Goal: Task Accomplishment & Management: Complete application form

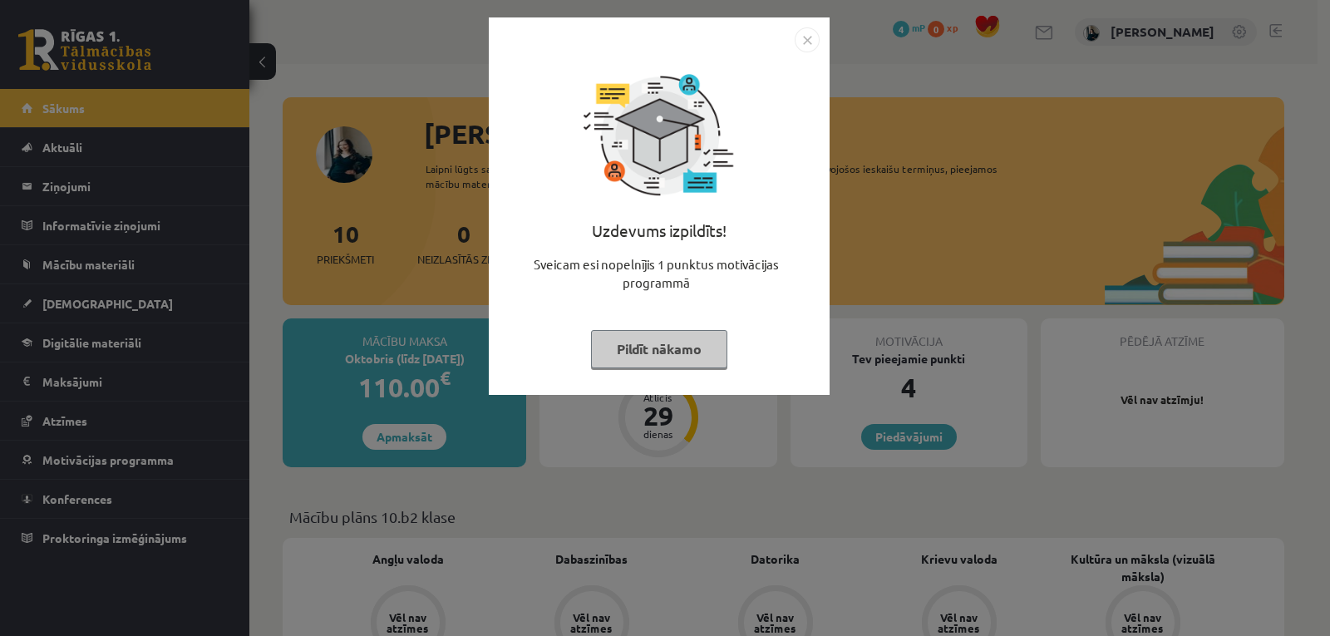
click at [673, 342] on button "Pildīt nākamo" at bounding box center [659, 349] width 136 height 38
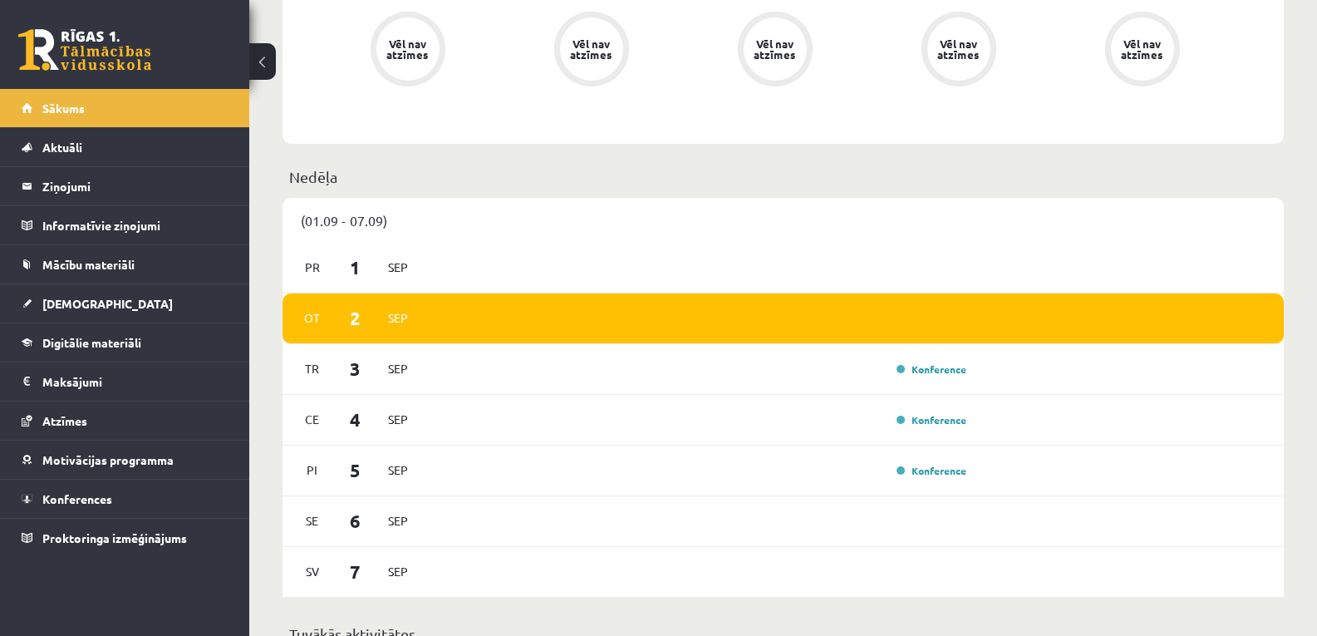
scroll to position [727, 0]
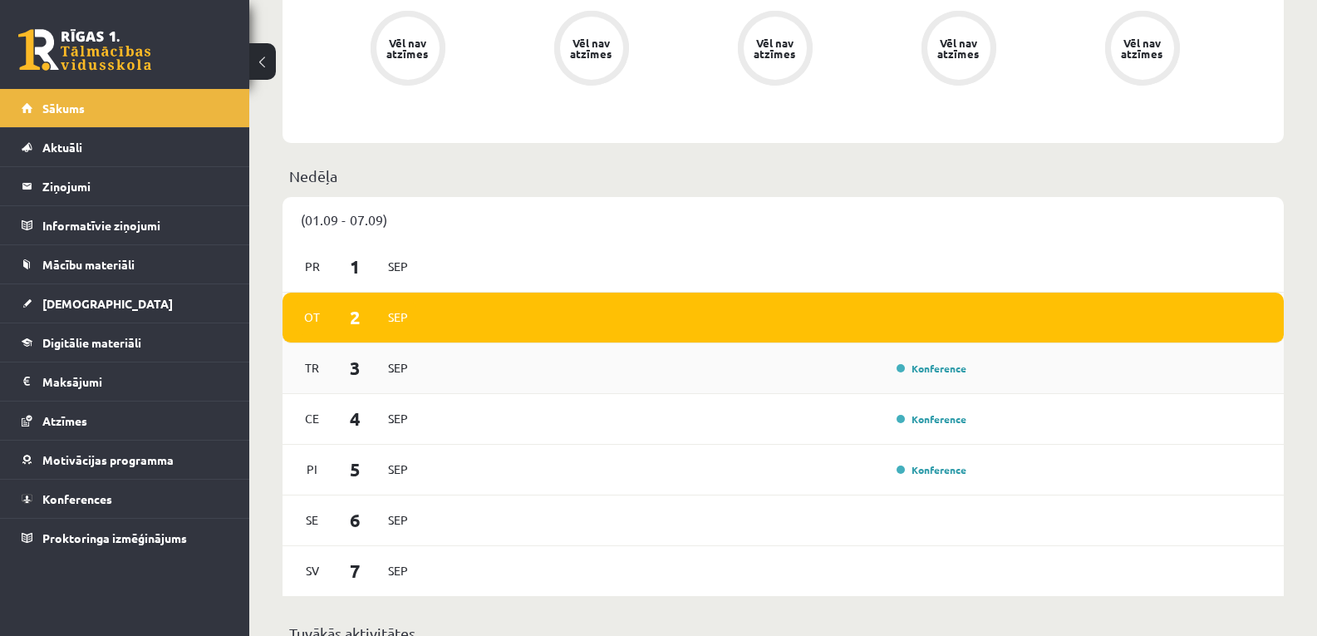
click at [586, 360] on div "Konference" at bounding box center [700, 368] width 544 height 18
click at [777, 371] on div "Konference" at bounding box center [700, 368] width 544 height 18
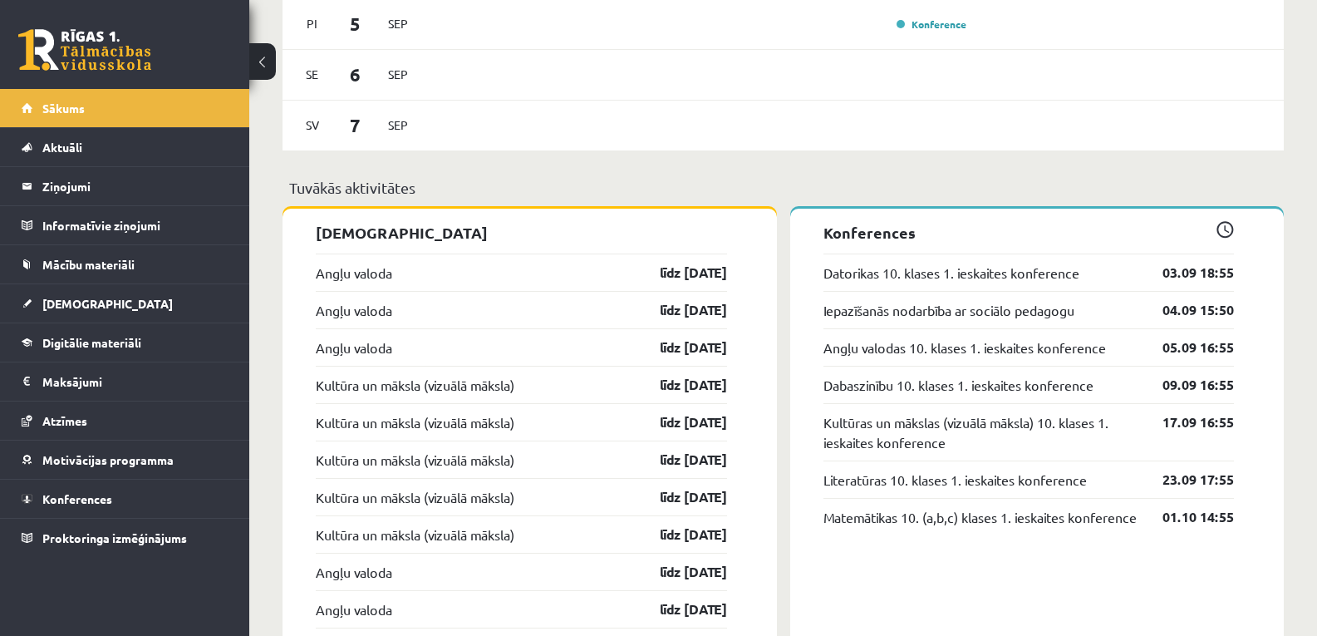
scroll to position [1176, 0]
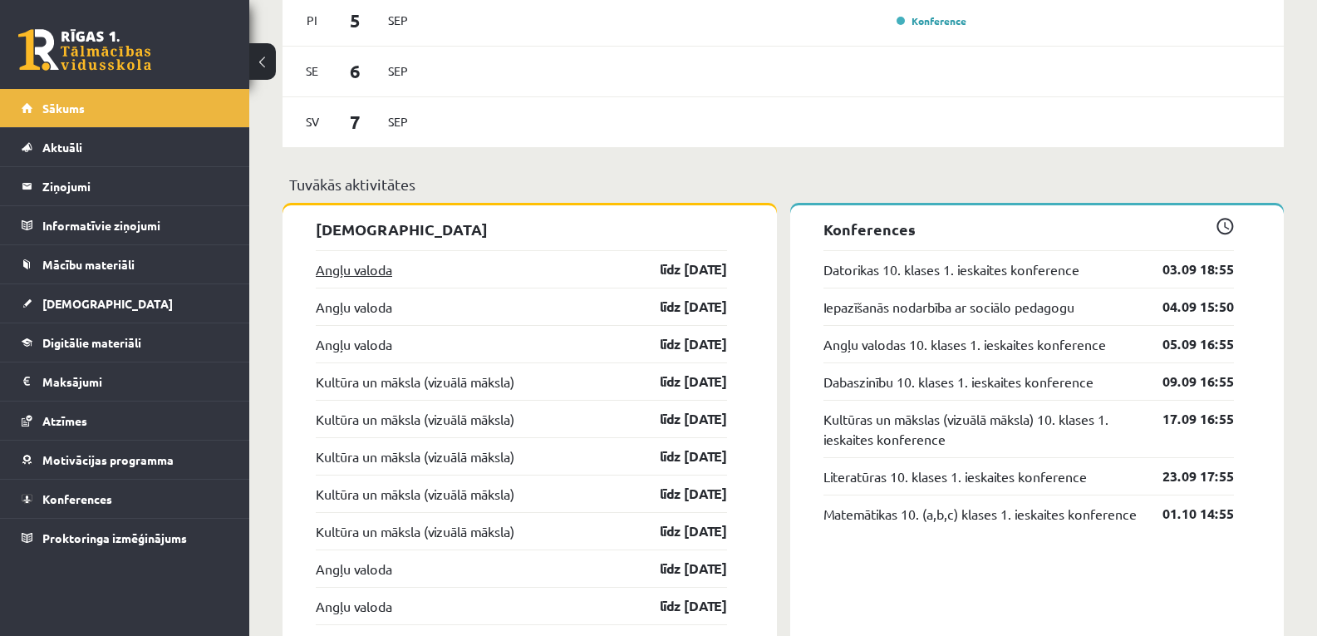
click at [335, 272] on link "Angļu valoda" at bounding box center [354, 269] width 76 height 20
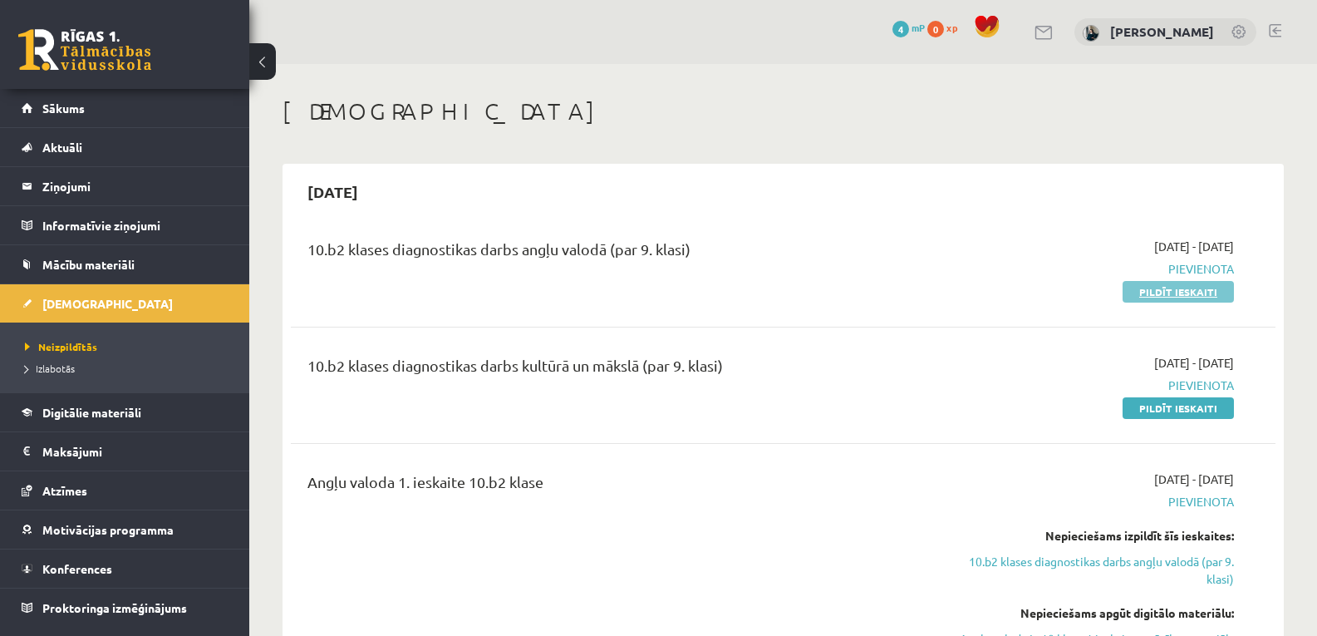
click at [1169, 293] on link "Pildīt ieskaiti" at bounding box center [1178, 292] width 111 height 22
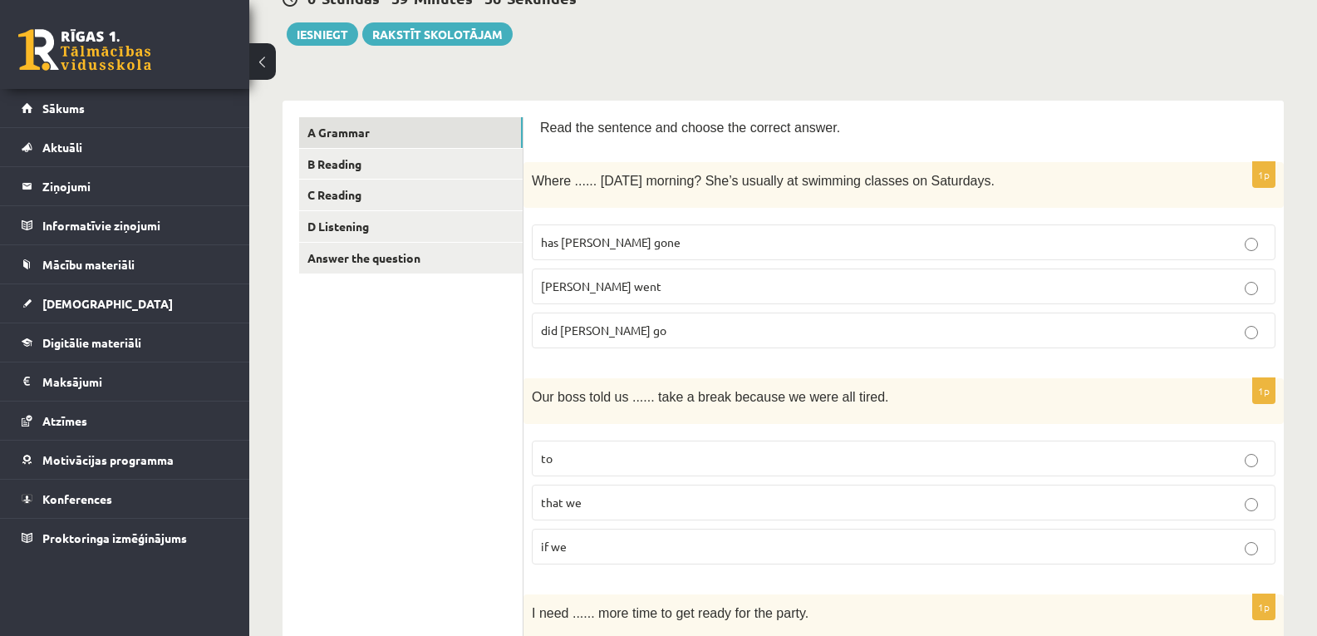
scroll to position [182, 0]
click at [687, 226] on label "has [PERSON_NAME] gone" at bounding box center [904, 242] width 744 height 36
click at [660, 286] on p "[PERSON_NAME] went" at bounding box center [904, 285] width 726 height 17
click at [642, 335] on p "did Molly go" at bounding box center [904, 329] width 726 height 17
click at [687, 330] on p "did Molly go" at bounding box center [904, 329] width 726 height 17
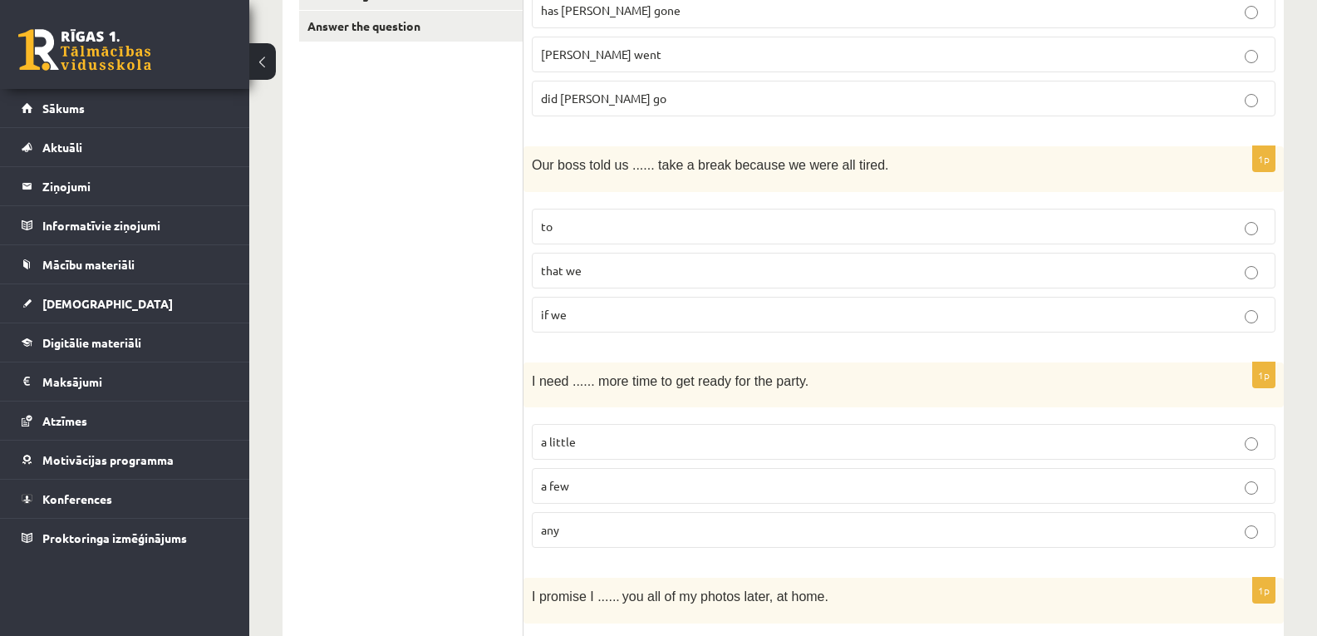
scroll to position [470, 0]
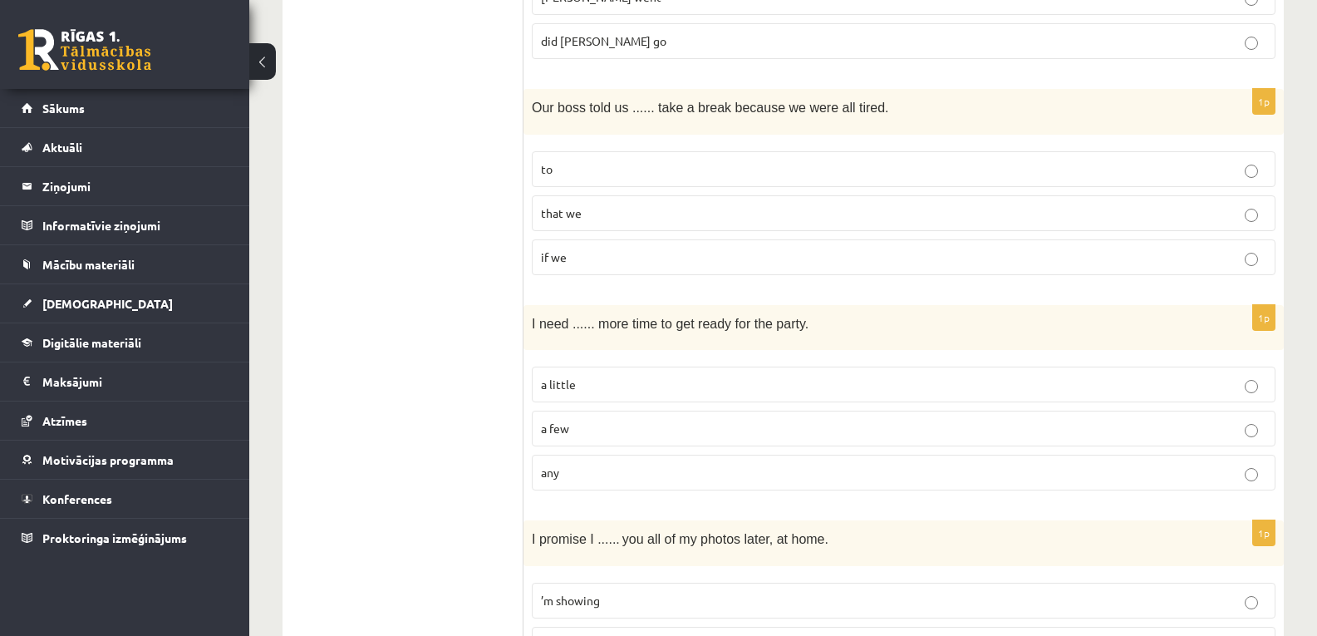
click at [768, 180] on label "to" at bounding box center [904, 169] width 744 height 36
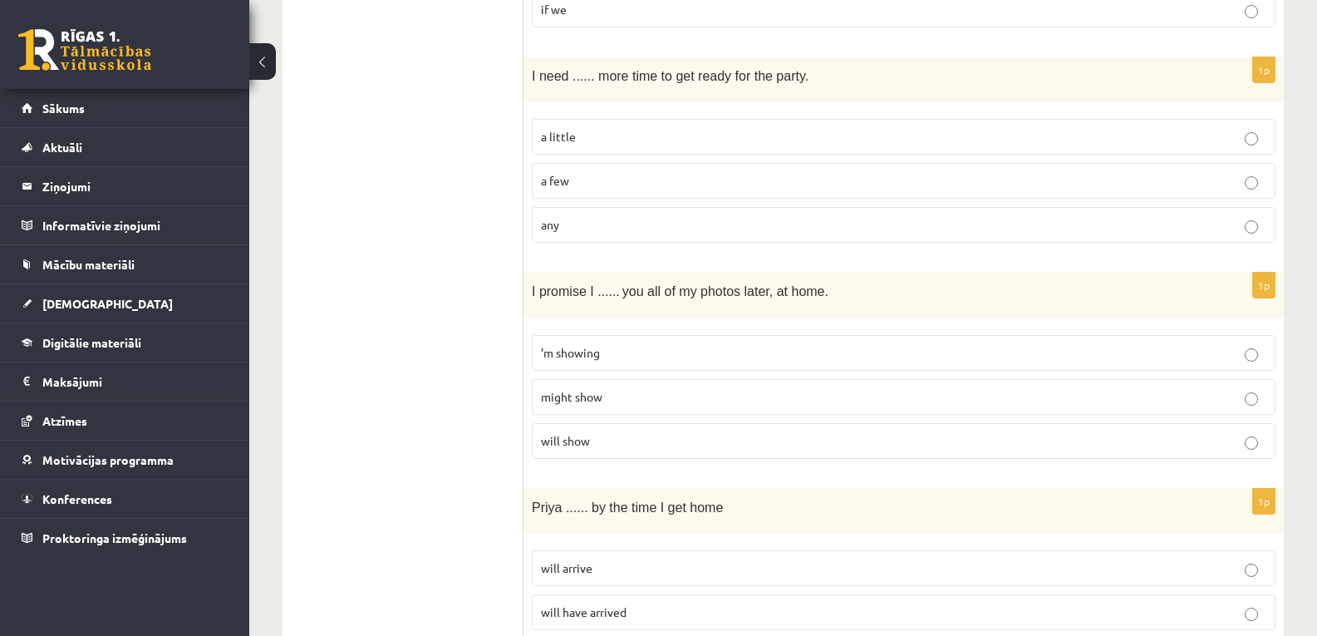
scroll to position [719, 0]
click at [719, 127] on label "a little" at bounding box center [904, 136] width 744 height 36
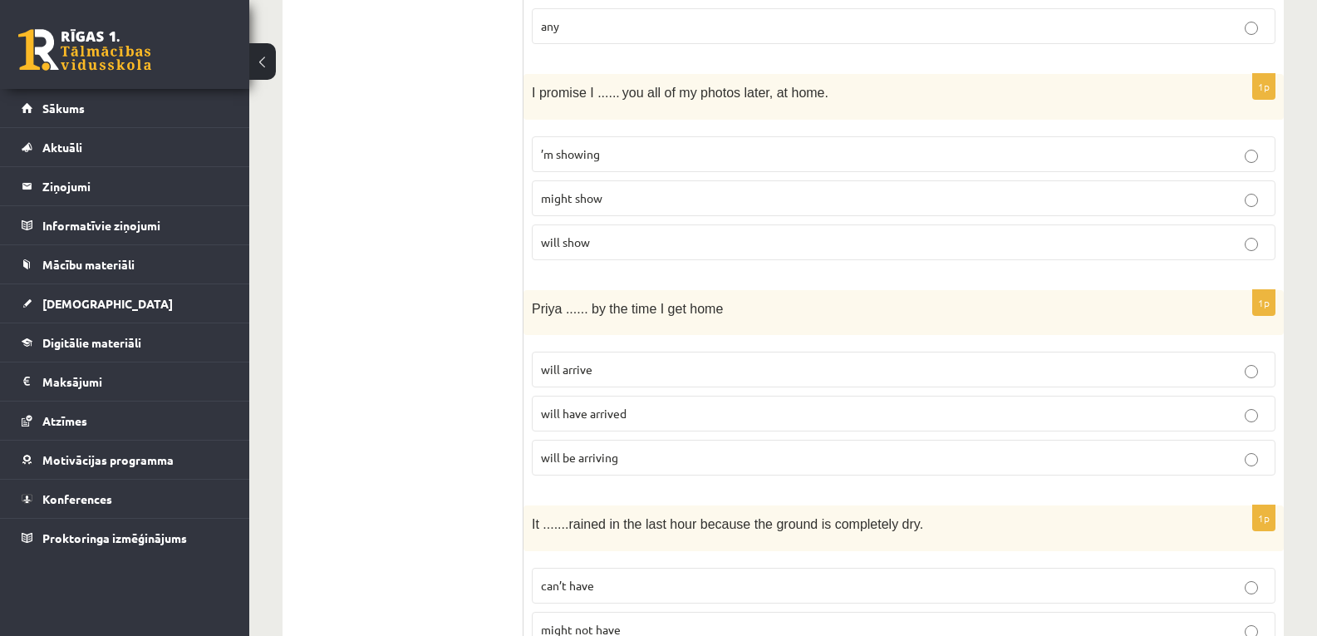
scroll to position [918, 0]
click at [675, 240] on p "will show" at bounding box center [904, 241] width 726 height 17
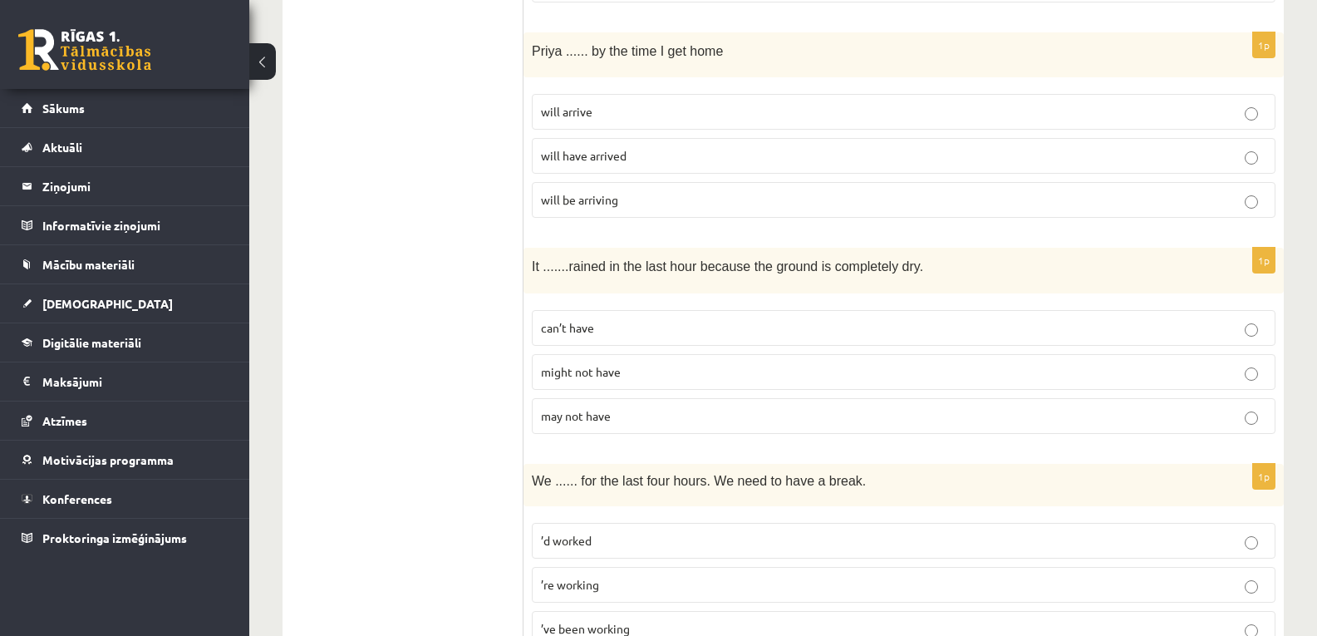
scroll to position [1175, 0]
click at [715, 114] on p "will arrive" at bounding box center [904, 110] width 726 height 17
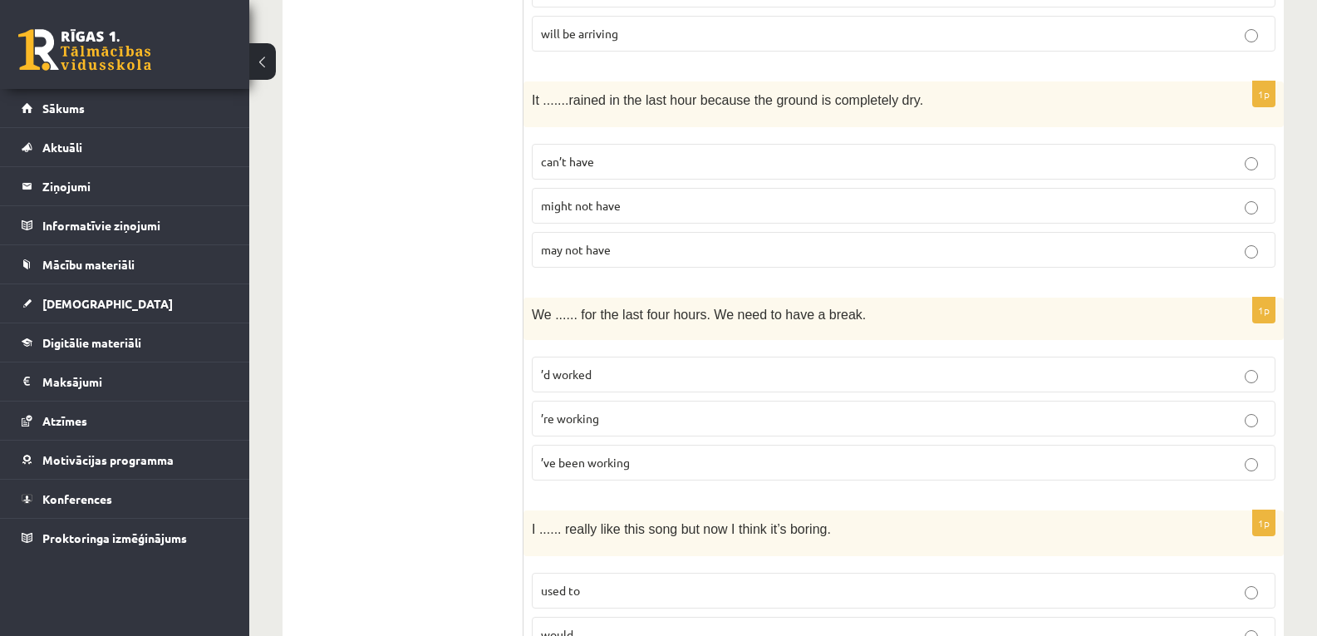
scroll to position [1340, 0]
click at [664, 167] on p "can’t have" at bounding box center [904, 162] width 726 height 17
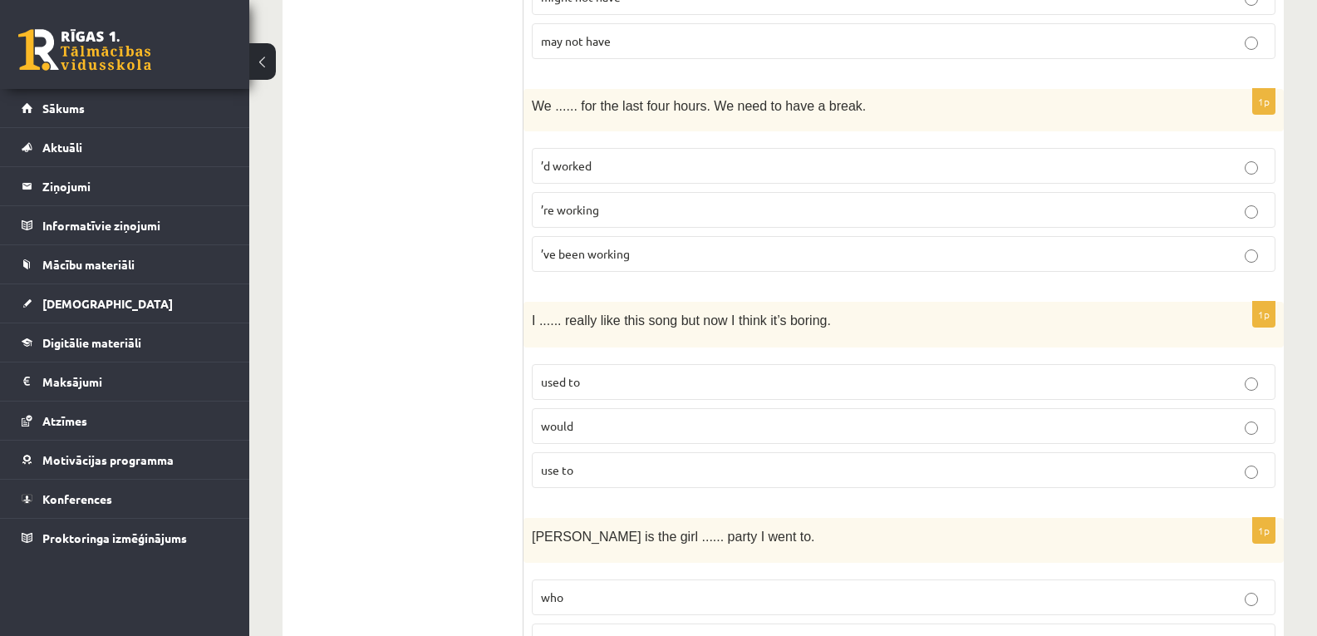
scroll to position [1550, 0]
click at [638, 247] on p "’ve been working" at bounding box center [904, 252] width 726 height 17
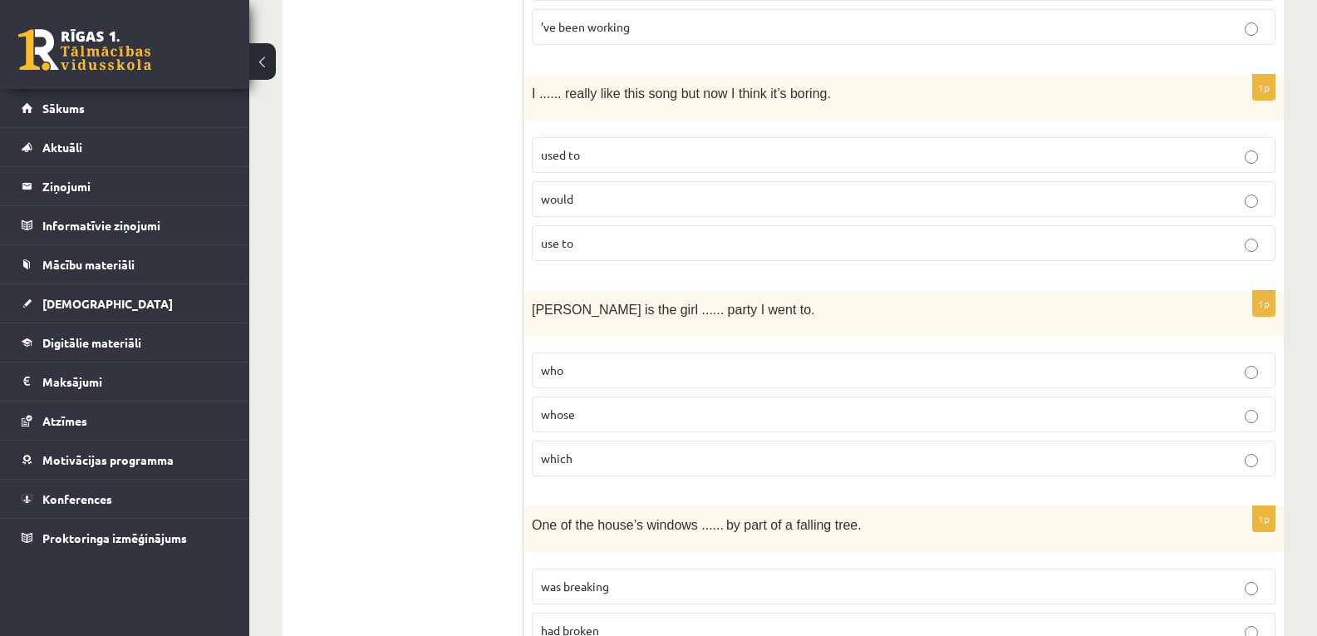
scroll to position [1778, 0]
click at [595, 239] on p "use to" at bounding box center [904, 241] width 726 height 17
click at [630, 144] on label "used to" at bounding box center [904, 153] width 744 height 36
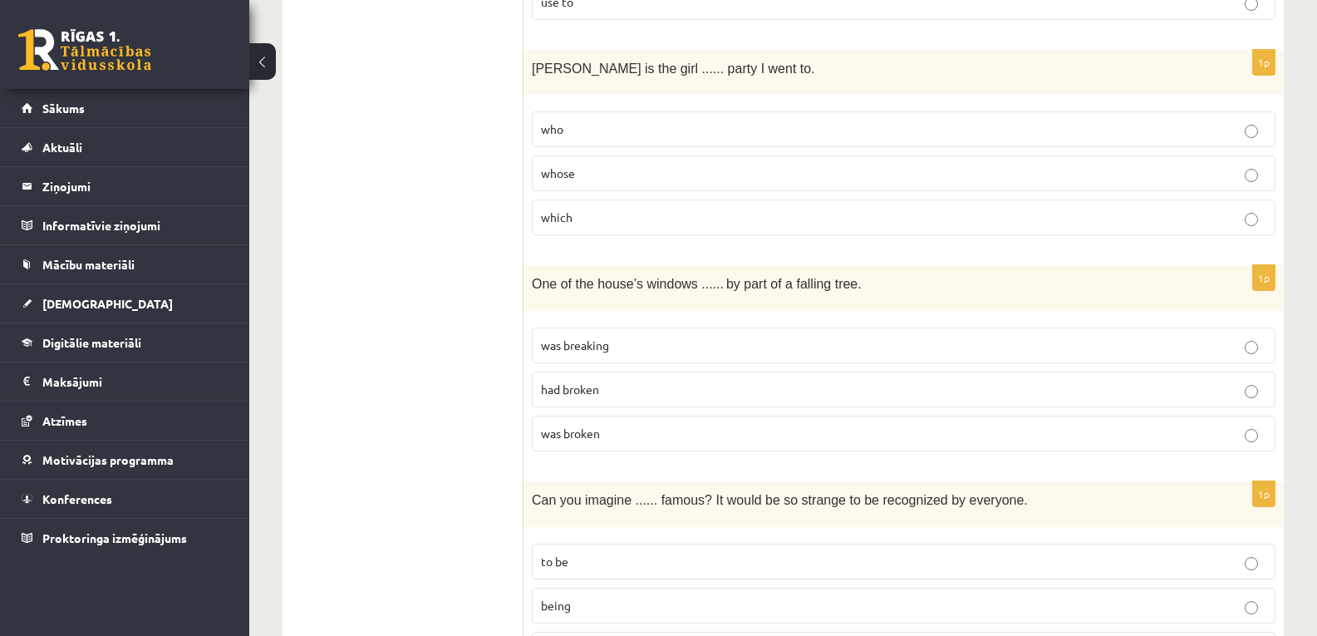
scroll to position [2011, 0]
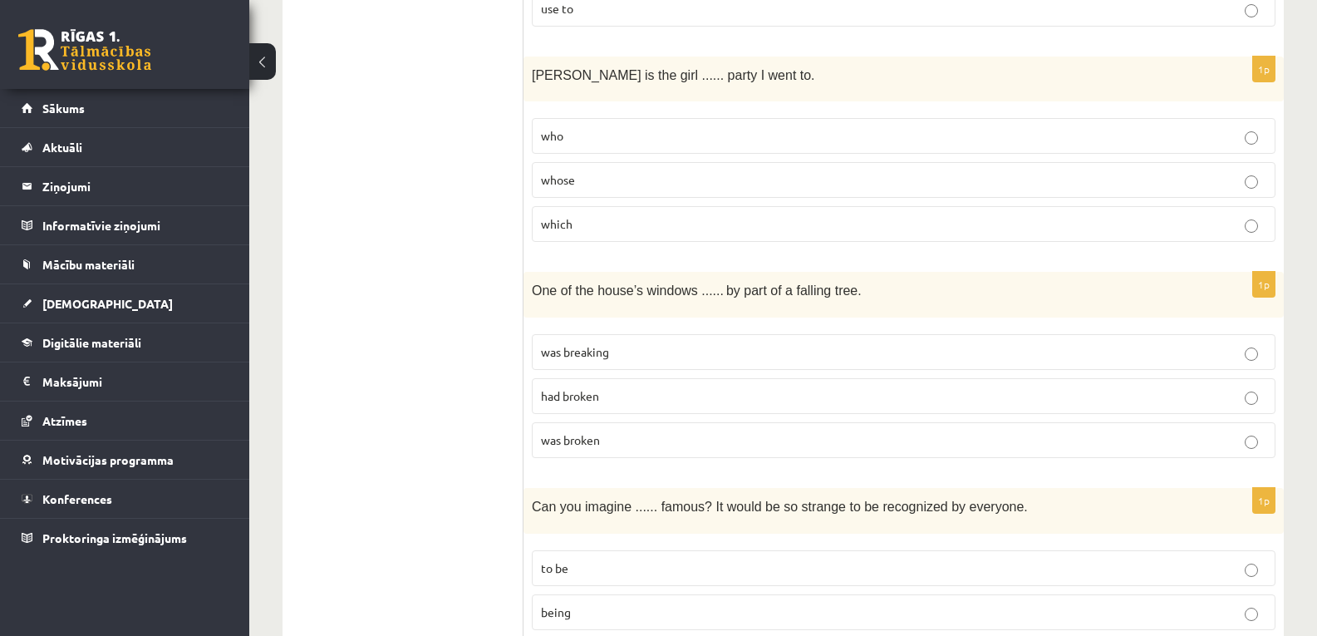
click at [607, 184] on p "whose" at bounding box center [904, 179] width 726 height 17
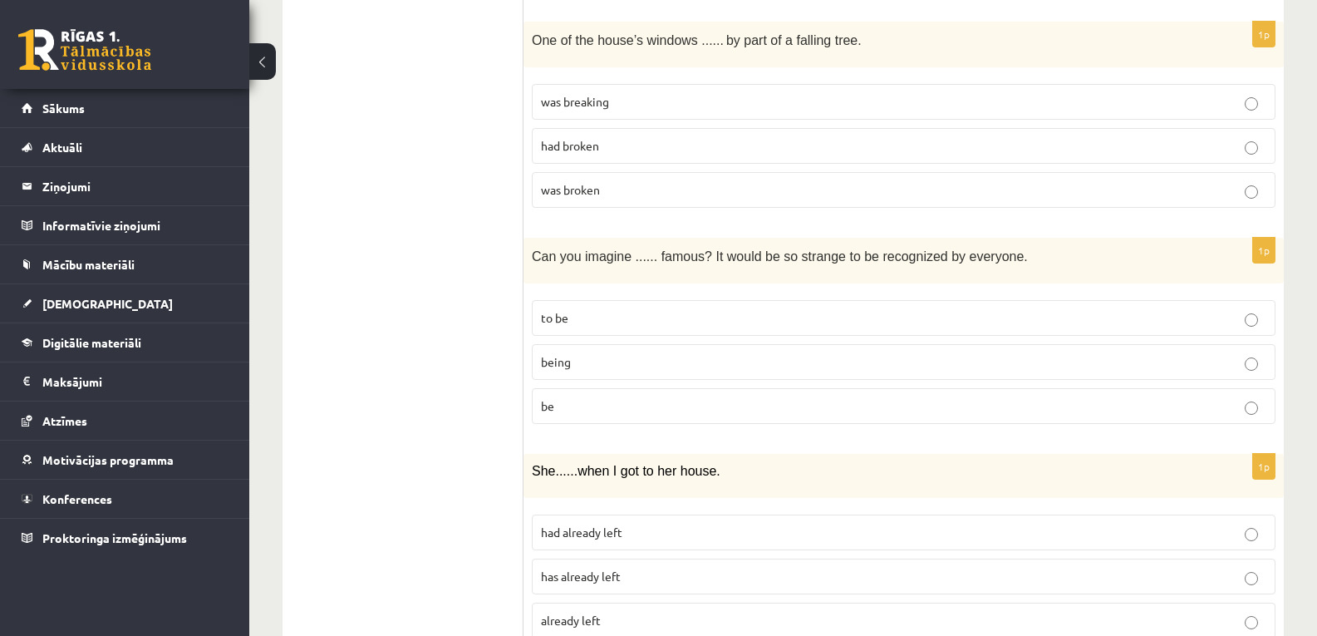
scroll to position [2262, 0]
click at [617, 149] on p "had broken" at bounding box center [904, 144] width 726 height 17
click at [618, 196] on p "was broken" at bounding box center [904, 188] width 726 height 17
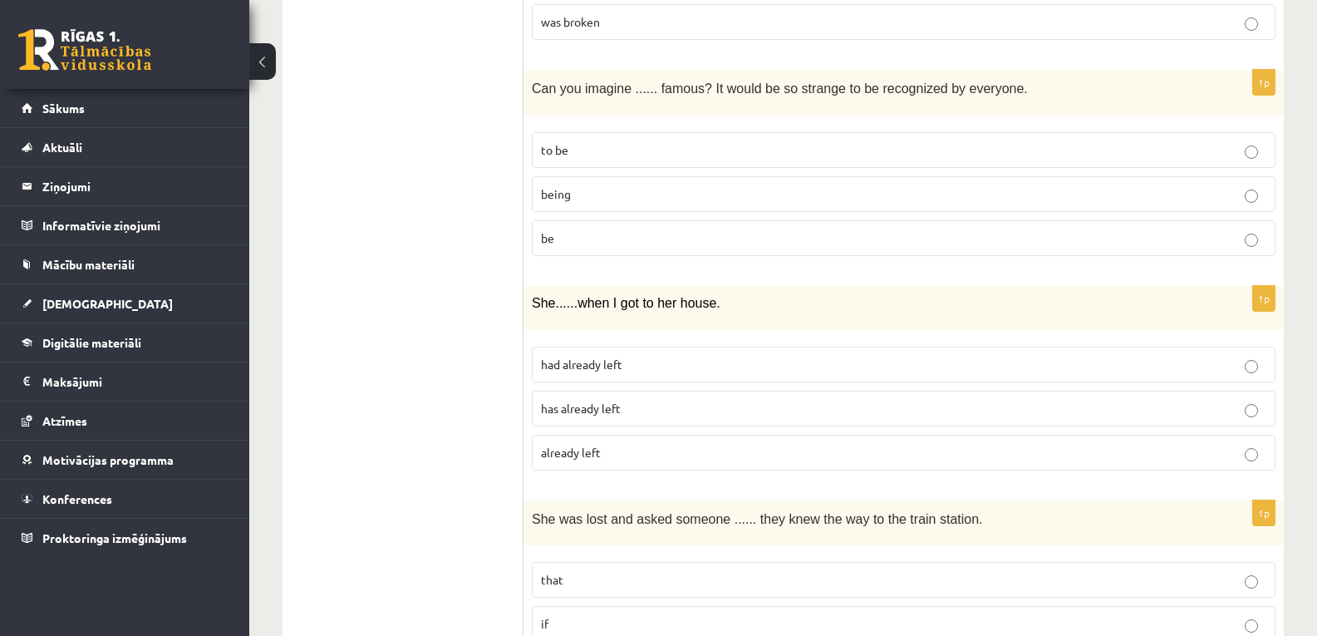
scroll to position [2430, 0]
click at [620, 193] on p "being" at bounding box center [904, 193] width 726 height 17
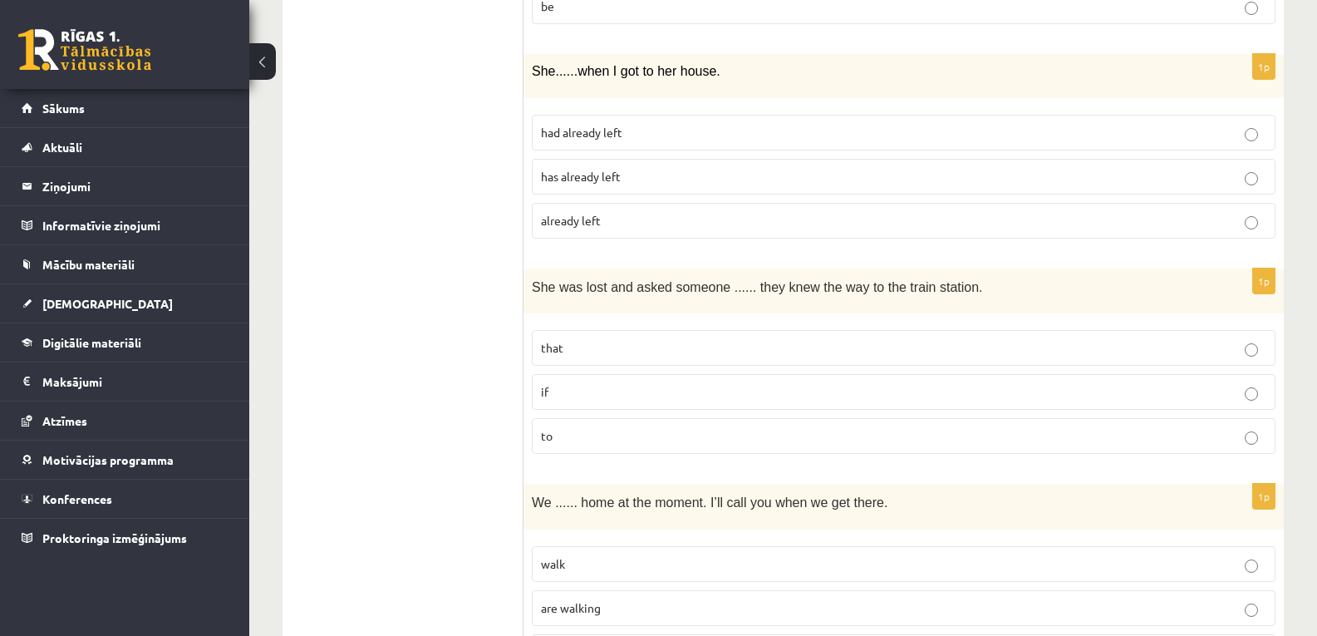
scroll to position [2662, 0]
click at [625, 136] on p "had already left" at bounding box center [904, 131] width 726 height 17
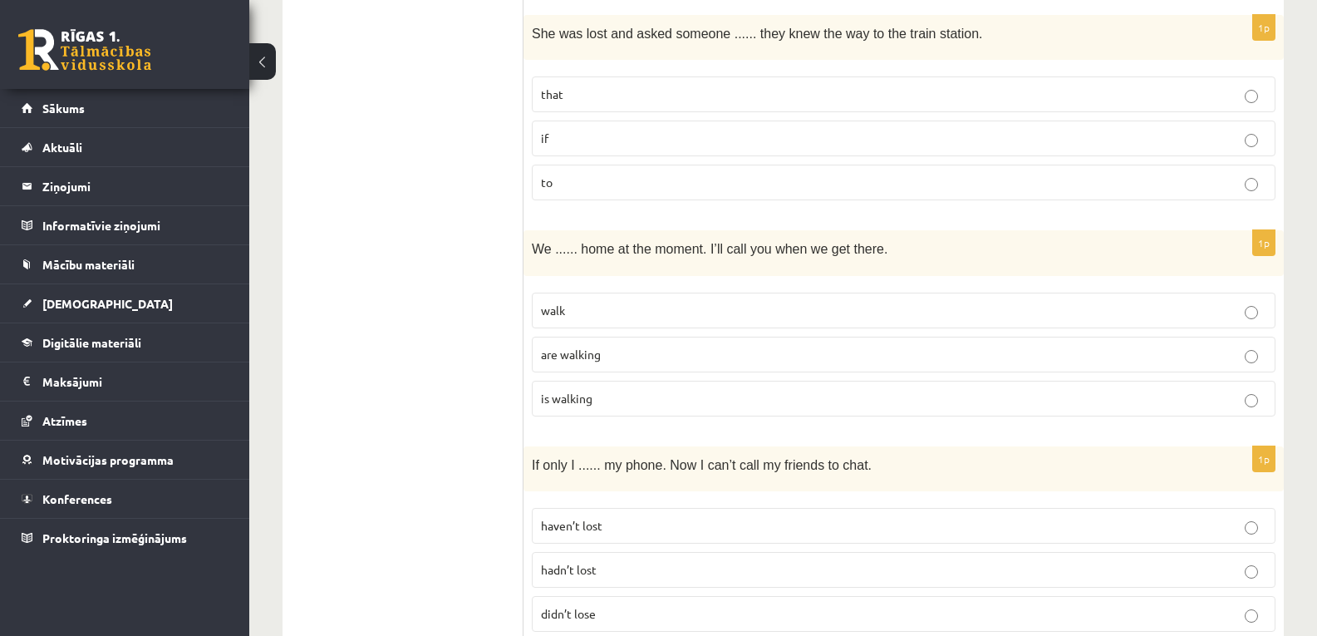
scroll to position [2915, 0]
click at [625, 136] on p "if" at bounding box center [904, 137] width 726 height 17
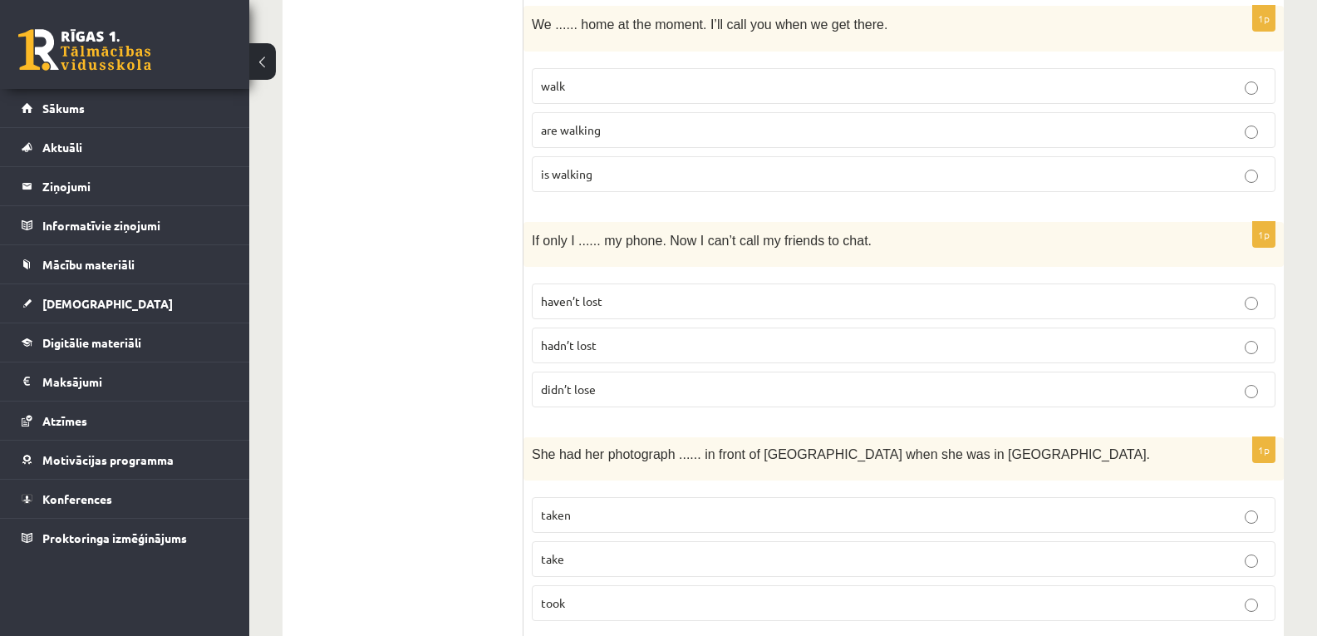
scroll to position [3160, 0]
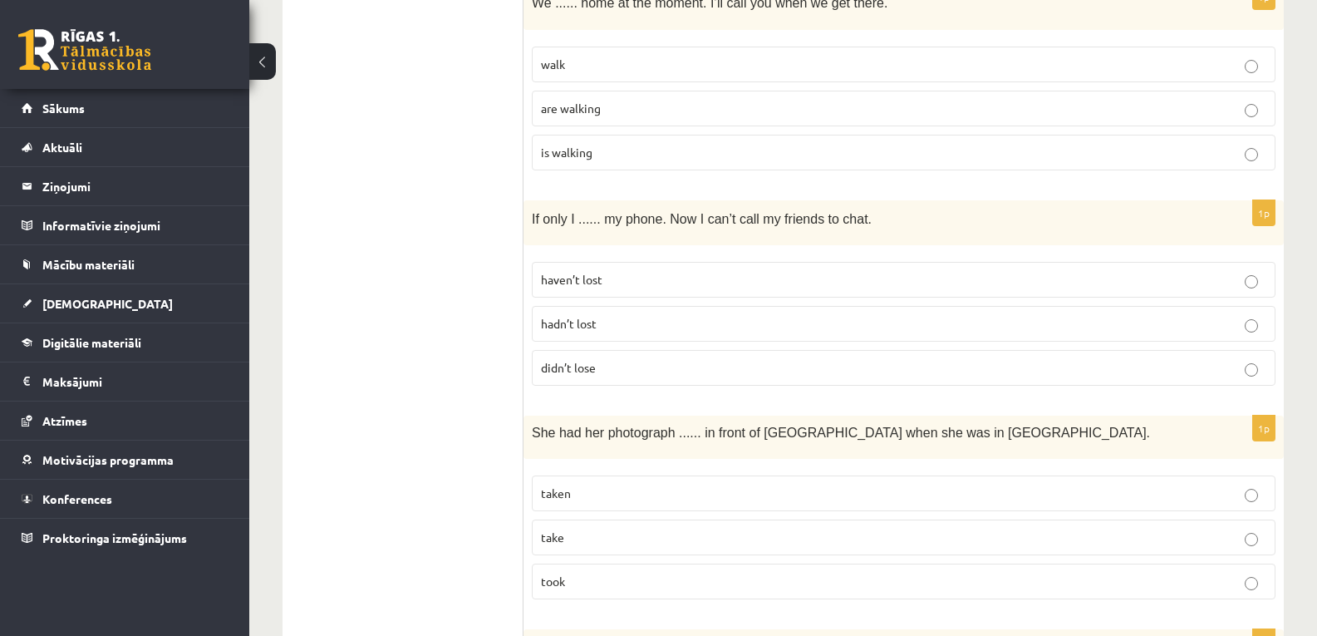
click at [642, 104] on p "are walking" at bounding box center [904, 108] width 726 height 17
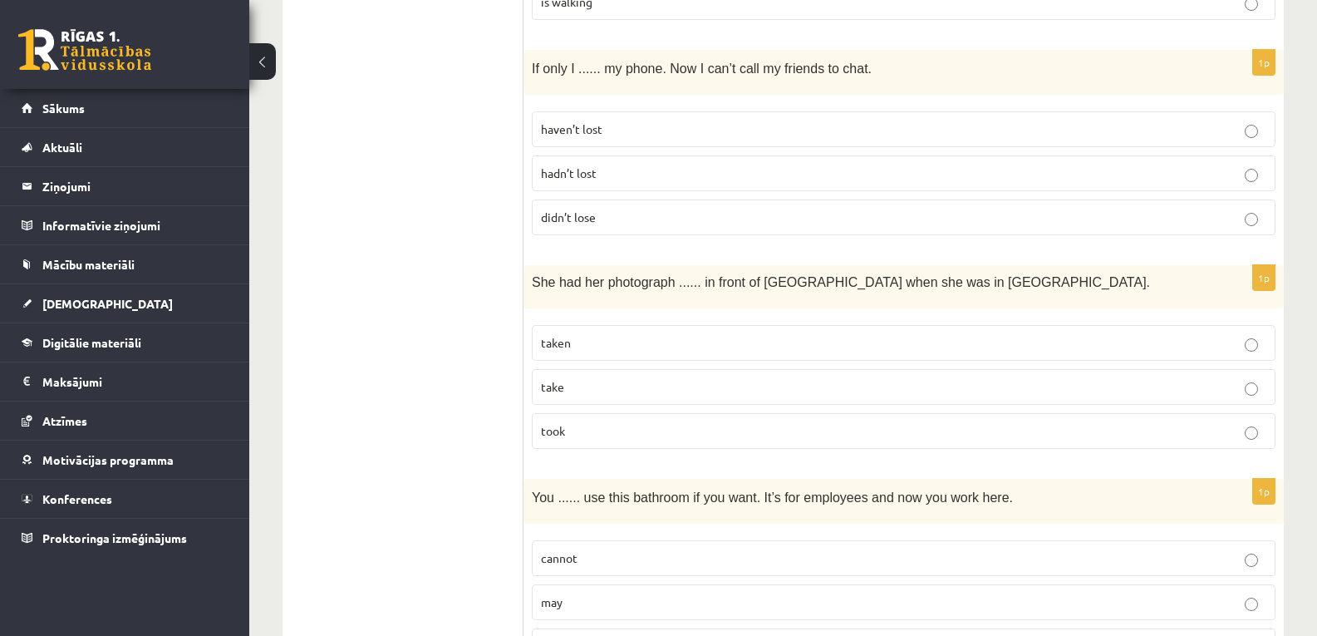
scroll to position [3312, 0]
click at [635, 128] on p "haven’t lost" at bounding box center [904, 128] width 726 height 17
click at [624, 170] on p "hadn’t lost" at bounding box center [904, 172] width 726 height 17
click at [638, 135] on p "haven’t lost" at bounding box center [904, 128] width 726 height 17
click at [585, 184] on label "hadn’t lost" at bounding box center [904, 173] width 744 height 36
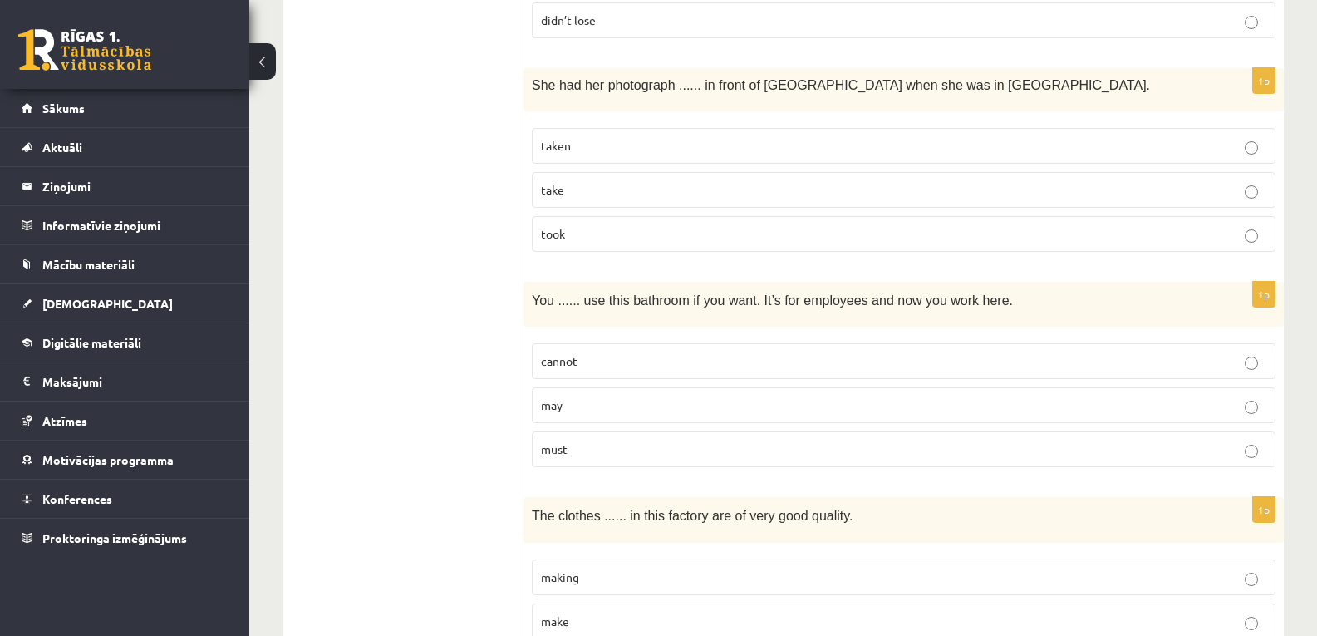
scroll to position [3509, 0]
click at [595, 145] on p "taken" at bounding box center [904, 144] width 726 height 17
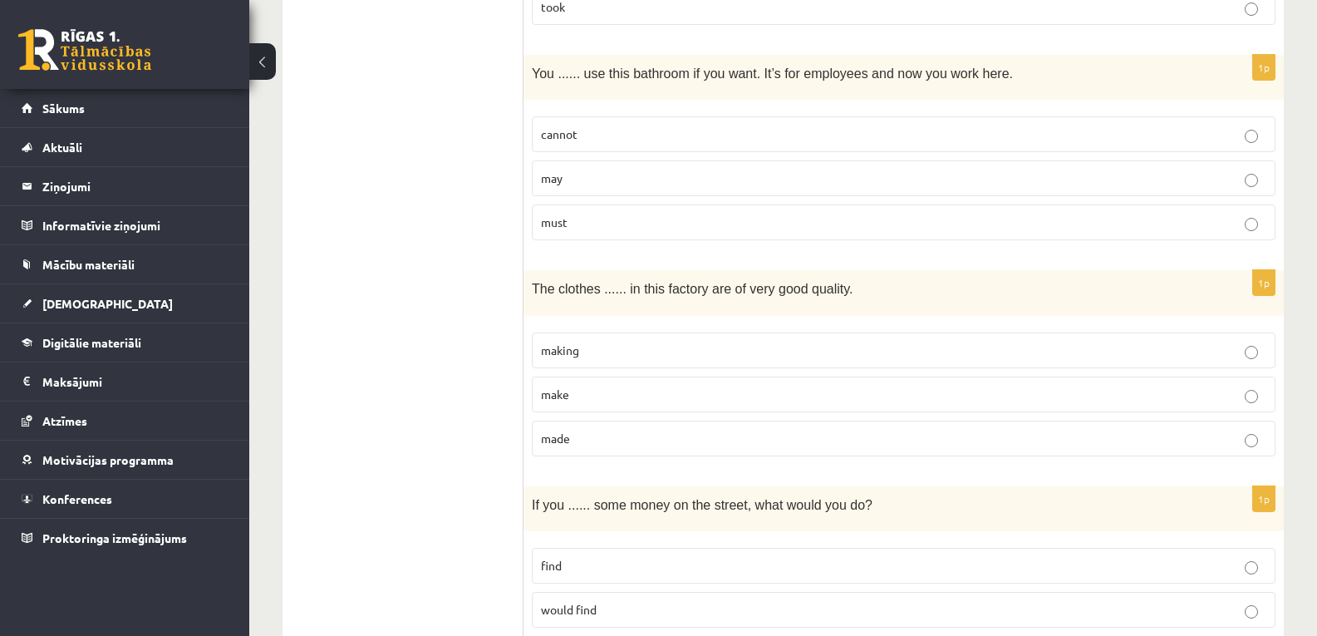
scroll to position [3742, 0]
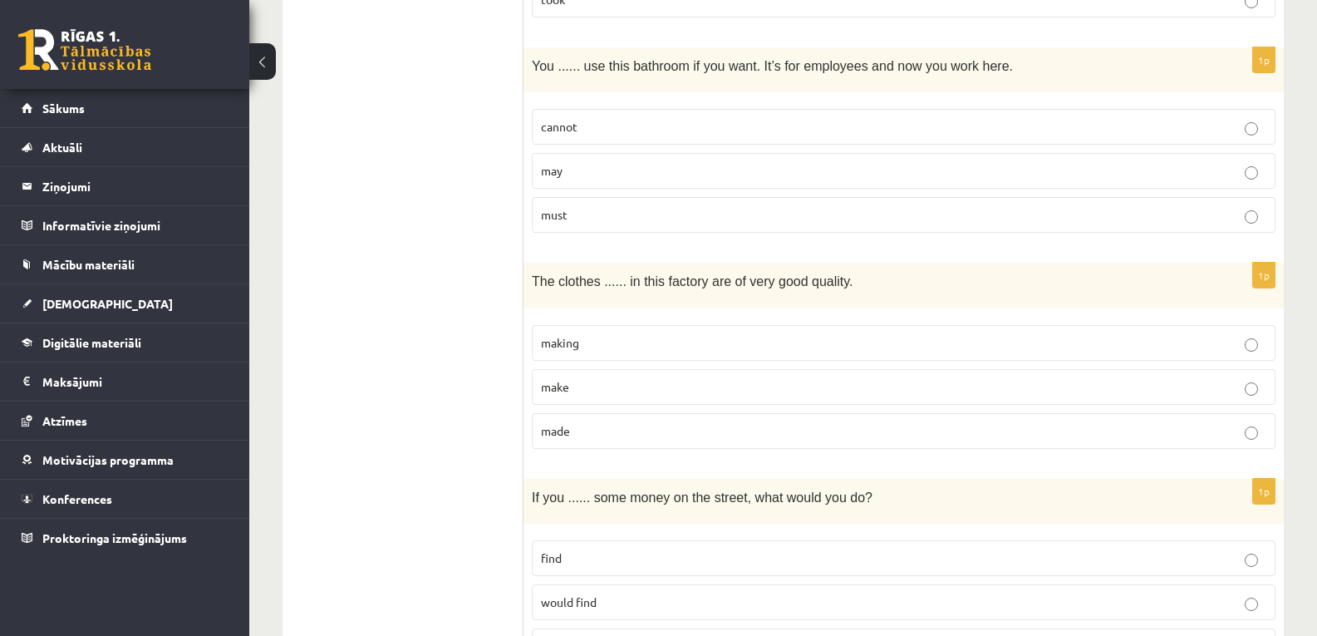
click at [574, 180] on label "may" at bounding box center [904, 171] width 744 height 36
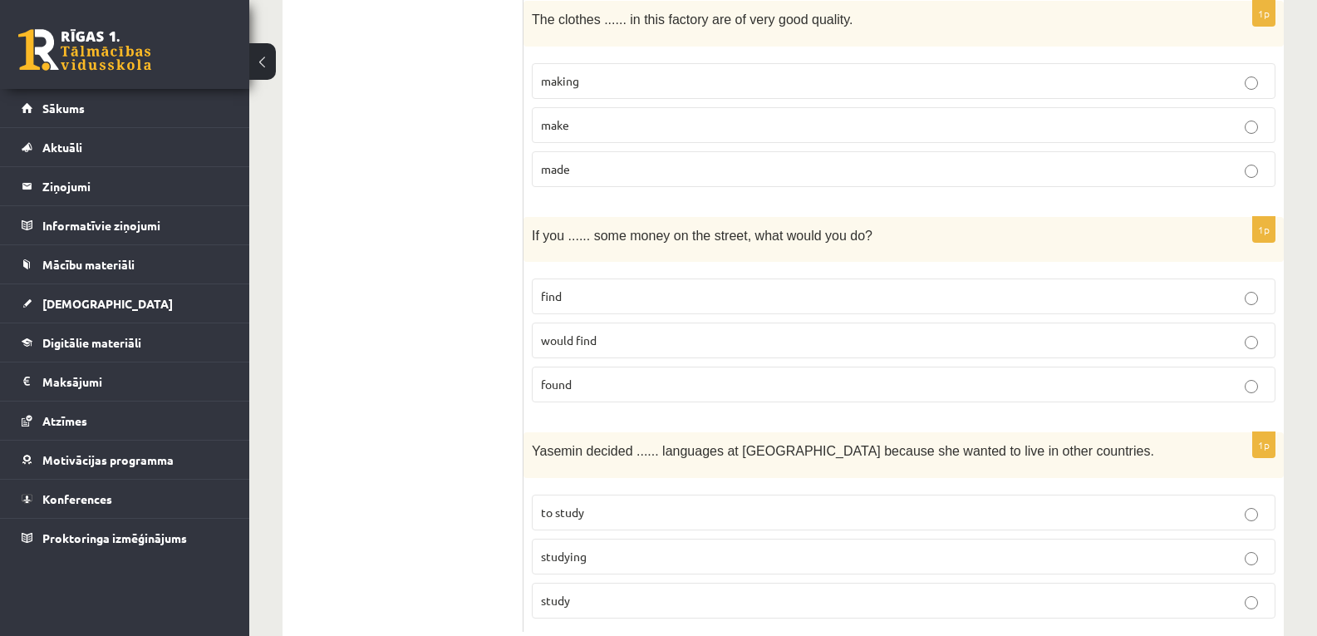
scroll to position [4005, 0]
click at [574, 180] on label "made" at bounding box center [904, 168] width 744 height 36
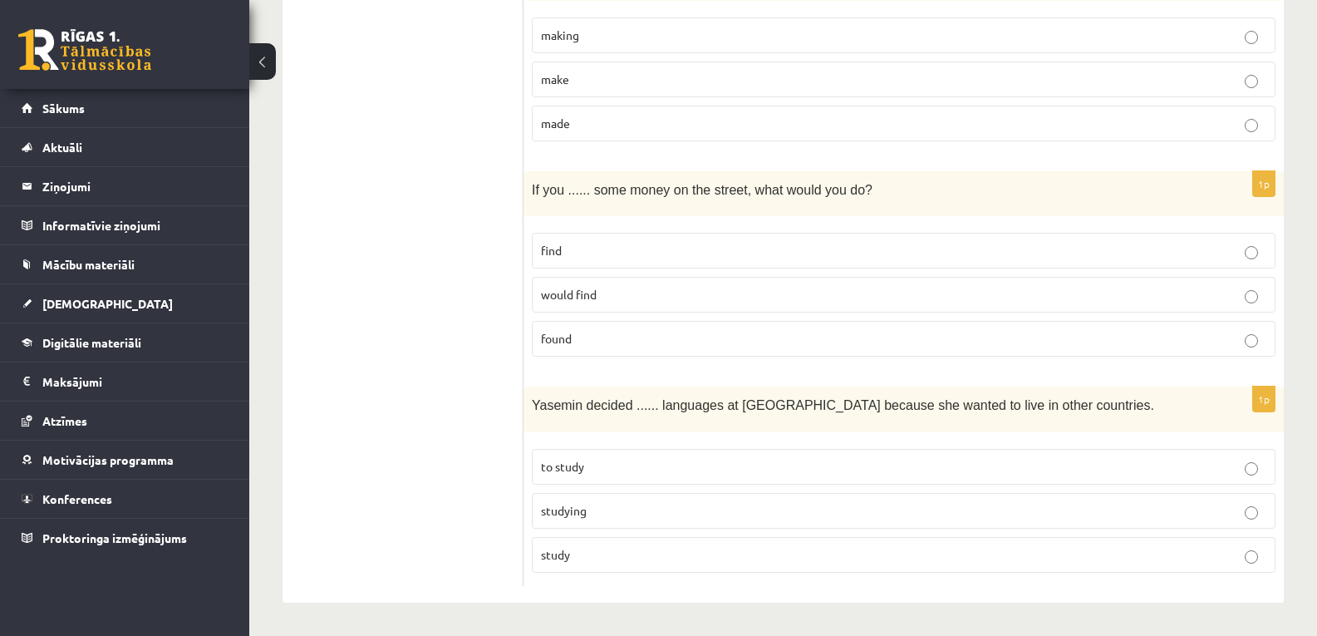
click at [597, 299] on span "would find" at bounding box center [569, 294] width 56 height 15
click at [620, 253] on p "find" at bounding box center [904, 250] width 726 height 17
click at [606, 340] on p "found" at bounding box center [904, 338] width 726 height 17
click at [618, 461] on p "to study" at bounding box center [904, 466] width 726 height 17
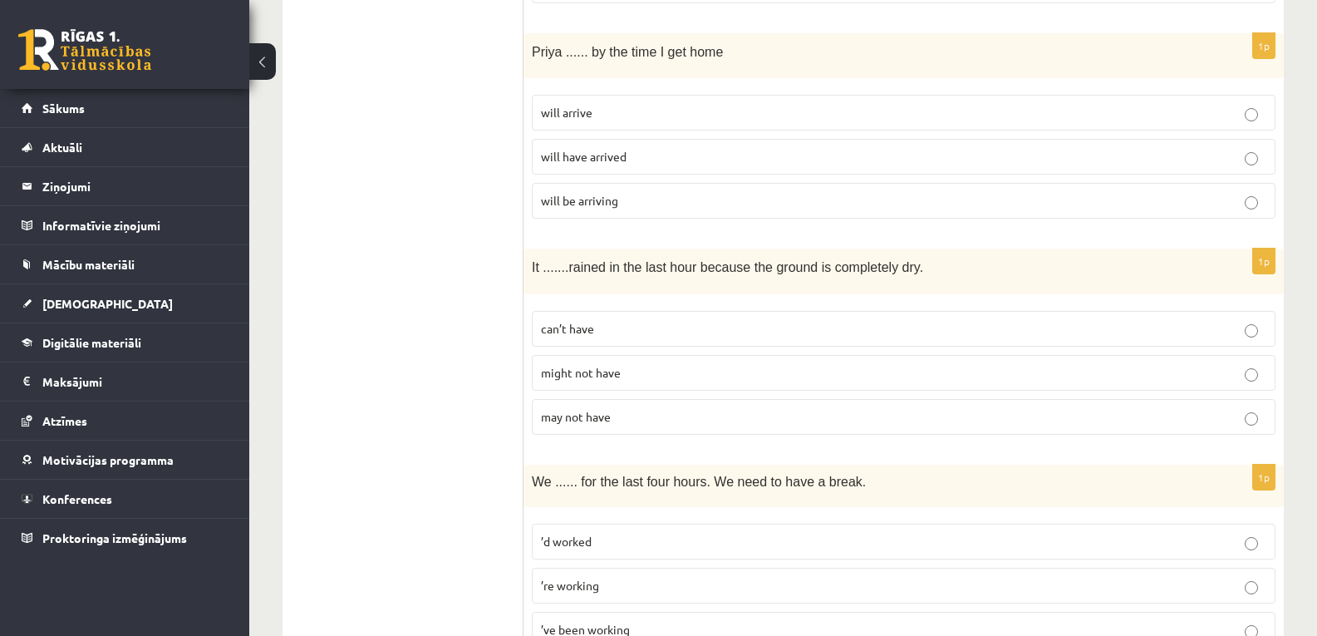
scroll to position [1171, 0]
click at [638, 165] on p "will have arrived" at bounding box center [904, 158] width 726 height 17
click at [638, 108] on p "will arrive" at bounding box center [904, 114] width 726 height 17
click at [637, 150] on label "will have arrived" at bounding box center [904, 159] width 744 height 36
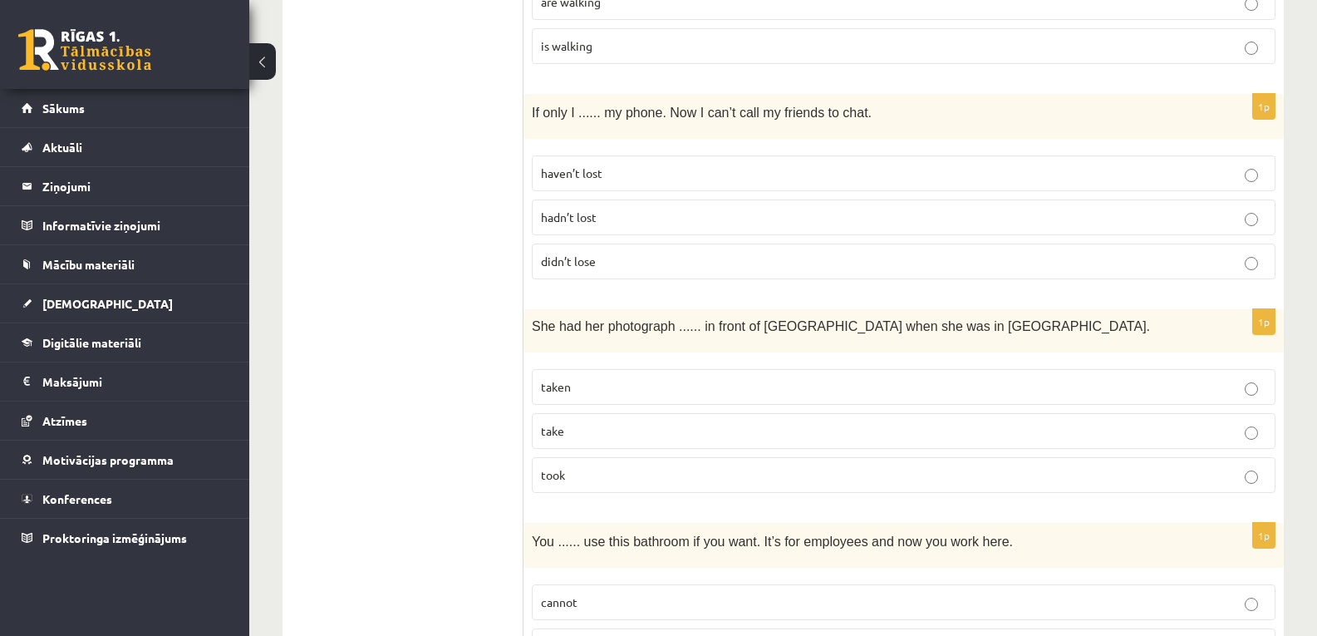
scroll to position [3266, 0]
click at [579, 159] on label "haven’t lost" at bounding box center [904, 174] width 744 height 36
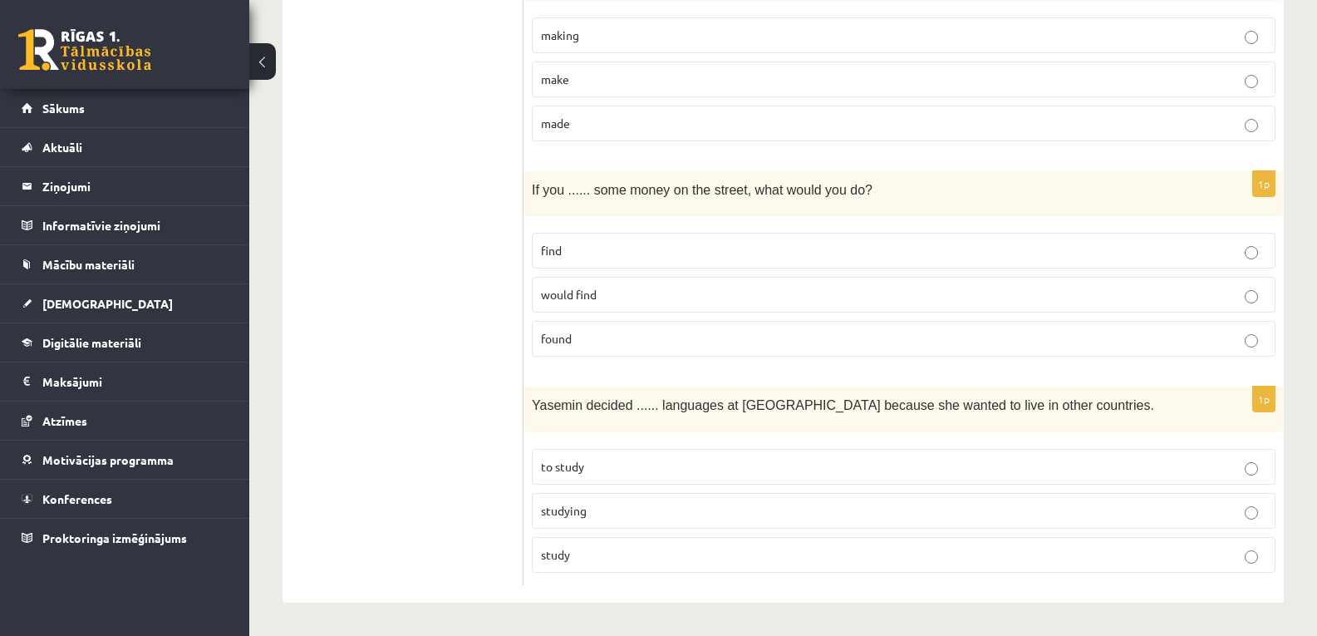
scroll to position [4050, 0]
click at [574, 366] on div "1p If you ...... some money on the street, what would you do? find would find f…" at bounding box center [904, 270] width 761 height 199
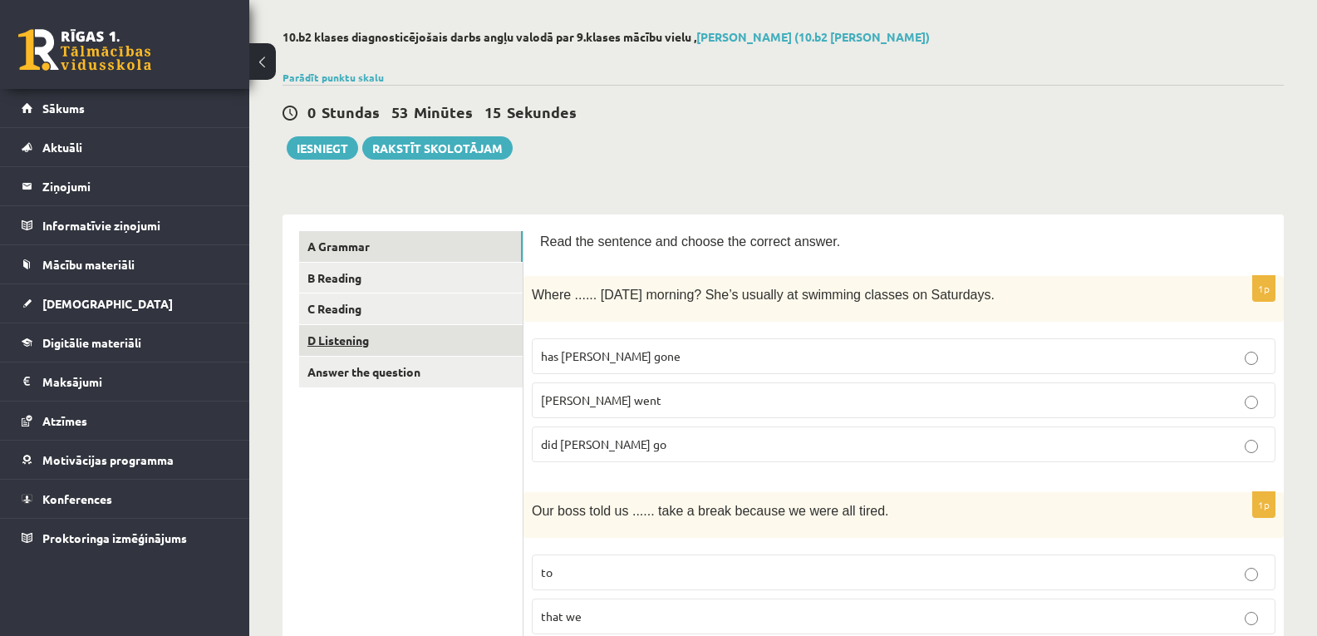
scroll to position [20, 0]
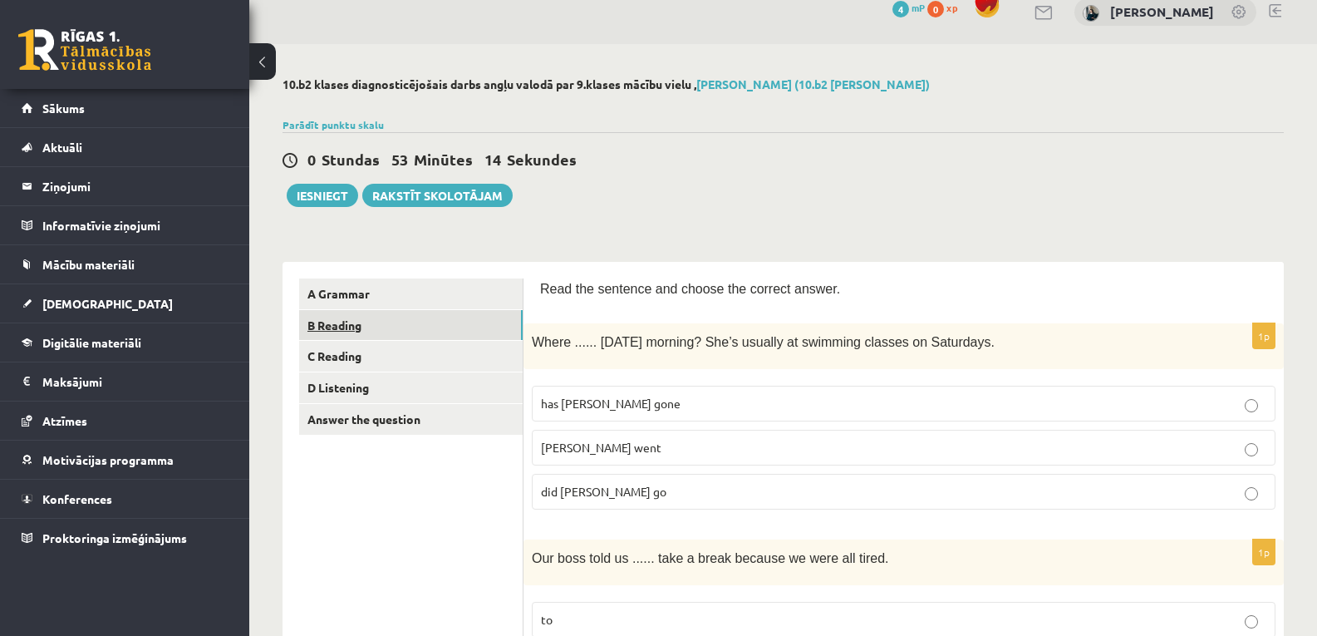
click at [348, 326] on link "B Reading" at bounding box center [411, 325] width 224 height 31
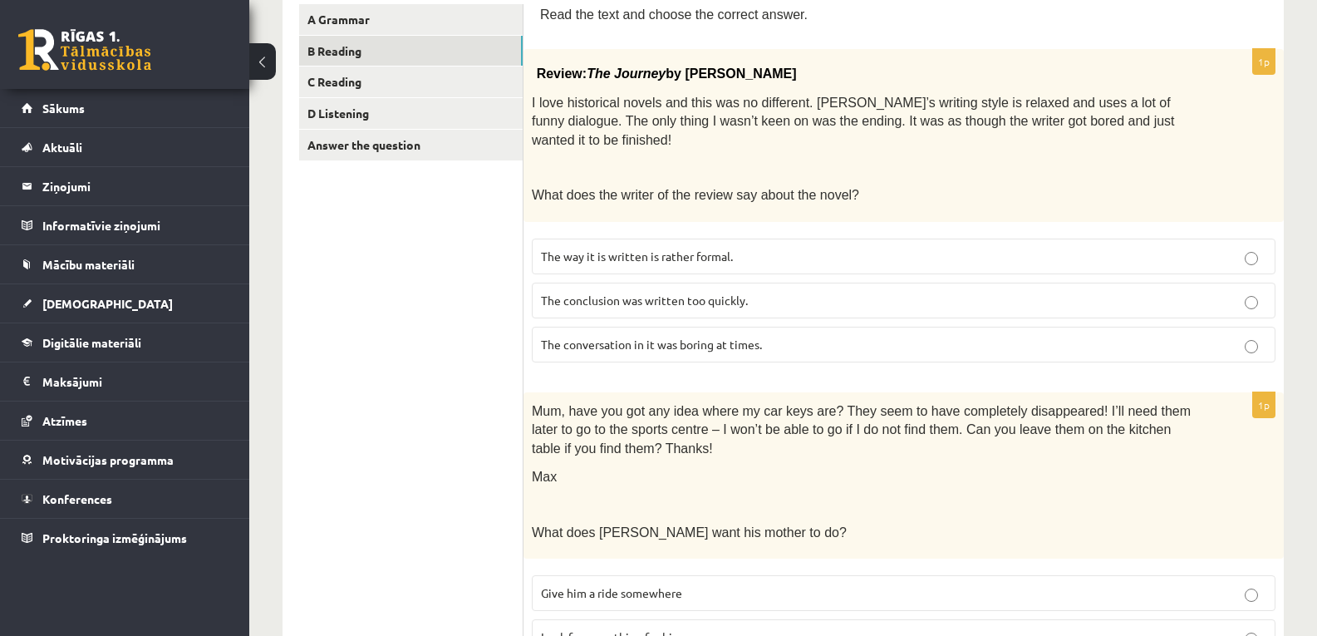
scroll to position [295, 0]
click at [793, 291] on p "The conclusion was written too quickly." at bounding box center [904, 299] width 726 height 17
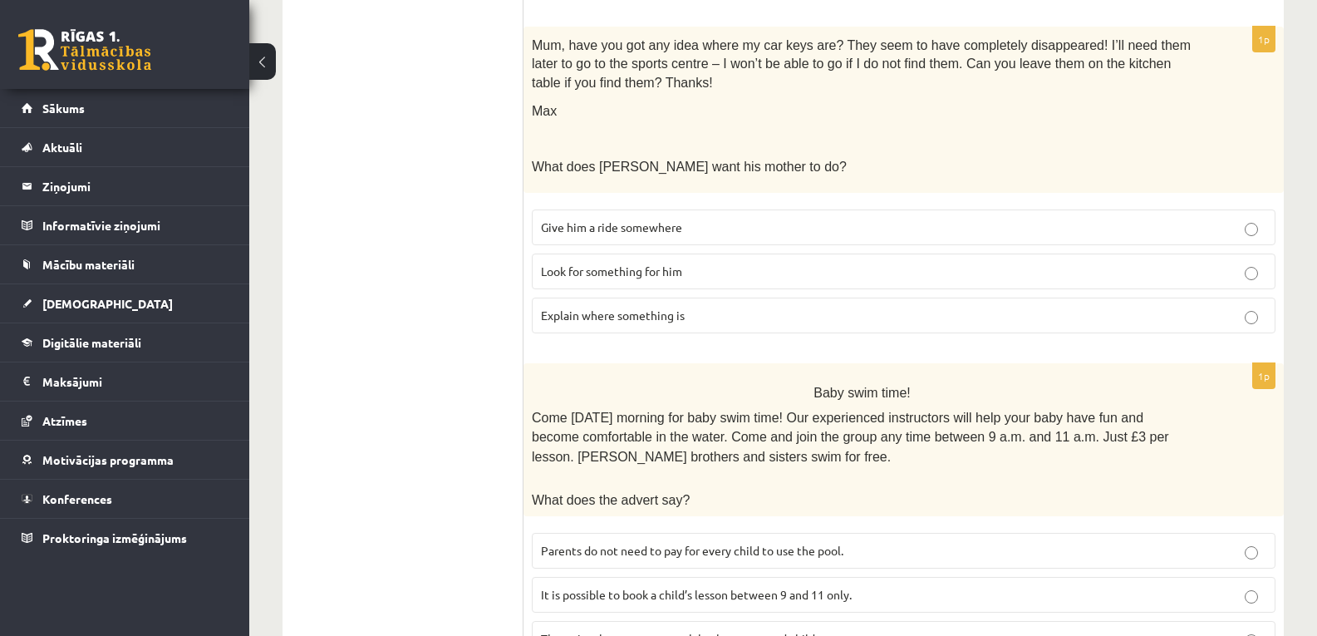
scroll to position [661, 0]
click at [717, 262] on p "Look for something for him" at bounding box center [904, 270] width 726 height 17
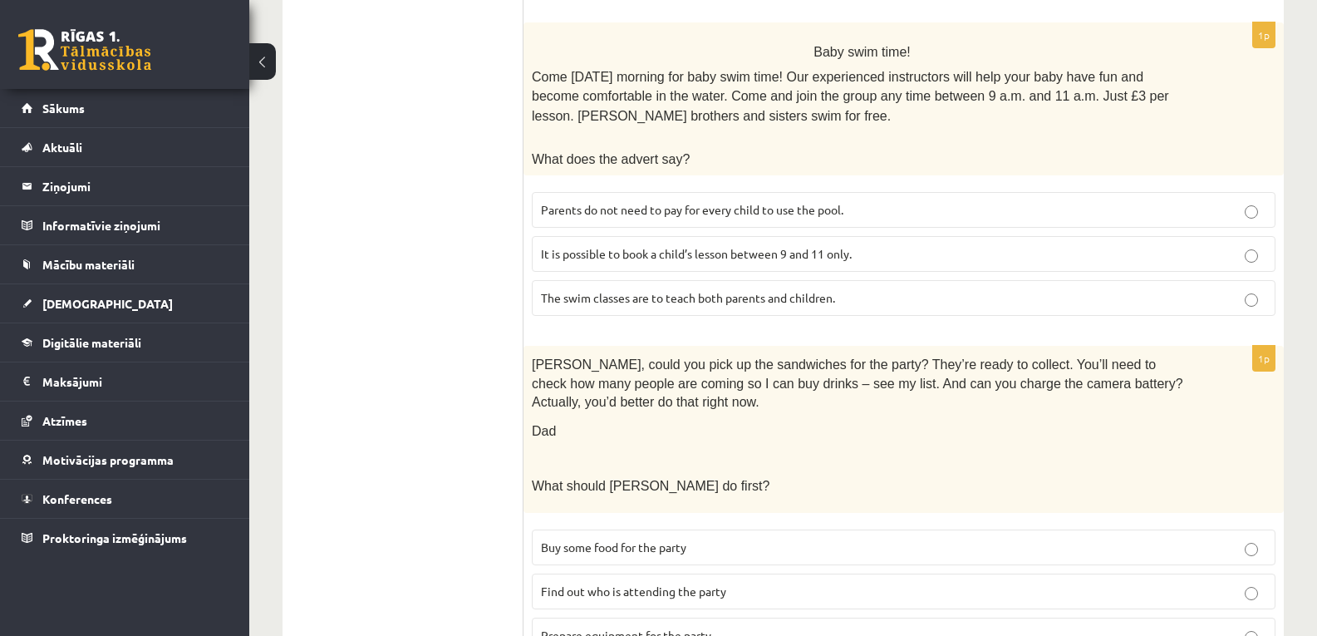
scroll to position [1002, 0]
click at [682, 245] on span "It is possible to book a child’s lesson between 9 and 11 only." at bounding box center [696, 252] width 311 height 15
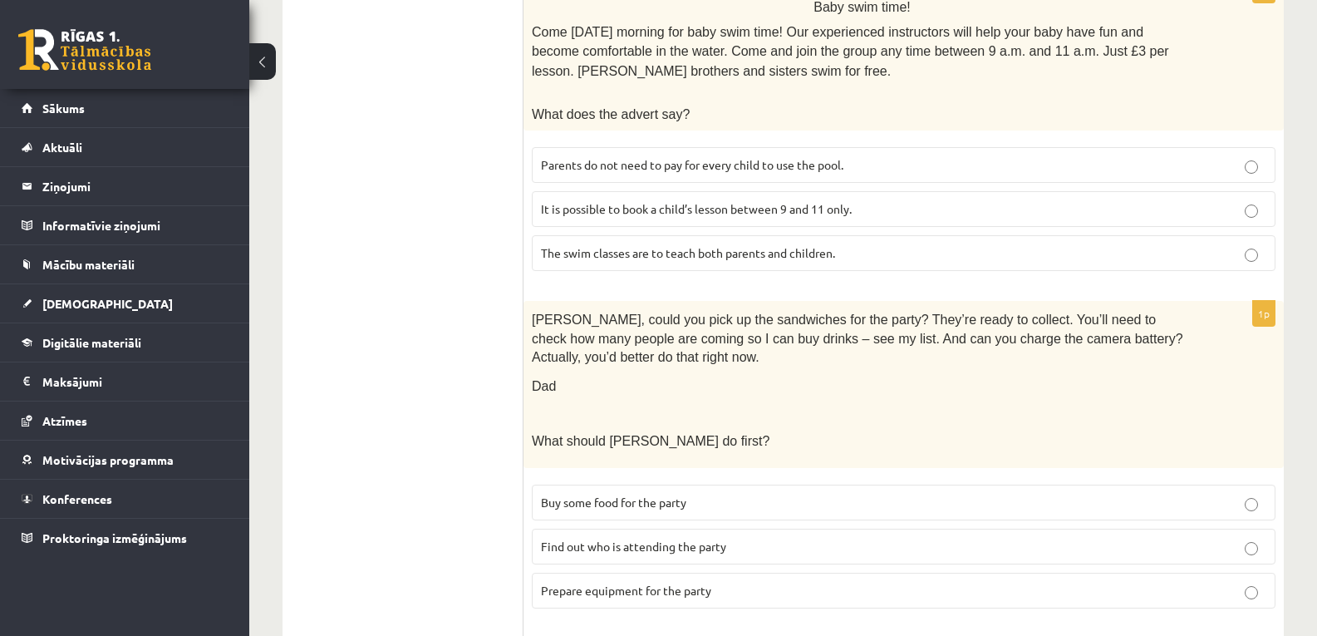
scroll to position [1046, 0]
click at [707, 156] on span "Parents do not need to pay for every child to use the pool." at bounding box center [692, 163] width 303 height 15
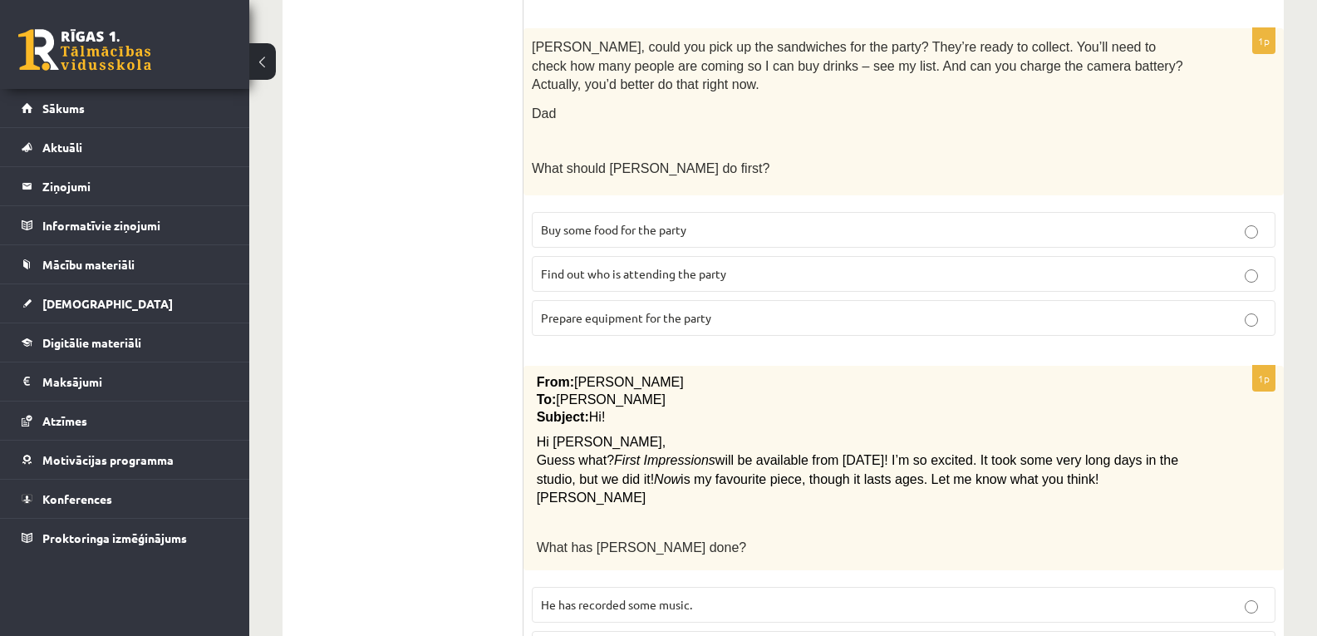
scroll to position [1319, 0]
click at [657, 221] on span "Buy some food for the party" at bounding box center [613, 228] width 145 height 15
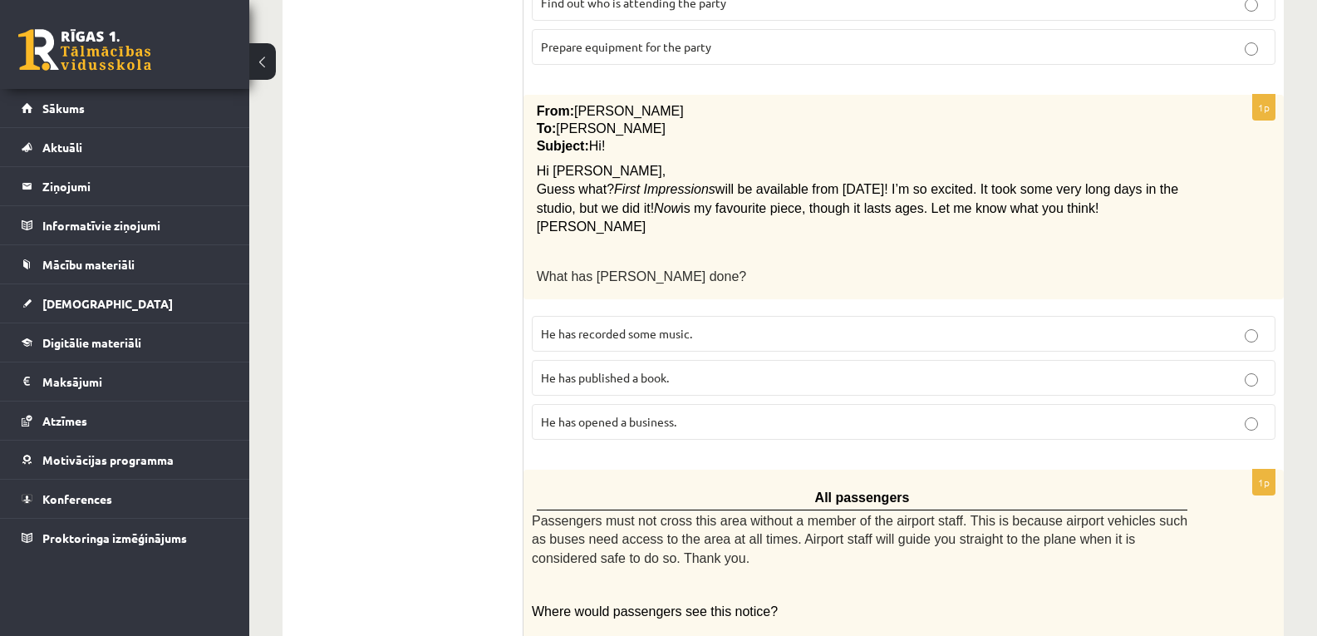
scroll to position [1590, 0]
click at [646, 315] on label "He has recorded some music." at bounding box center [904, 333] width 744 height 36
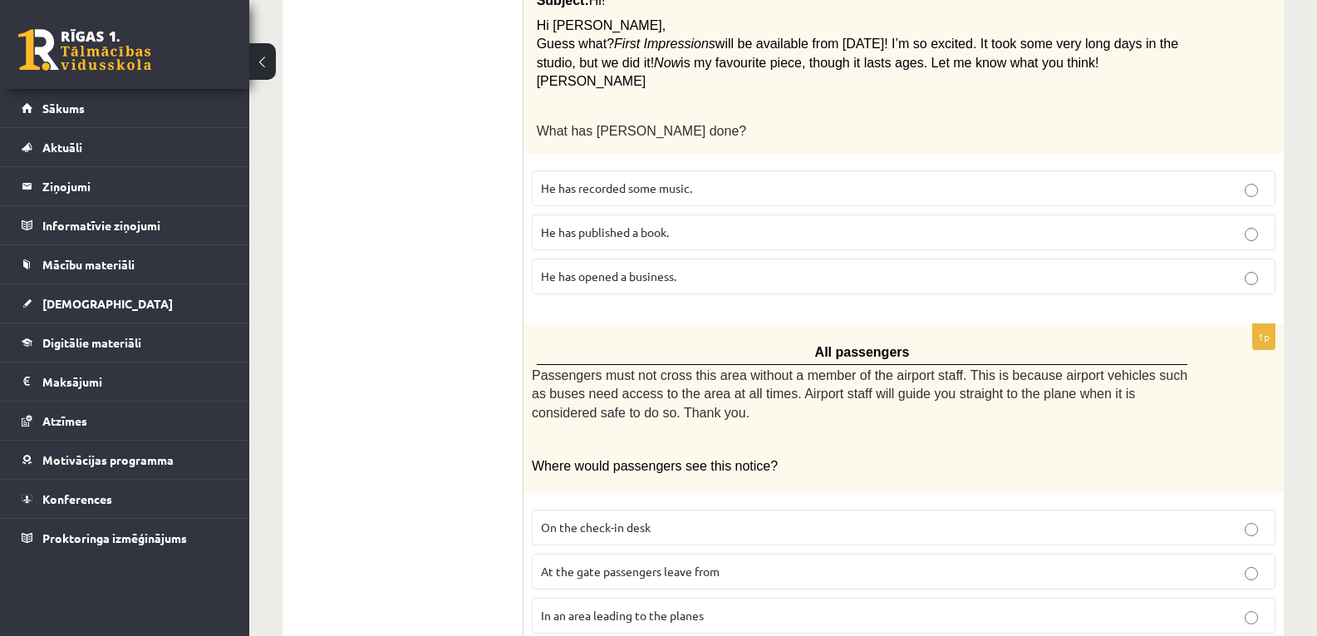
scroll to position [1752, 0]
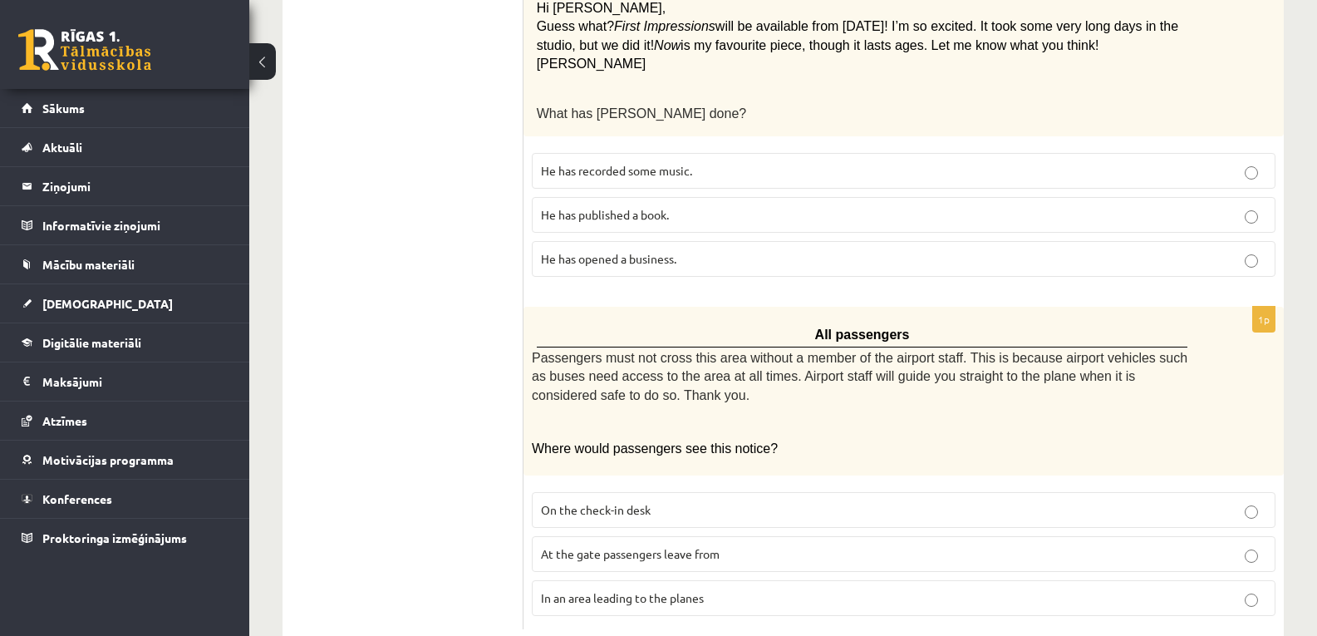
click at [633, 590] on span "In an area leading to the planes" at bounding box center [622, 597] width 163 height 15
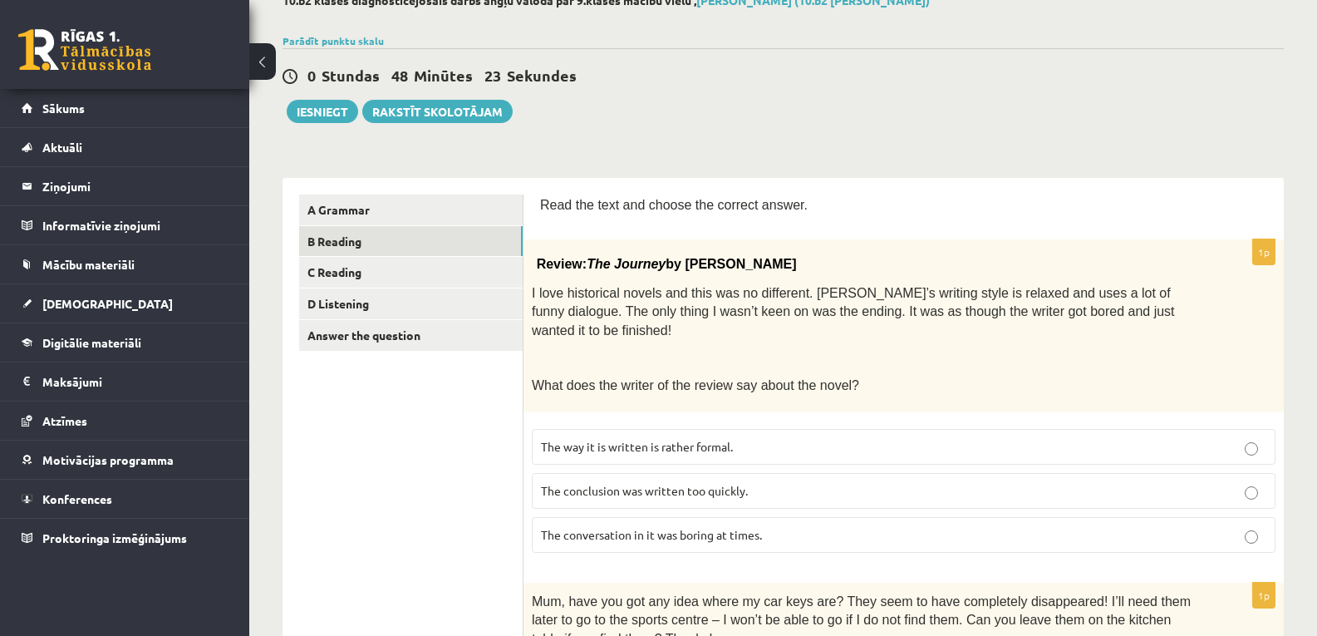
scroll to position [0, 0]
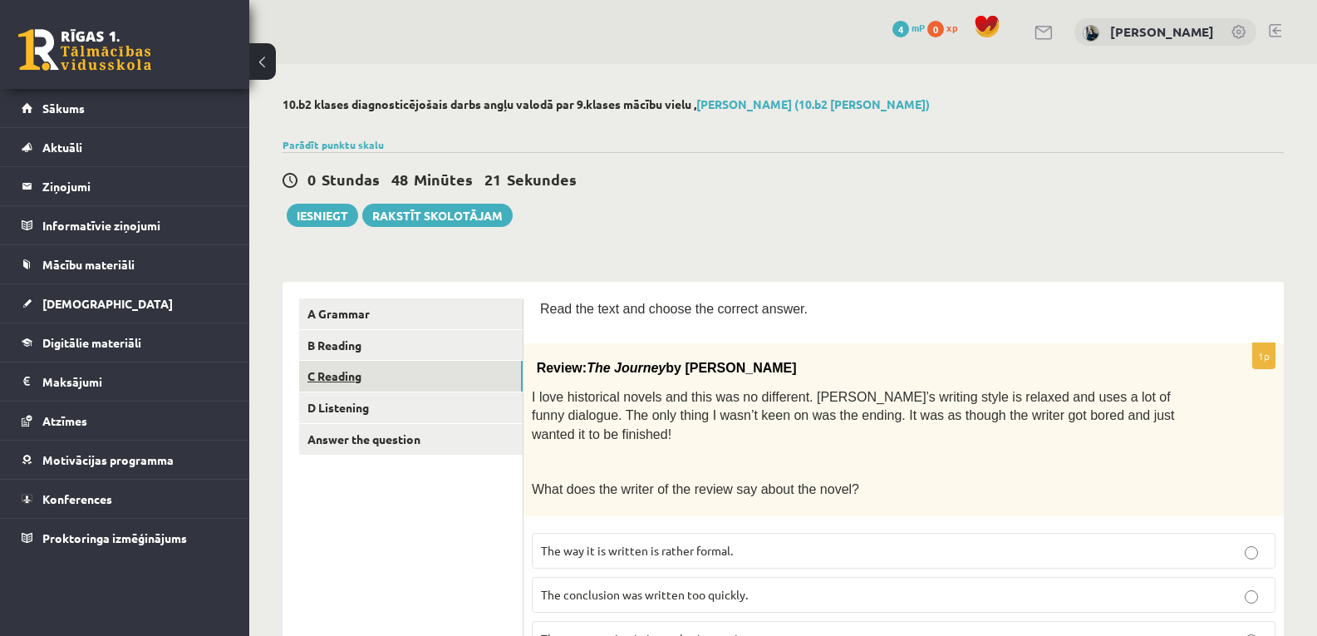
click at [345, 376] on link "C Reading" at bounding box center [411, 376] width 224 height 31
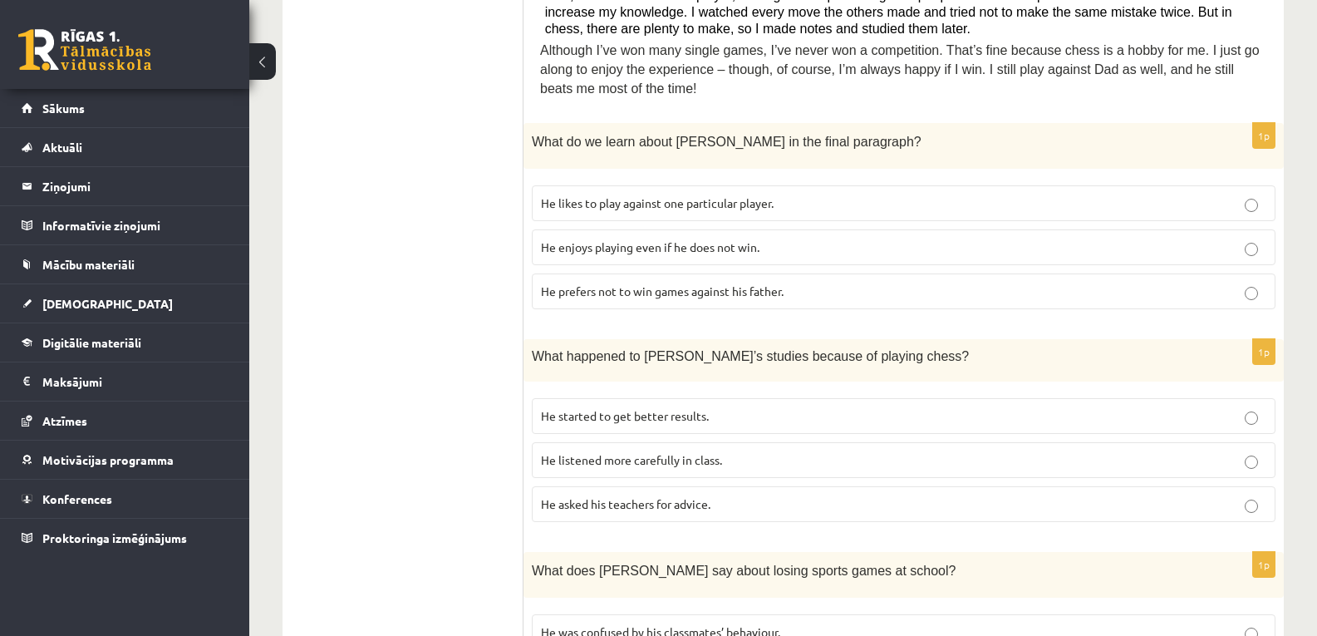
scroll to position [657, 0]
click at [614, 254] on p "He enjoys playing even if he does not win." at bounding box center [904, 246] width 726 height 17
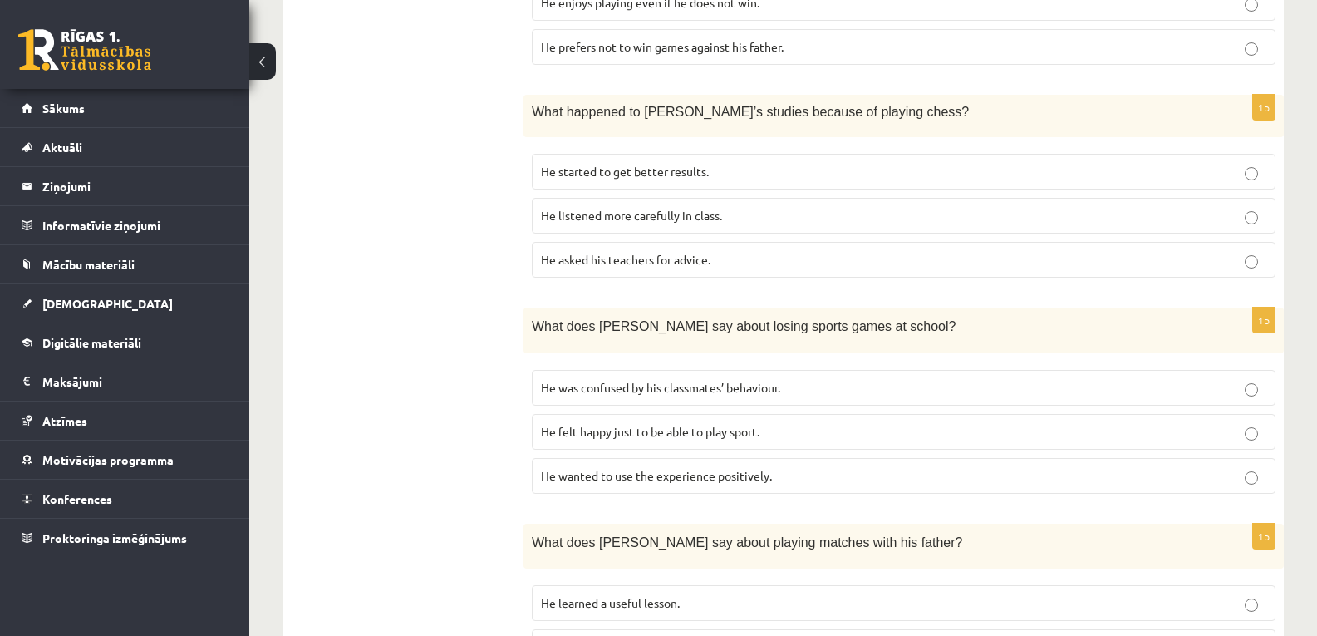
scroll to position [902, 0]
click at [695, 169] on span "He started to get better results." at bounding box center [625, 170] width 168 height 15
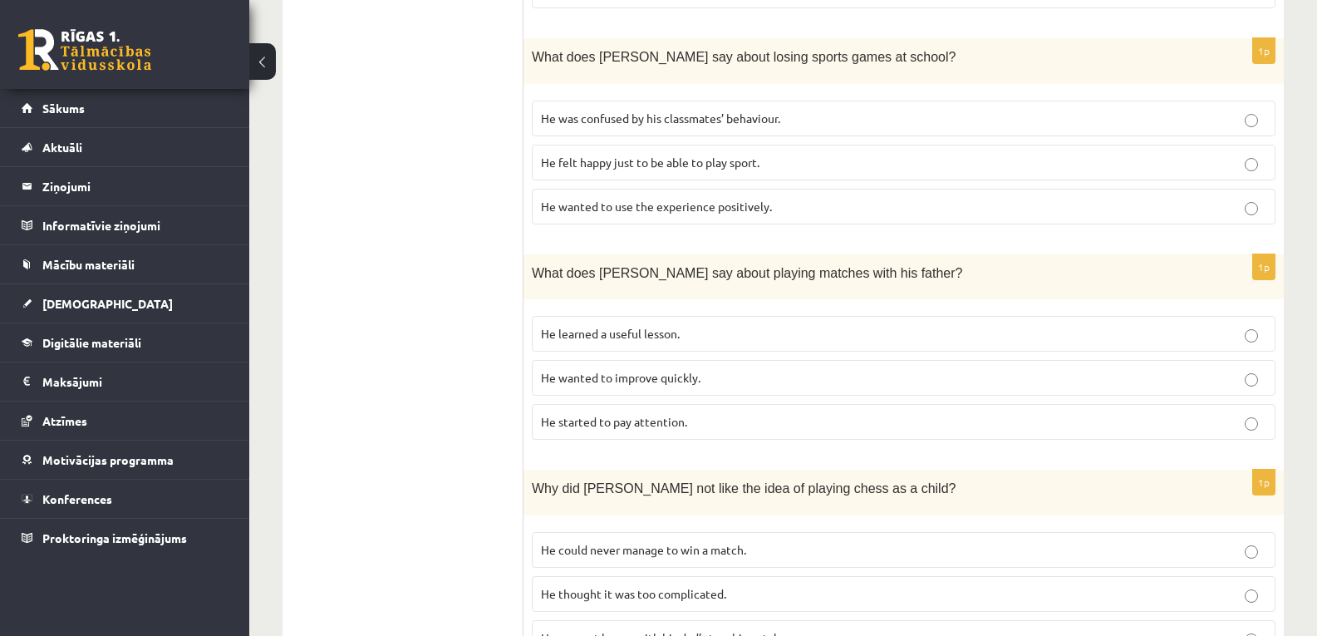
scroll to position [1172, 0]
click at [743, 216] on label "He wanted to use the experience positively." at bounding box center [904, 205] width 744 height 36
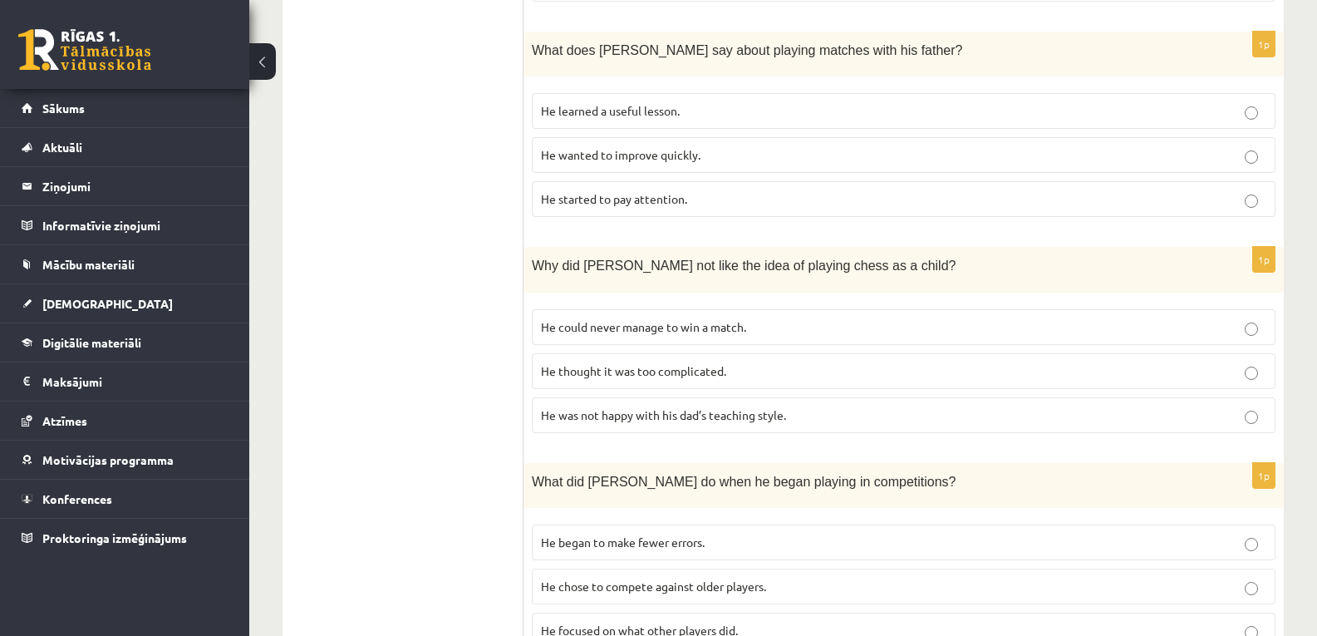
scroll to position [1396, 0]
click at [712, 99] on label "He learned a useful lesson." at bounding box center [904, 109] width 744 height 36
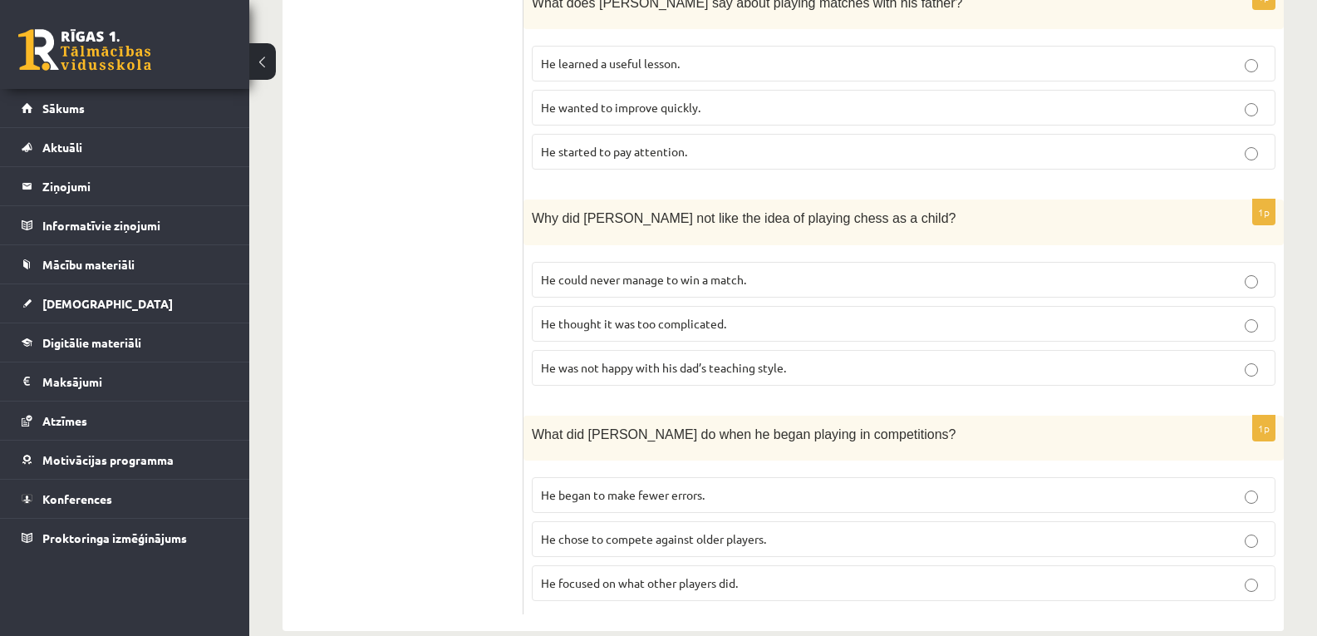
scroll to position [1470, 0]
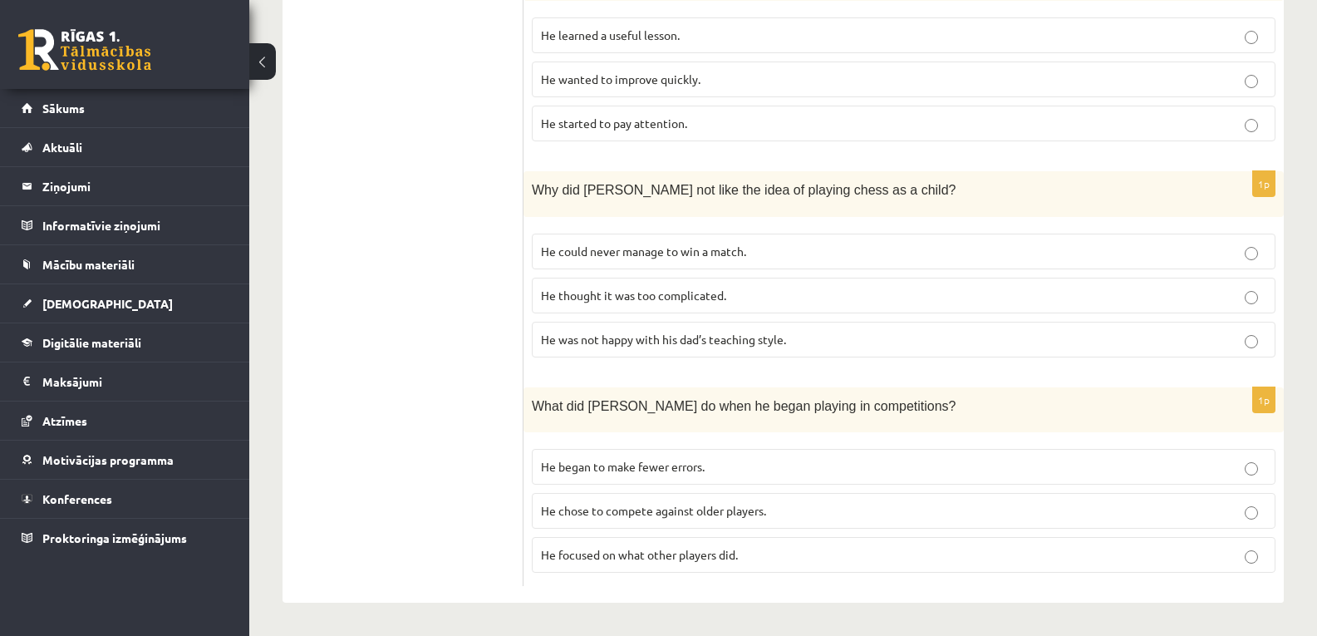
click at [633, 256] on span "He could never manage to win a match." at bounding box center [643, 251] width 205 height 15
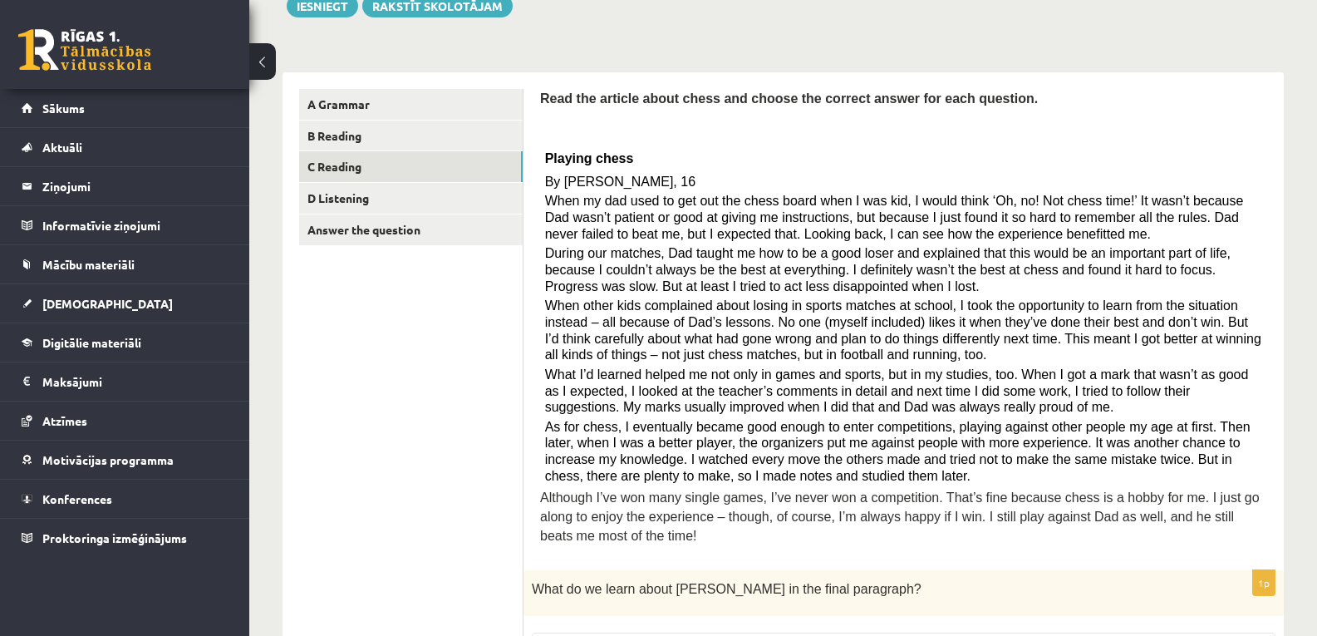
scroll to position [230, 0]
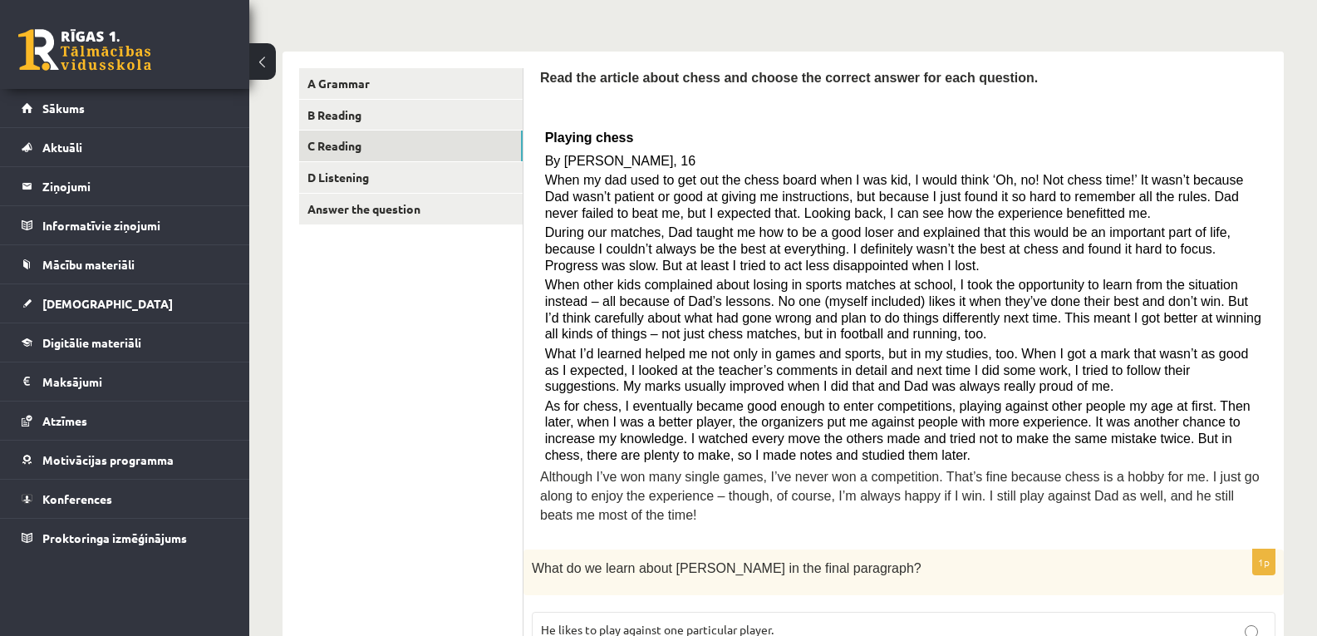
click at [651, 282] on span "When other kids complained about losing in sports matches at school, I took the…" at bounding box center [903, 309] width 716 height 63
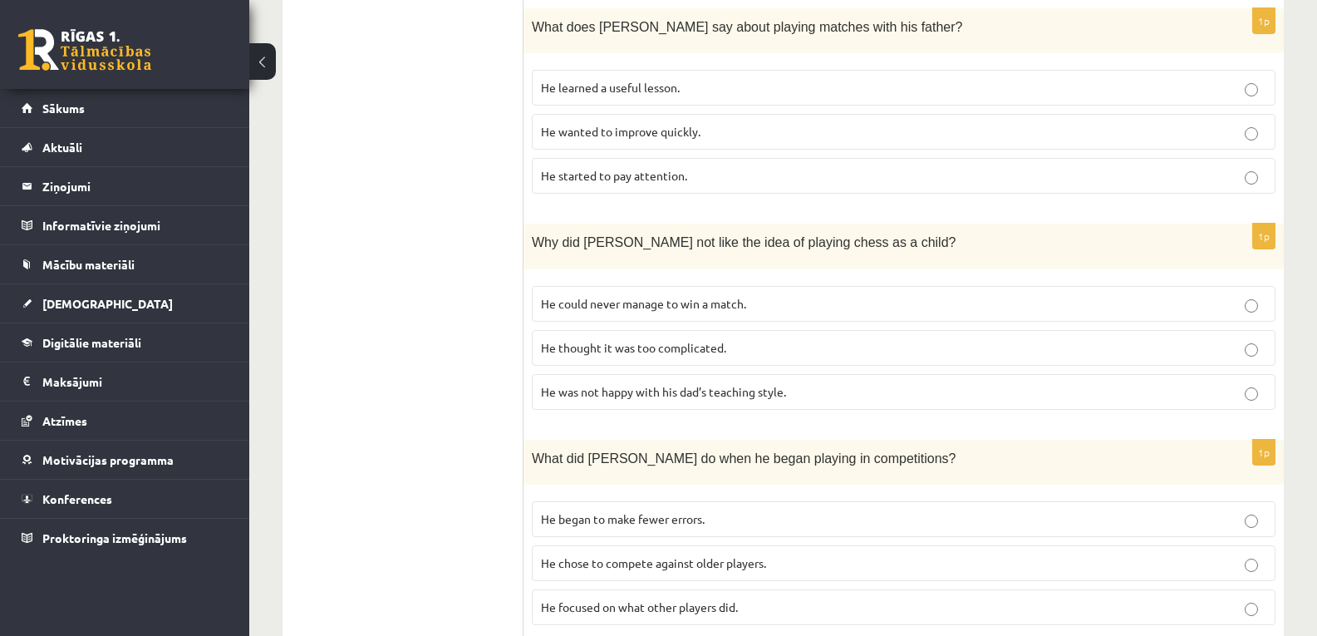
scroll to position [1470, 0]
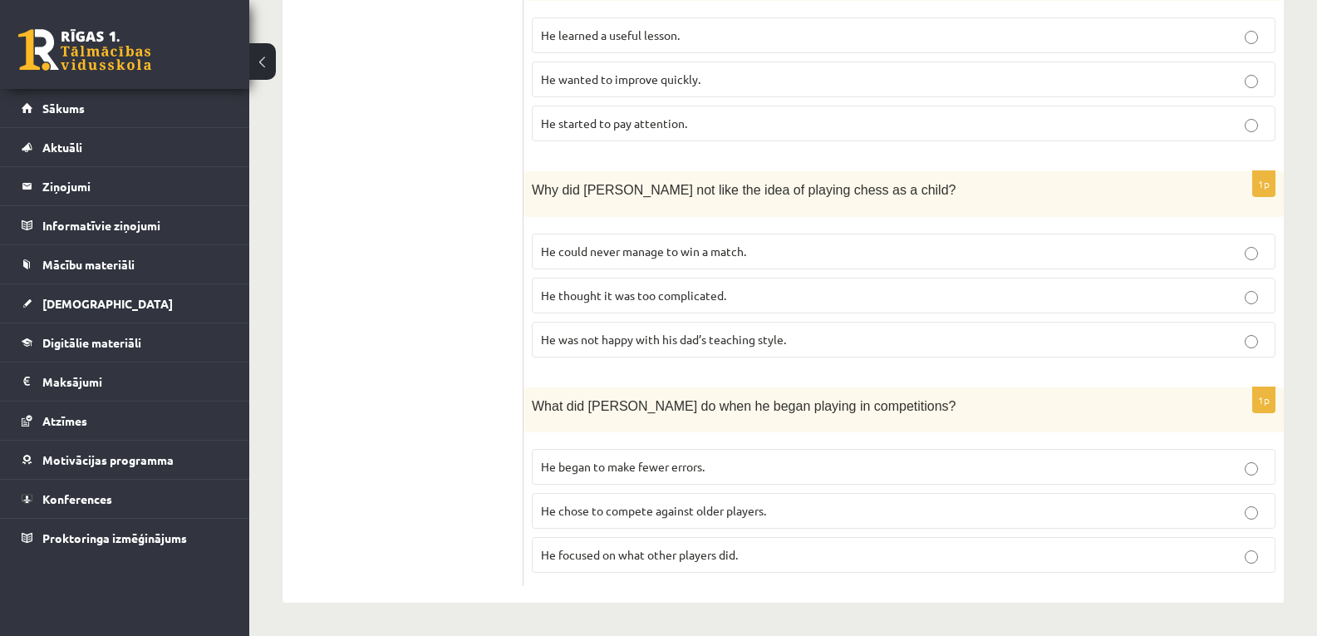
click at [709, 292] on span "He thought it was too complicated." at bounding box center [633, 295] width 185 height 15
click at [790, 244] on p "He could never manage to win a match." at bounding box center [904, 251] width 726 height 17
click at [801, 293] on p "He thought it was too complicated." at bounding box center [904, 295] width 726 height 17
click at [677, 561] on p "He focused on what other players did." at bounding box center [904, 554] width 726 height 17
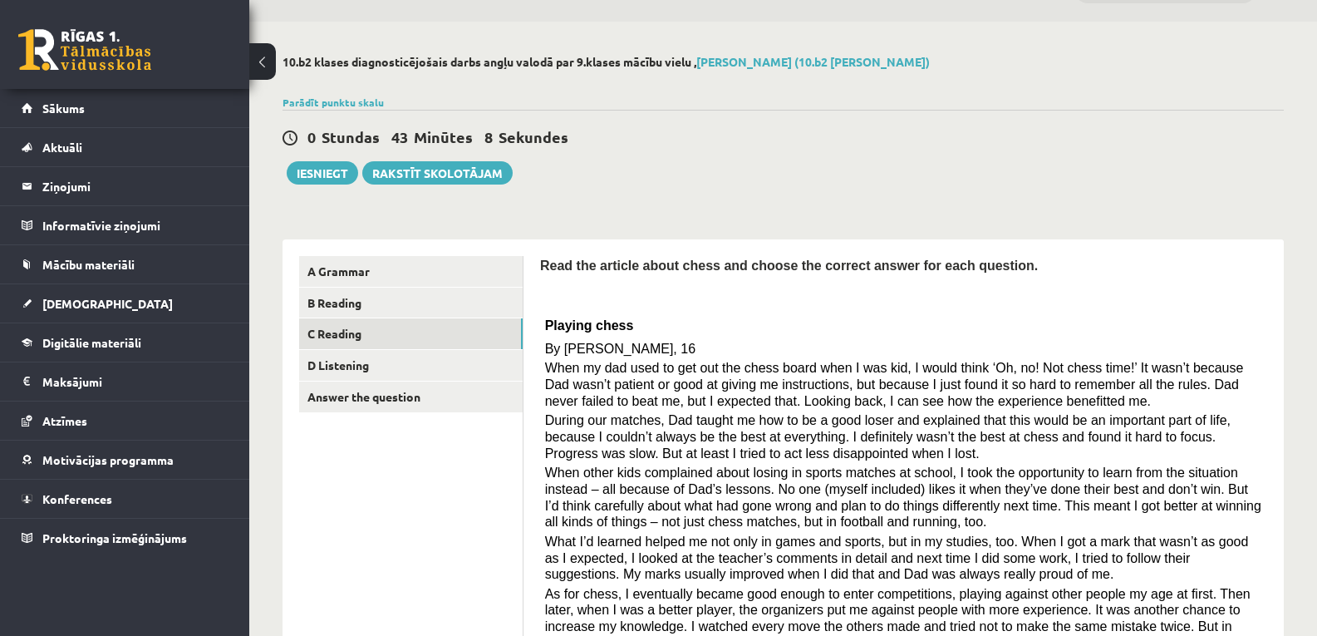
scroll to position [0, 0]
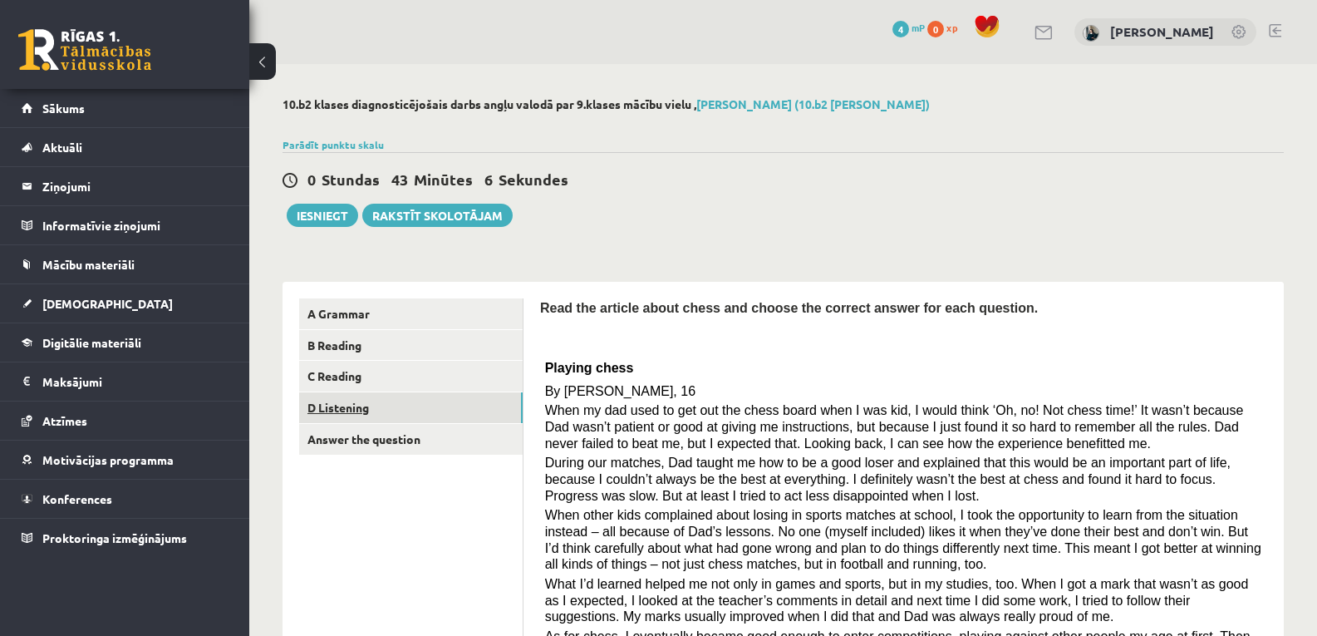
click at [323, 416] on link "D Listening" at bounding box center [411, 407] width 224 height 31
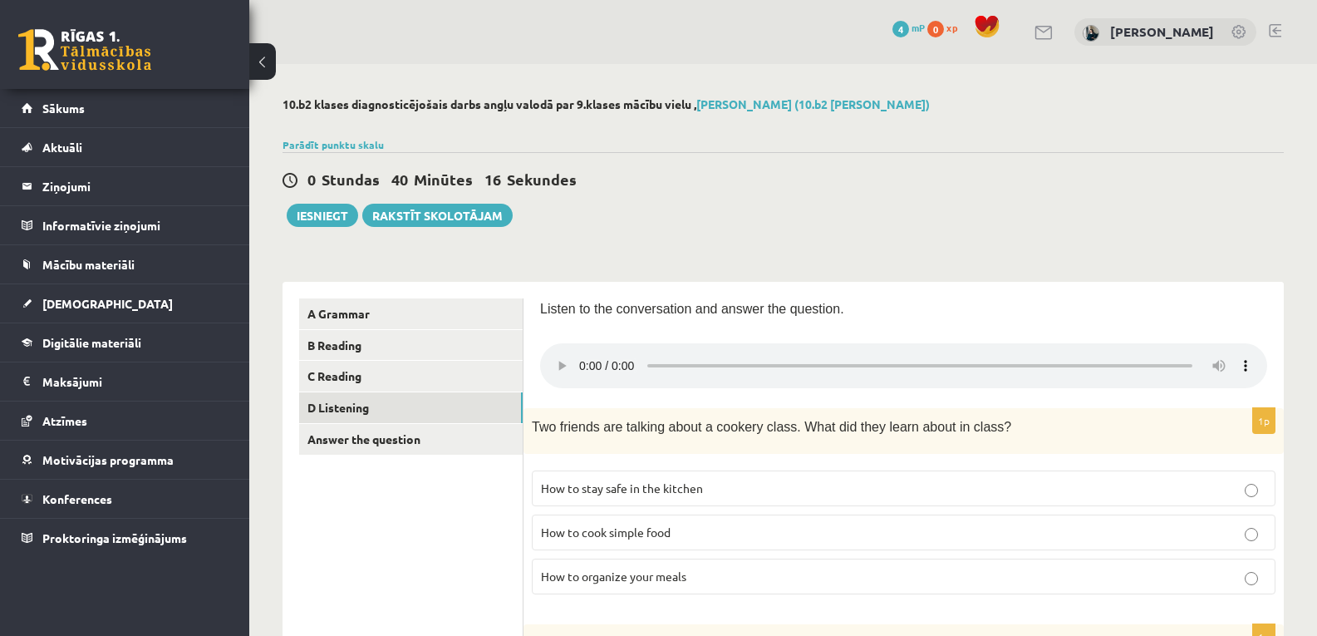
click at [1175, 215] on div "0 Stundas 40 Minūtes 16 Sekundes Ieskaite saglabāta! Iesniegt Rakstīt skolotājam" at bounding box center [784, 189] width 1002 height 75
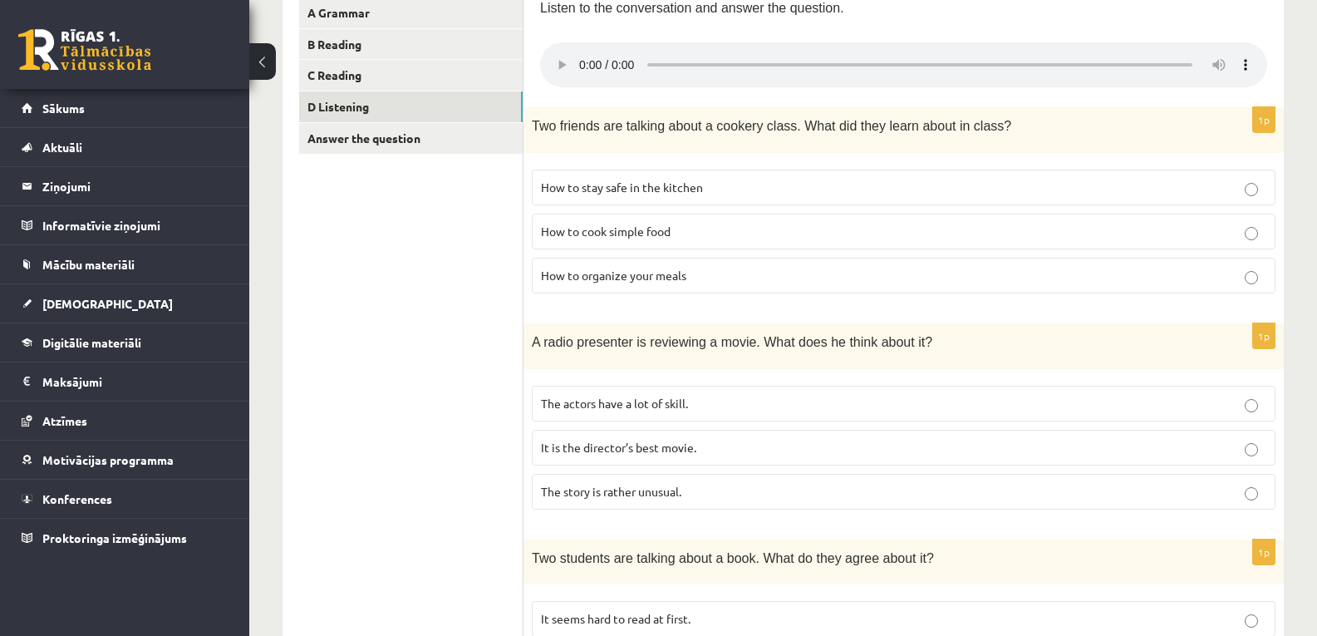
scroll to position [300, 0]
click at [670, 197] on p "How to stay safe in the kitchen" at bounding box center [904, 188] width 726 height 17
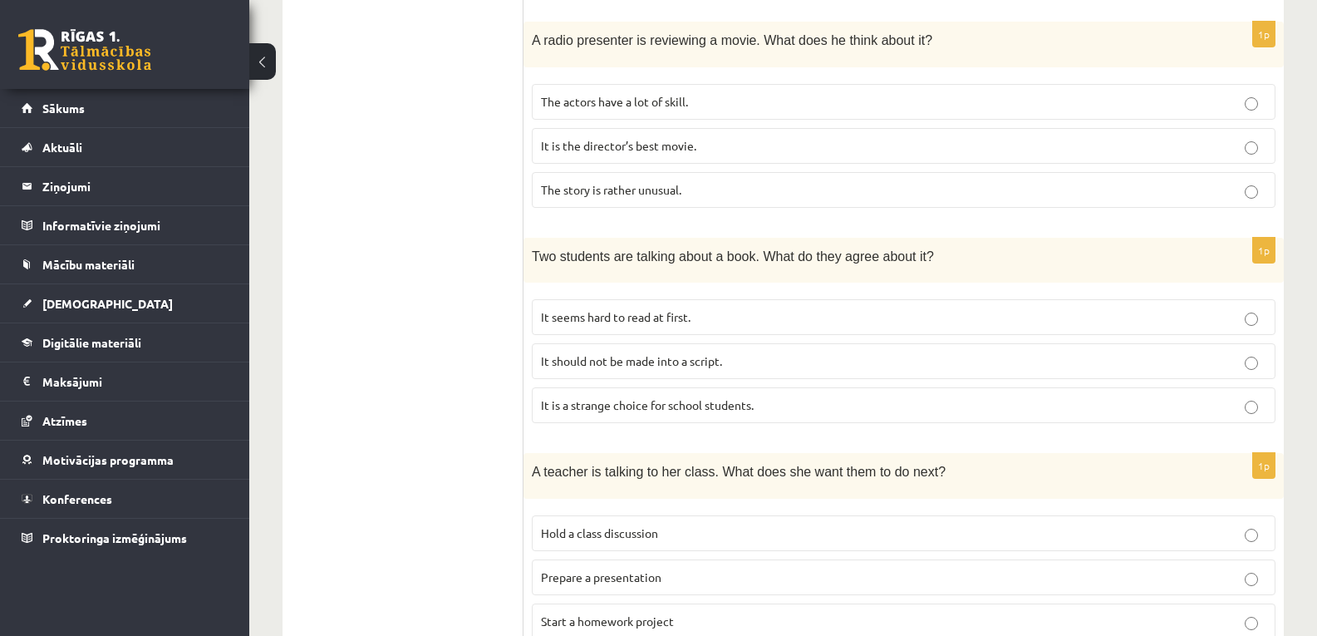
scroll to position [610, 0]
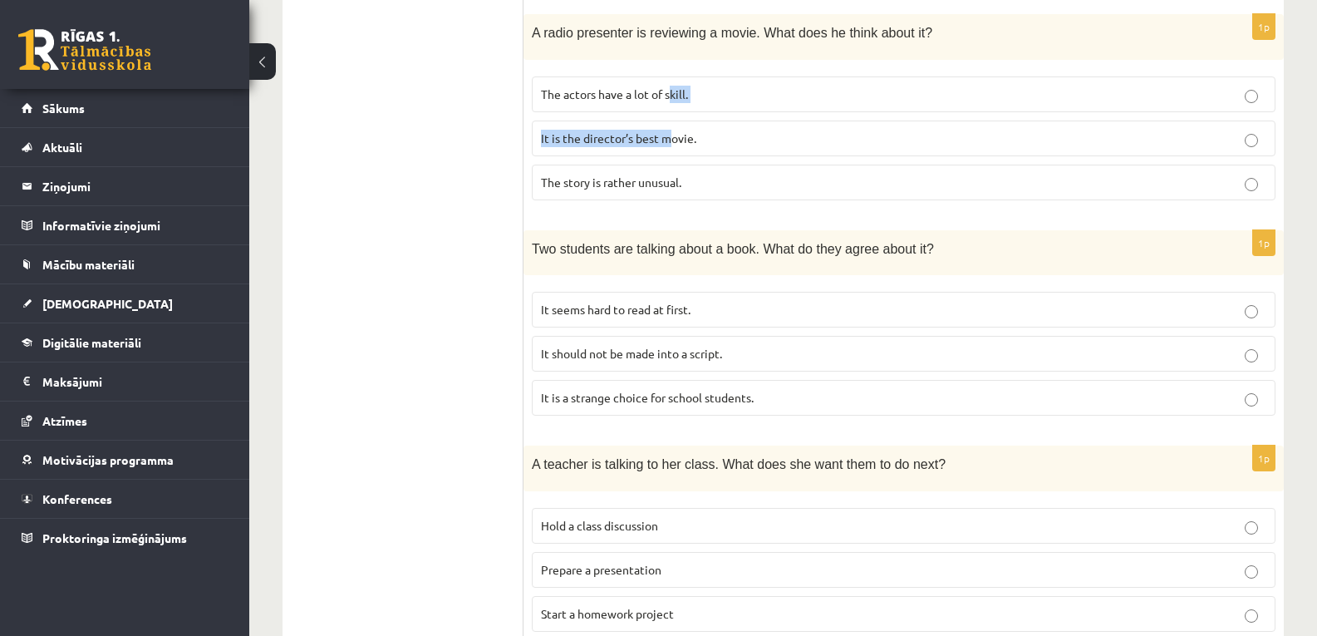
drag, startPoint x: 669, startPoint y: 93, endPoint x: 672, endPoint y: 151, distance: 58.2
click at [672, 151] on fieldset "The actors have a lot of skill. It is the director’s best movie. The story is r…" at bounding box center [904, 136] width 744 height 137
click at [672, 151] on label "It is the director’s best movie." at bounding box center [904, 139] width 744 height 36
click at [678, 186] on span "The story is rather unusual." at bounding box center [611, 182] width 140 height 15
click at [705, 146] on p "It is the director’s best movie." at bounding box center [904, 138] width 726 height 17
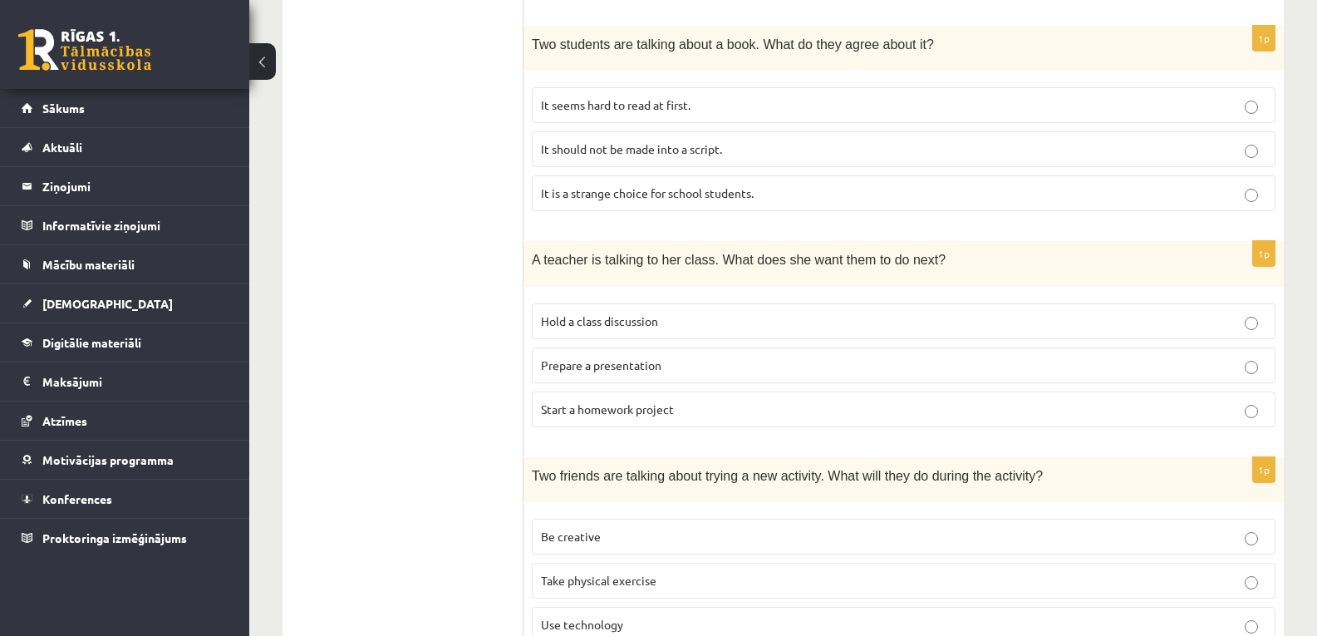
scroll to position [814, 0]
click at [713, 114] on p "It seems hard to read at first." at bounding box center [904, 105] width 726 height 17
click at [727, 201] on span "It is a strange choice for school students." at bounding box center [647, 193] width 213 height 15
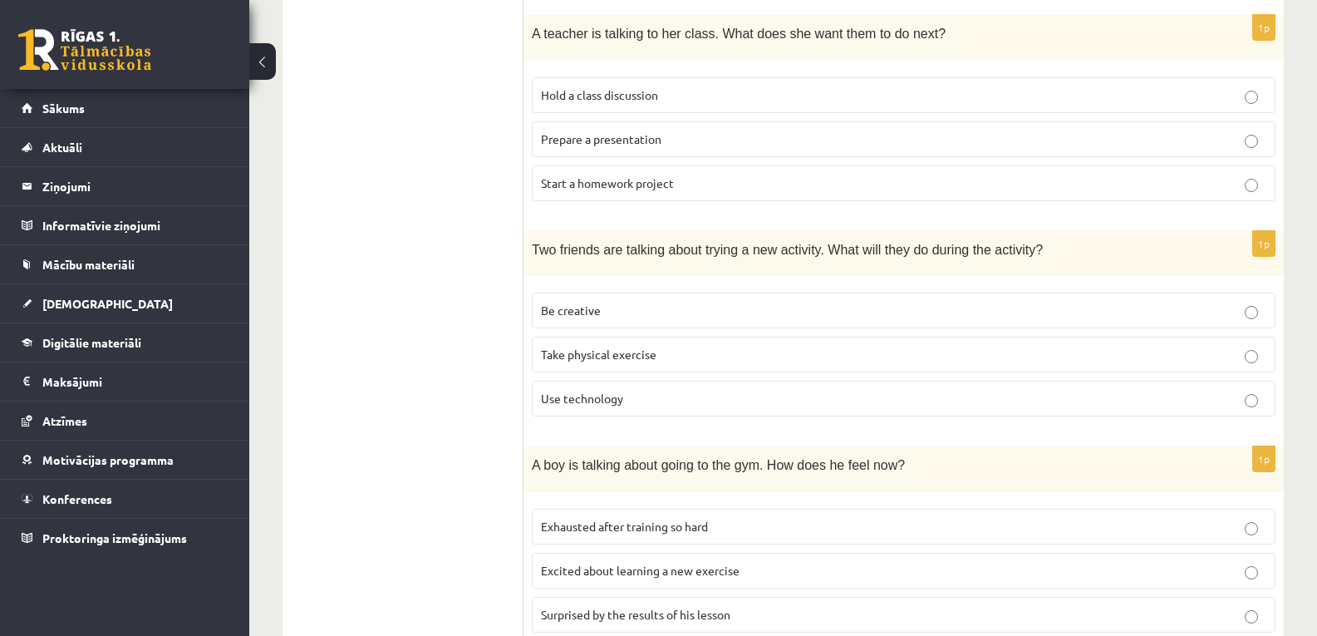
scroll to position [1040, 0]
click at [692, 132] on p "Prepare a presentation" at bounding box center [904, 139] width 726 height 17
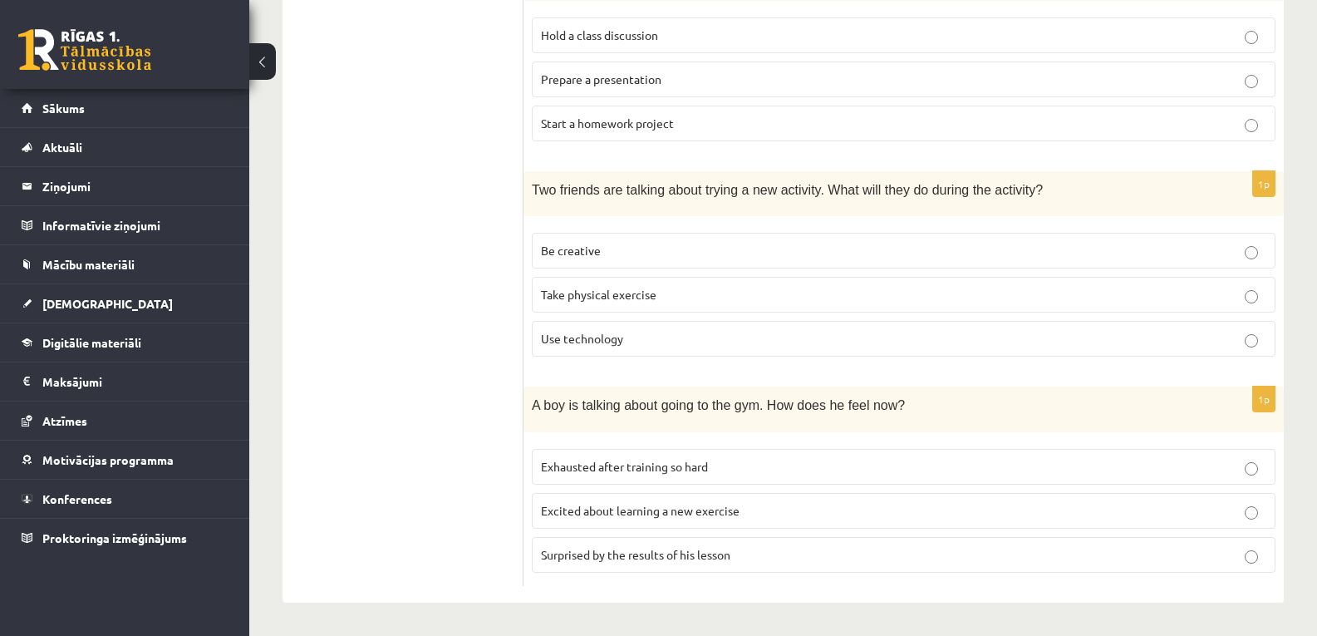
click at [664, 291] on p "Take physical exercise" at bounding box center [904, 294] width 726 height 17
click at [668, 252] on p "Be creative" at bounding box center [904, 250] width 726 height 17
click at [728, 511] on span "Excited about learning a new exercise" at bounding box center [640, 510] width 199 height 15
drag, startPoint x: 728, startPoint y: 511, endPoint x: 797, endPoint y: 428, distance: 108.0
click at [797, 428] on div "1p A boy is talking about going to the gym. How does he feel now? Exhausted aft…" at bounding box center [904, 486] width 761 height 199
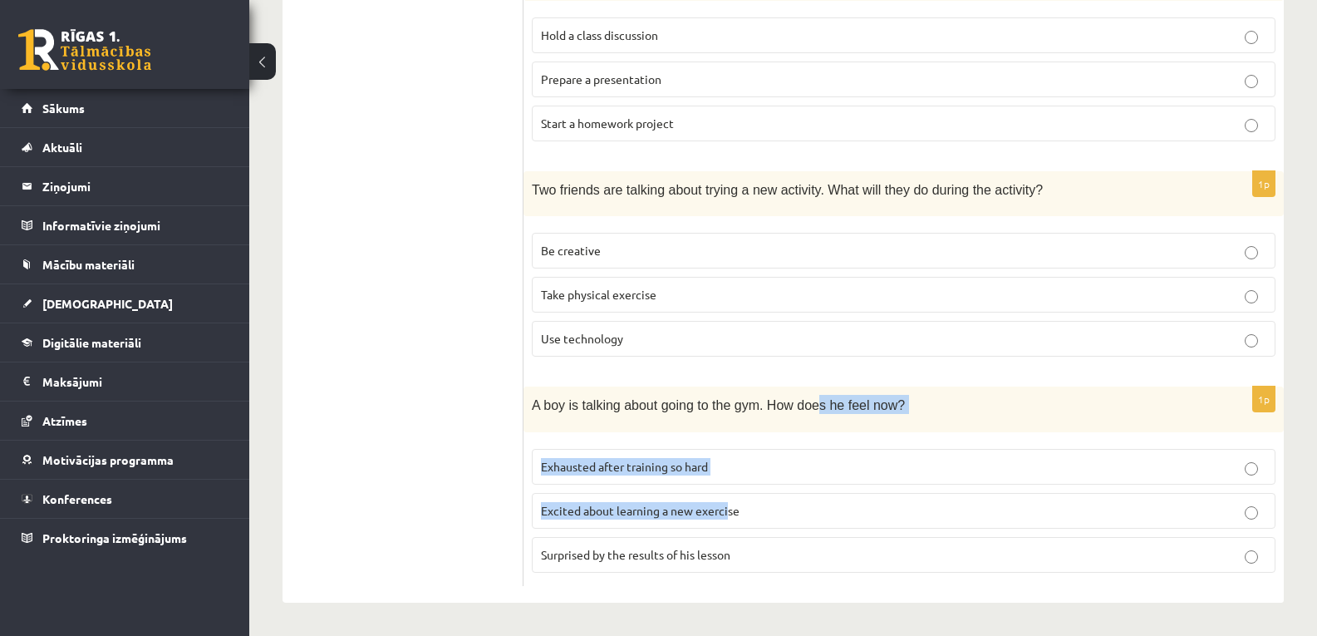
click at [797, 428] on div "A boy is talking about going to the gym. How does he feel now?" at bounding box center [904, 410] width 761 height 46
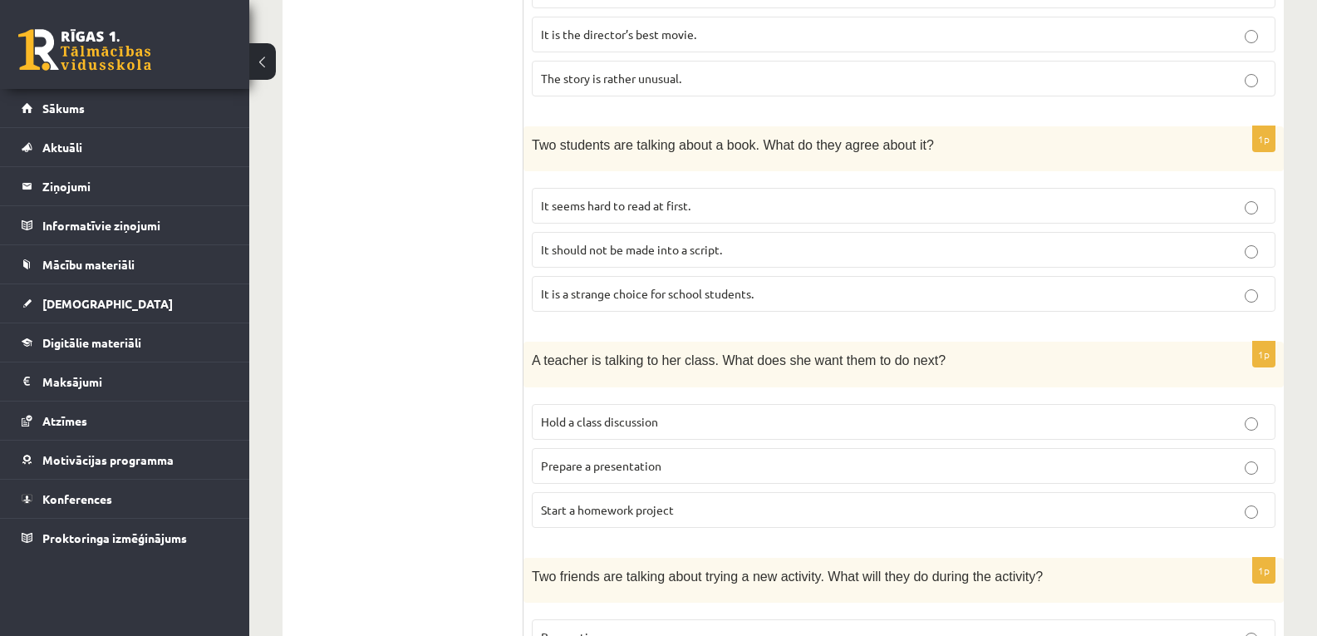
scroll to position [716, 0]
click at [587, 215] on label "It seems hard to read at first." at bounding box center [904, 203] width 744 height 36
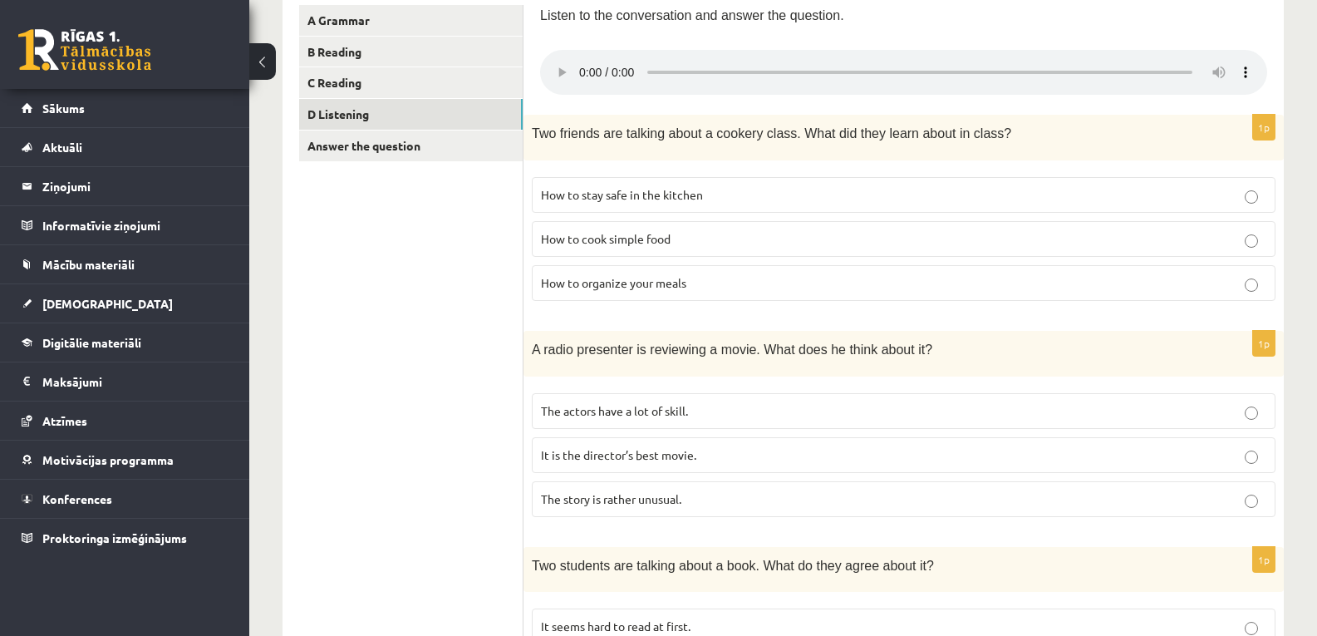
scroll to position [183, 0]
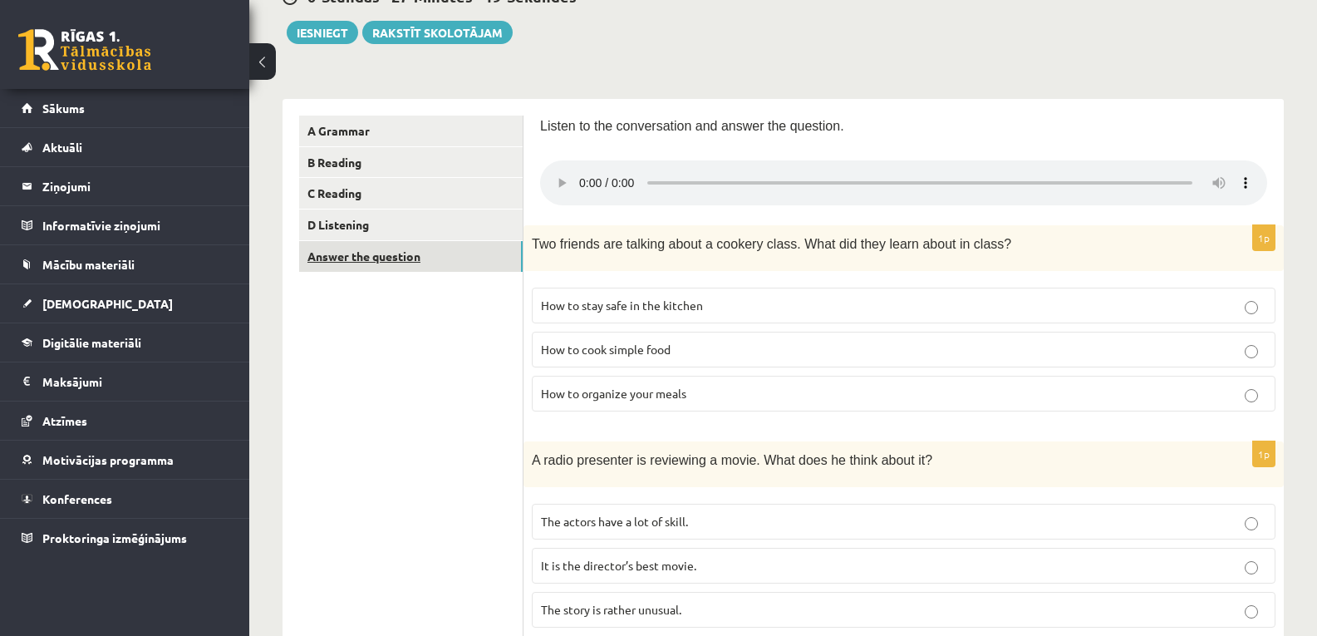
click at [368, 254] on link "Answer the question" at bounding box center [411, 256] width 224 height 31
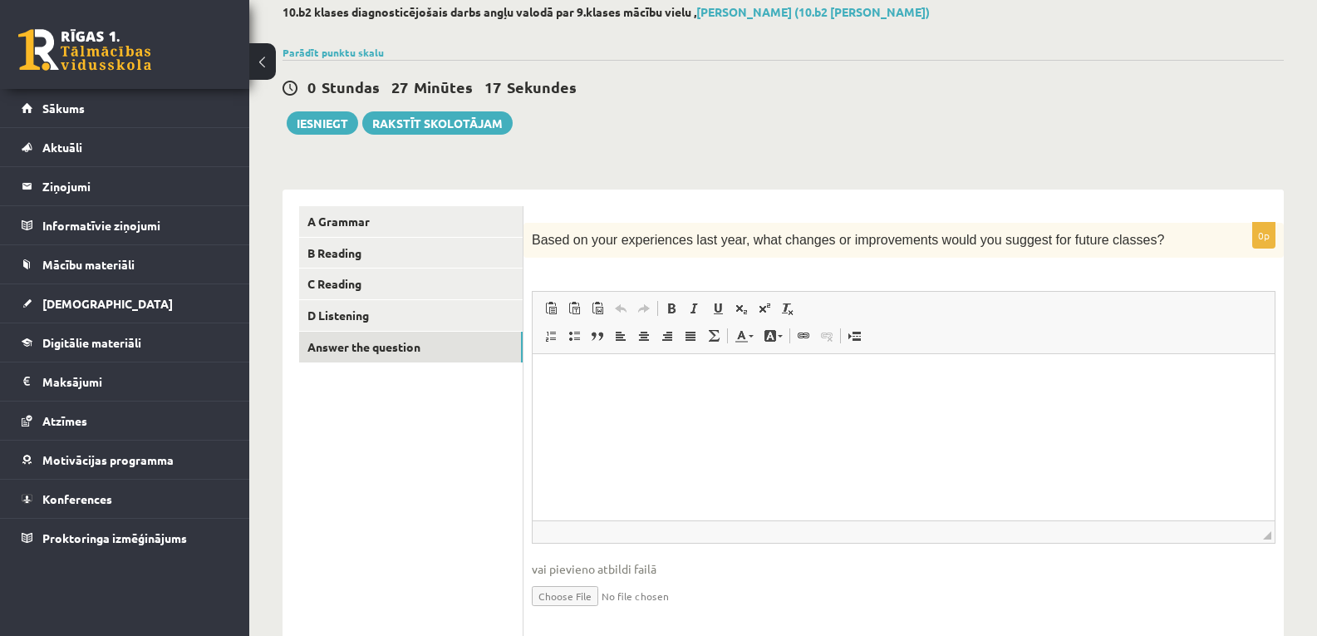
scroll to position [145, 0]
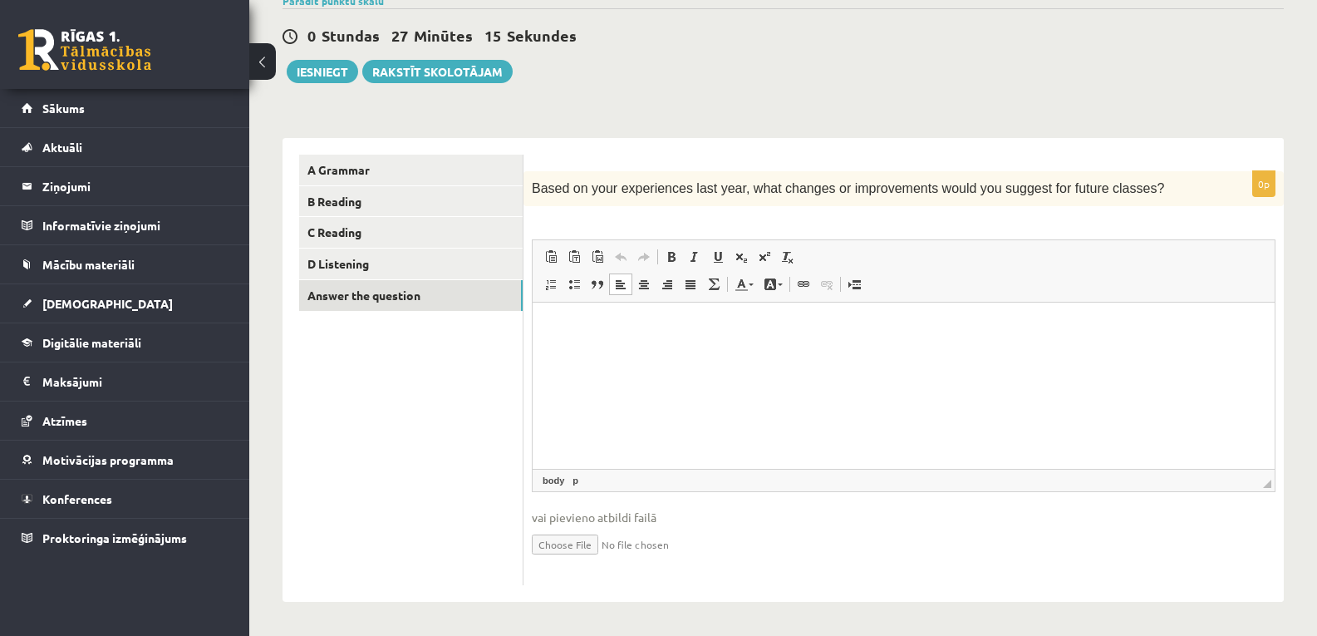
click at [690, 353] on html at bounding box center [904, 328] width 742 height 51
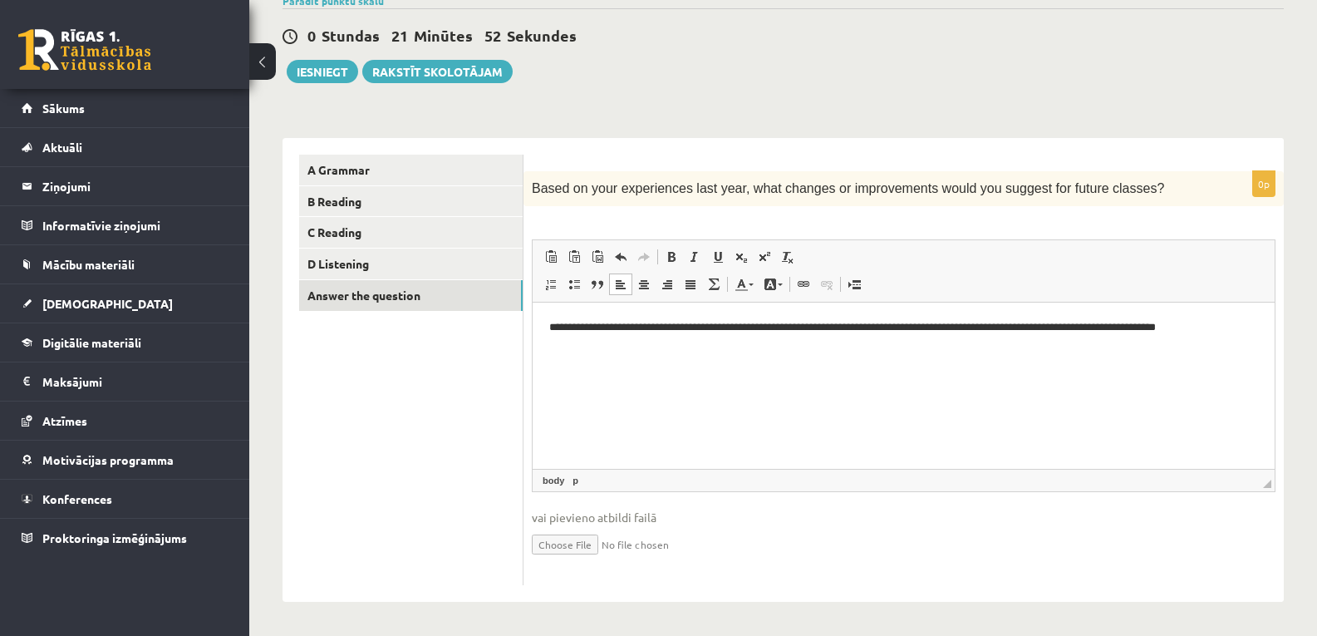
click at [1160, 326] on p "**********" at bounding box center [903, 327] width 709 height 17
click at [1120, 329] on p "**********" at bounding box center [903, 327] width 709 height 17
click at [1242, 337] on html "**********" at bounding box center [904, 328] width 742 height 51
click at [909, 326] on p "**********" at bounding box center [903, 336] width 709 height 35
click at [938, 348] on p "**********" at bounding box center [903, 336] width 709 height 35
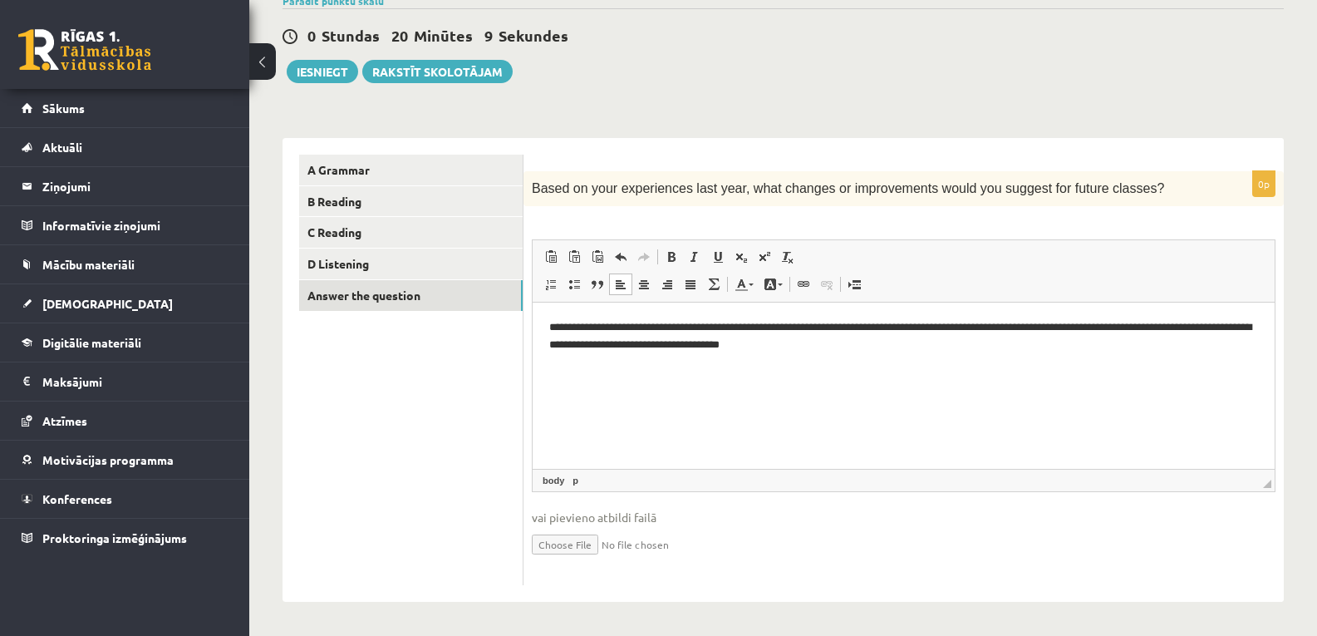
click at [846, 346] on p "**********" at bounding box center [903, 336] width 709 height 35
click at [719, 343] on p "**********" at bounding box center [903, 336] width 709 height 35
click at [695, 348] on p "**********" at bounding box center [903, 336] width 709 height 35
click at [705, 346] on p "**********" at bounding box center [903, 336] width 709 height 35
click at [870, 357] on html "**********" at bounding box center [904, 337] width 742 height 68
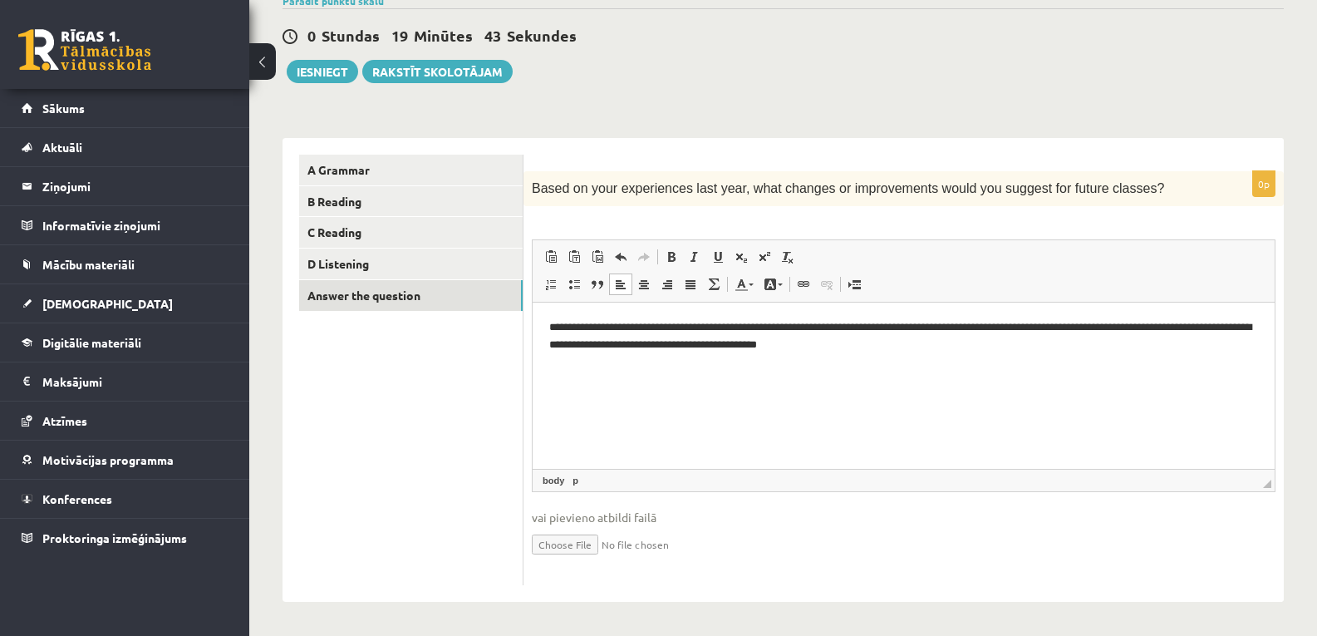
click at [912, 347] on p "**********" at bounding box center [903, 336] width 709 height 35
click at [884, 343] on p "**********" at bounding box center [903, 336] width 709 height 35
click at [730, 344] on p "**********" at bounding box center [903, 336] width 709 height 35
click at [731, 345] on p "**********" at bounding box center [903, 336] width 709 height 35
click at [873, 344] on p "**********" at bounding box center [903, 336] width 709 height 35
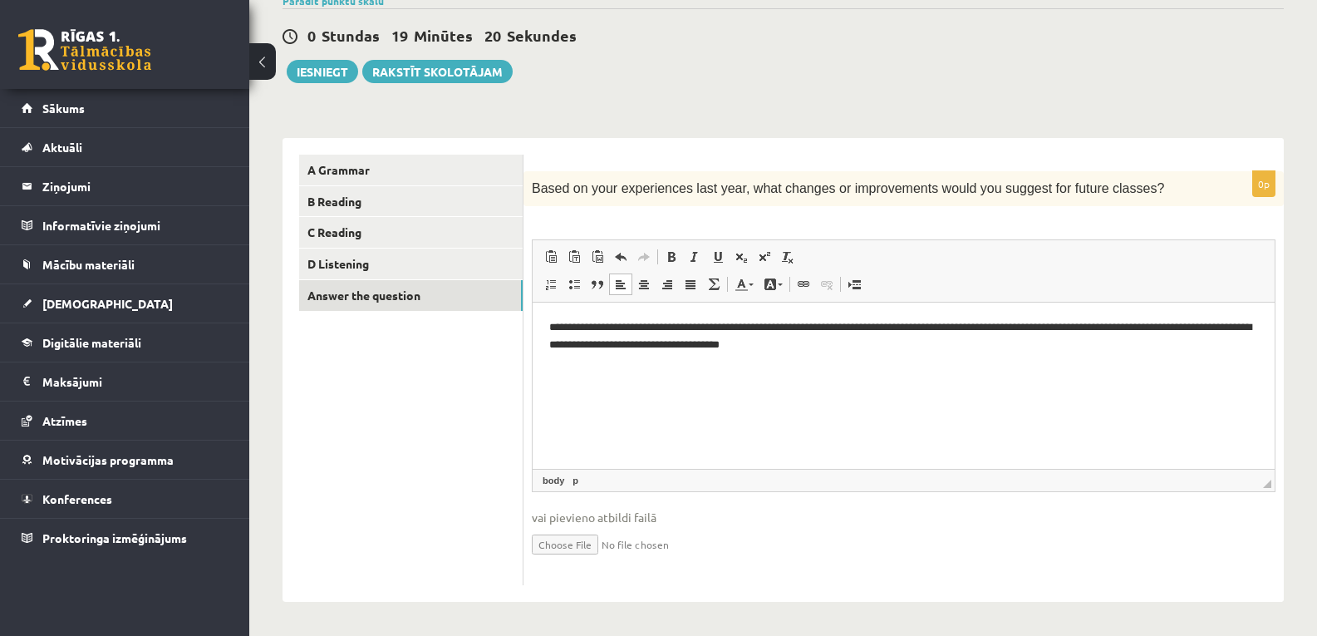
click at [820, 327] on p "**********" at bounding box center [903, 336] width 709 height 35
click at [1098, 342] on p "**********" at bounding box center [903, 336] width 709 height 35
click at [1214, 345] on p "**********" at bounding box center [903, 336] width 709 height 35
click at [1238, 345] on p "**********" at bounding box center [903, 336] width 709 height 35
click at [696, 328] on p "**********" at bounding box center [903, 345] width 709 height 52
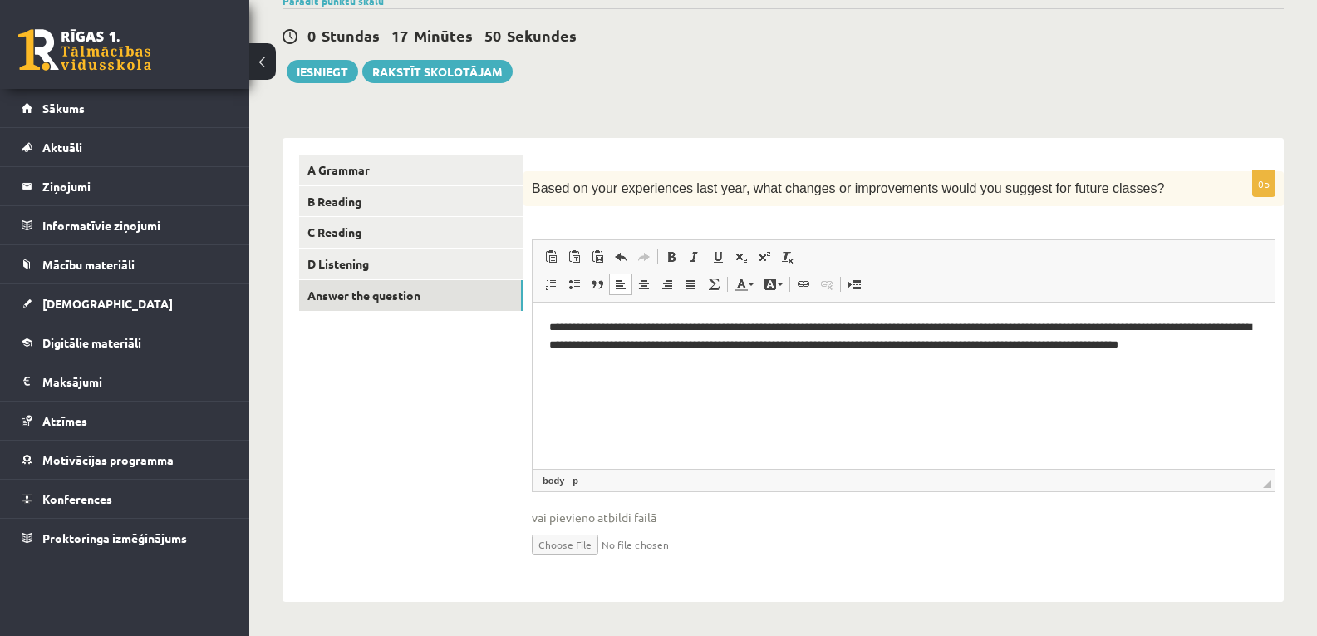
click at [1135, 363] on p "**********" at bounding box center [903, 345] width 709 height 52
click at [316, 66] on button "Iesniegt" at bounding box center [322, 71] width 71 height 23
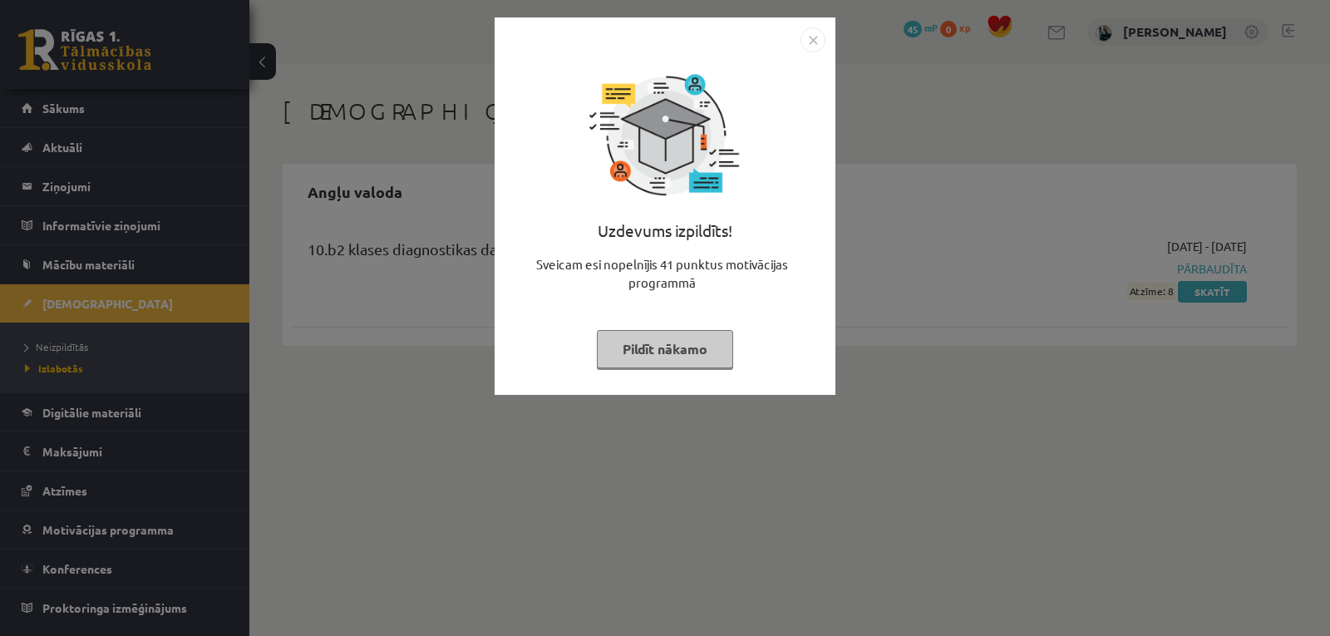
click at [670, 359] on button "Pildīt nākamo" at bounding box center [665, 349] width 136 height 38
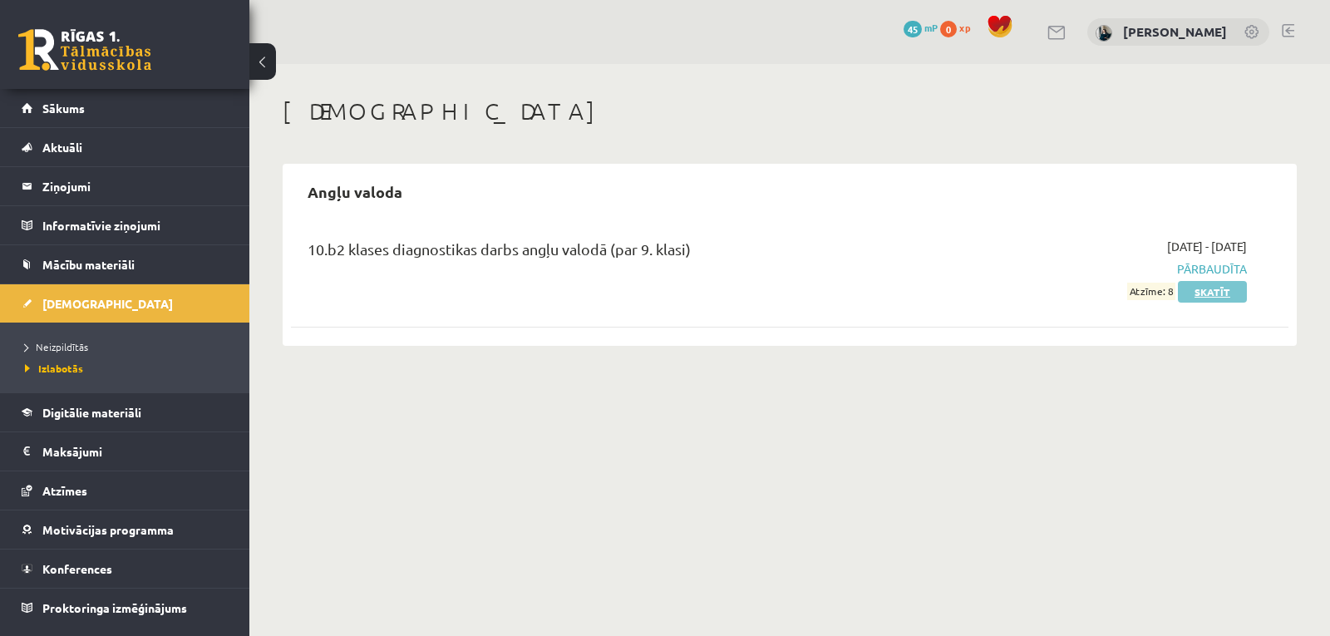
click at [1230, 290] on link "Skatīt" at bounding box center [1212, 292] width 69 height 22
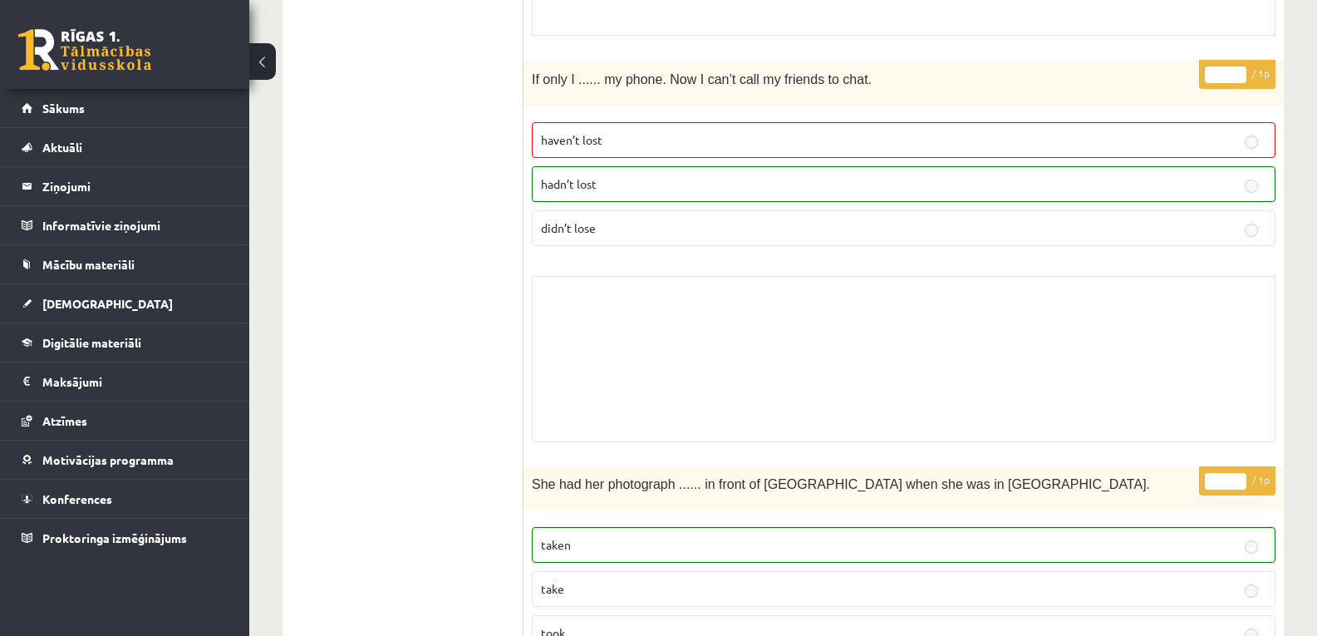
scroll to position [5941, 0]
click at [828, 187] on p "hadn’t lost" at bounding box center [904, 186] width 726 height 17
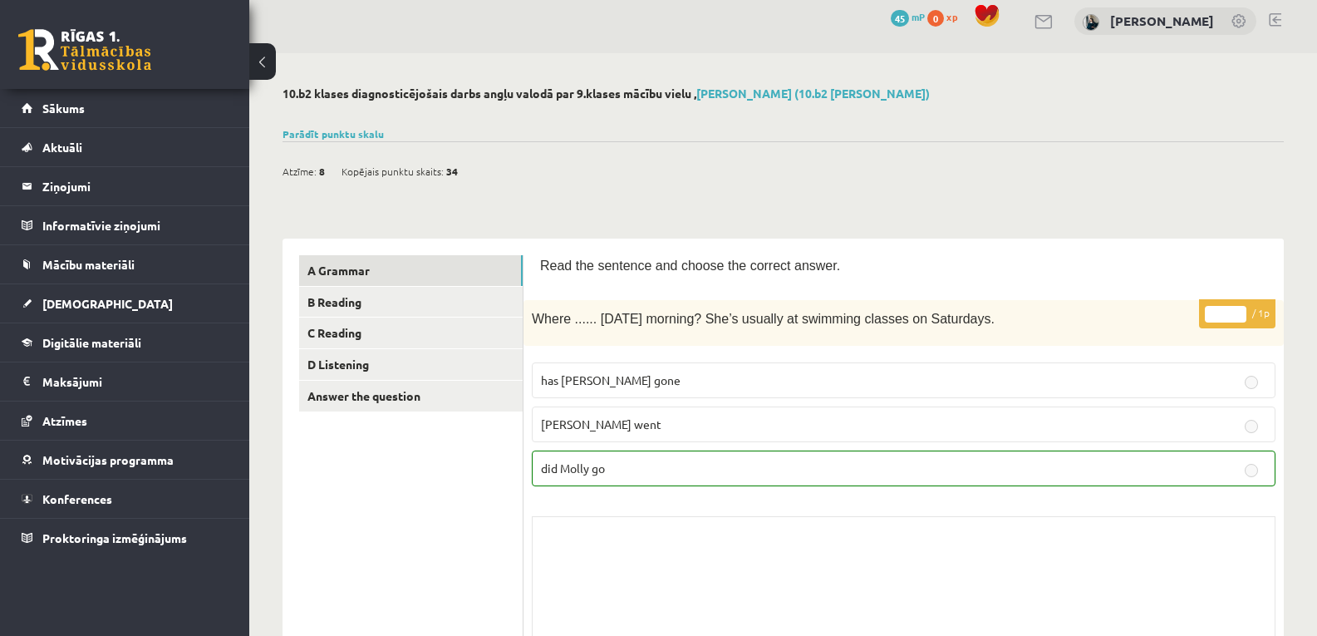
scroll to position [0, 0]
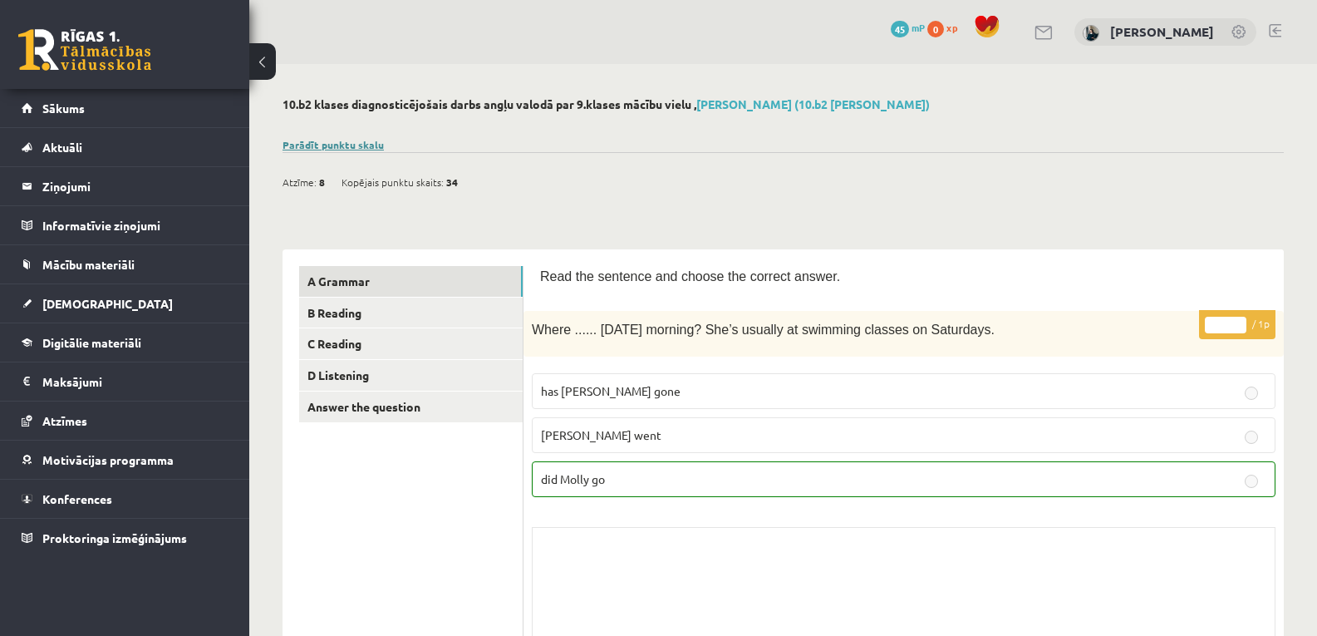
click at [328, 145] on link "Parādīt punktu skalu" at bounding box center [333, 144] width 101 height 13
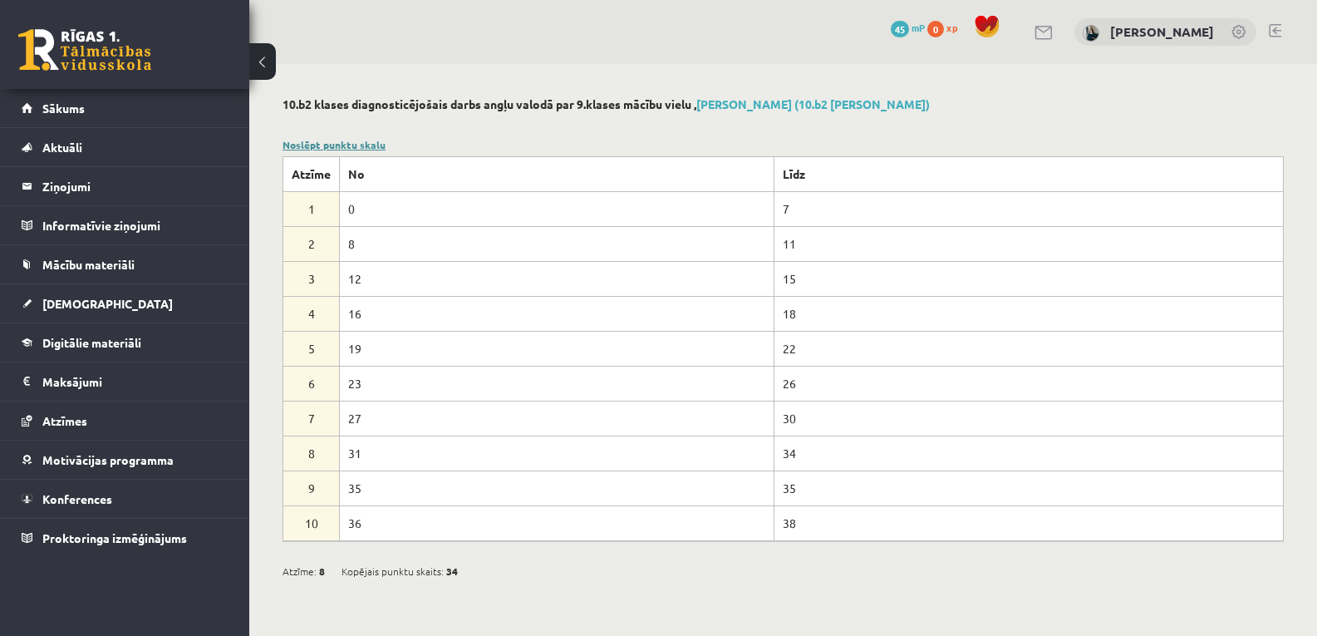
click at [328, 145] on link "Noslēpt punktu skalu" at bounding box center [334, 144] width 103 height 13
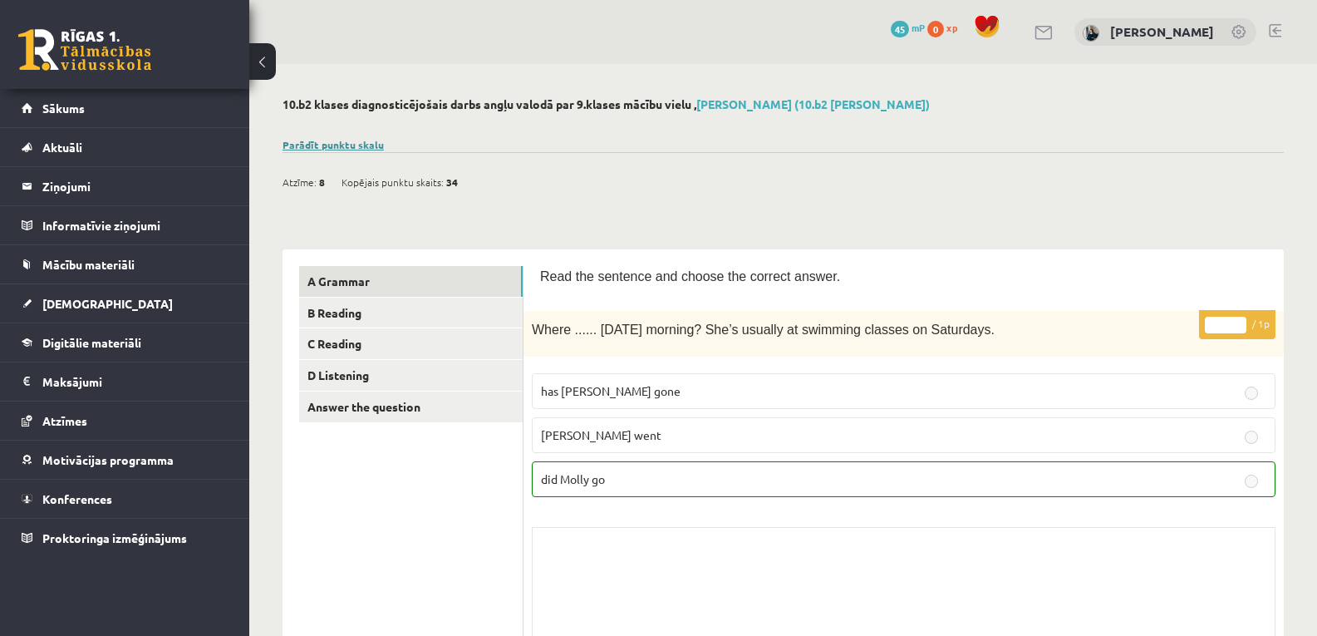
click at [328, 145] on link "Parādīt punktu skalu" at bounding box center [333, 144] width 101 height 13
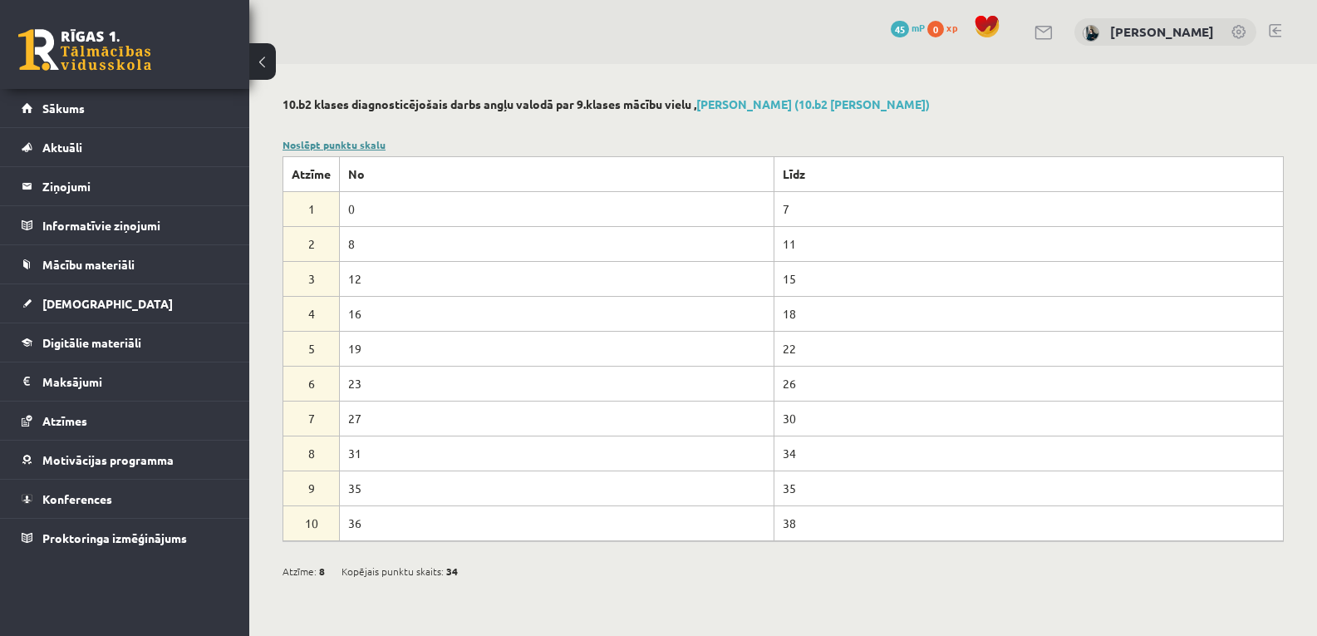
click at [331, 140] on link "Noslēpt punktu skalu" at bounding box center [334, 144] width 103 height 13
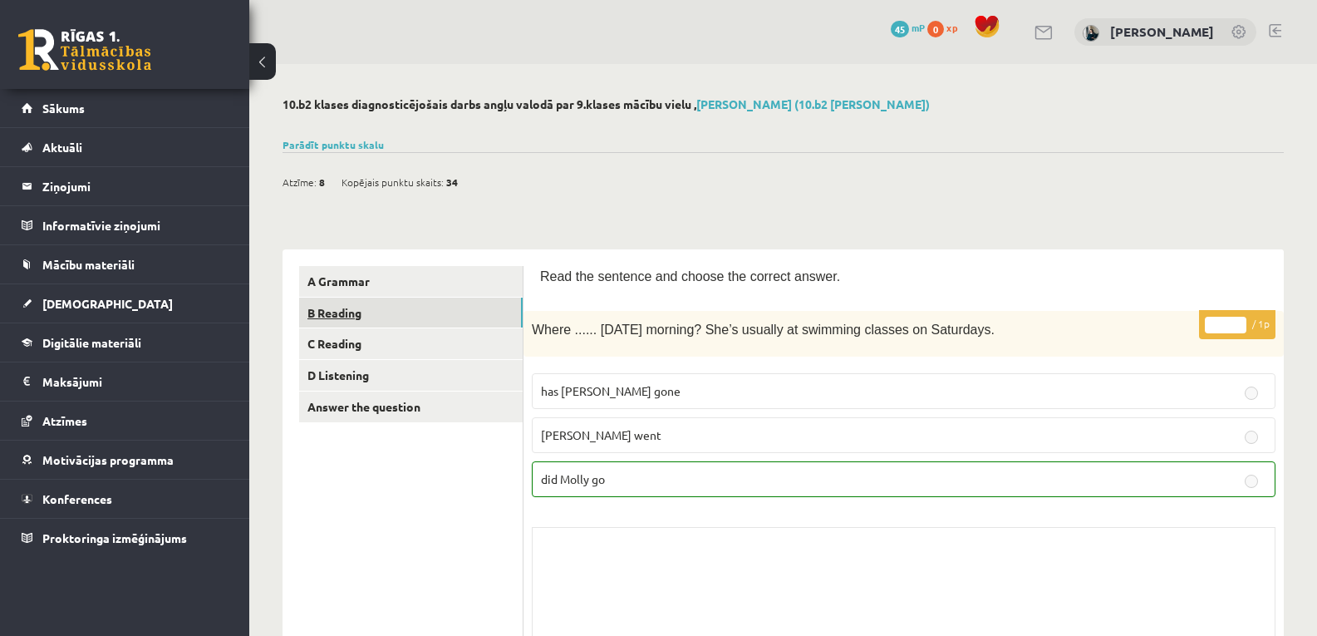
click at [382, 322] on link "B Reading" at bounding box center [411, 313] width 224 height 31
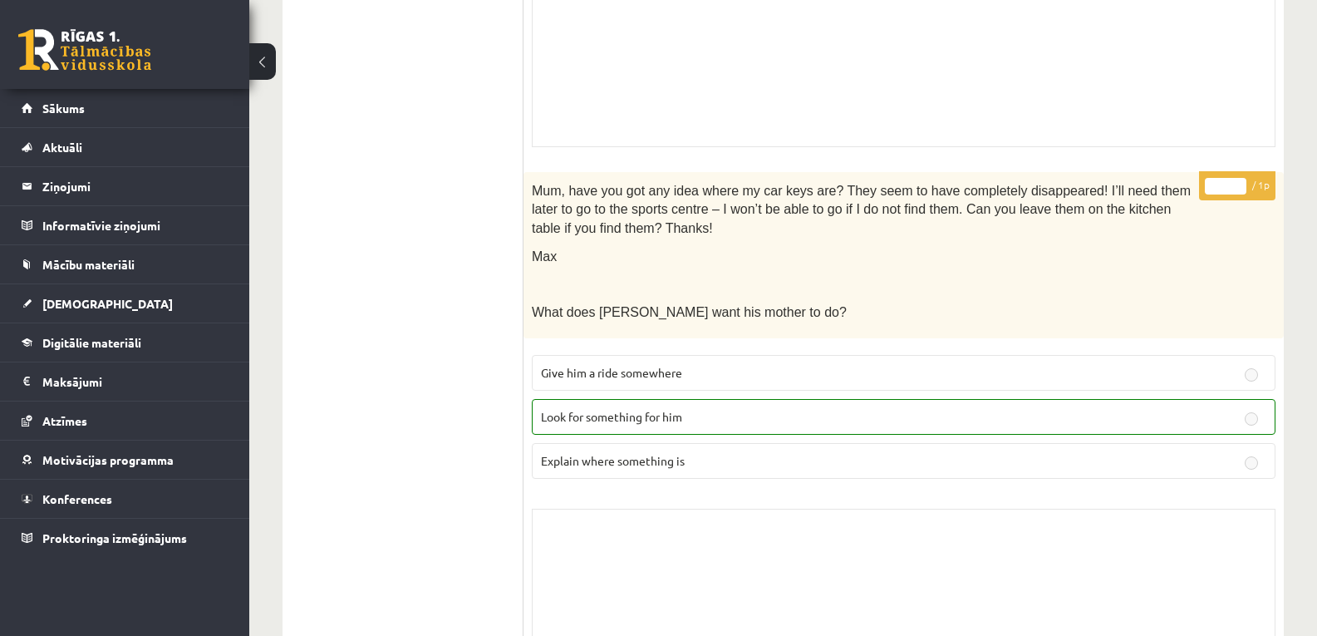
scroll to position [271, 0]
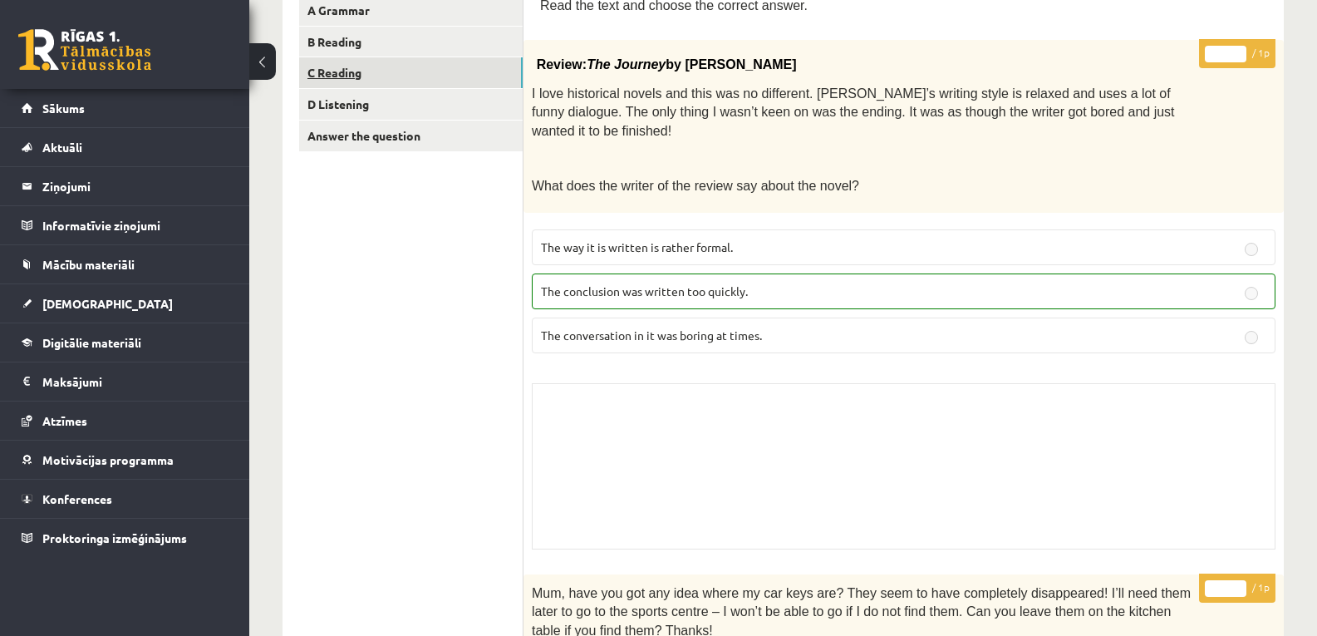
click at [370, 75] on link "C Reading" at bounding box center [411, 72] width 224 height 31
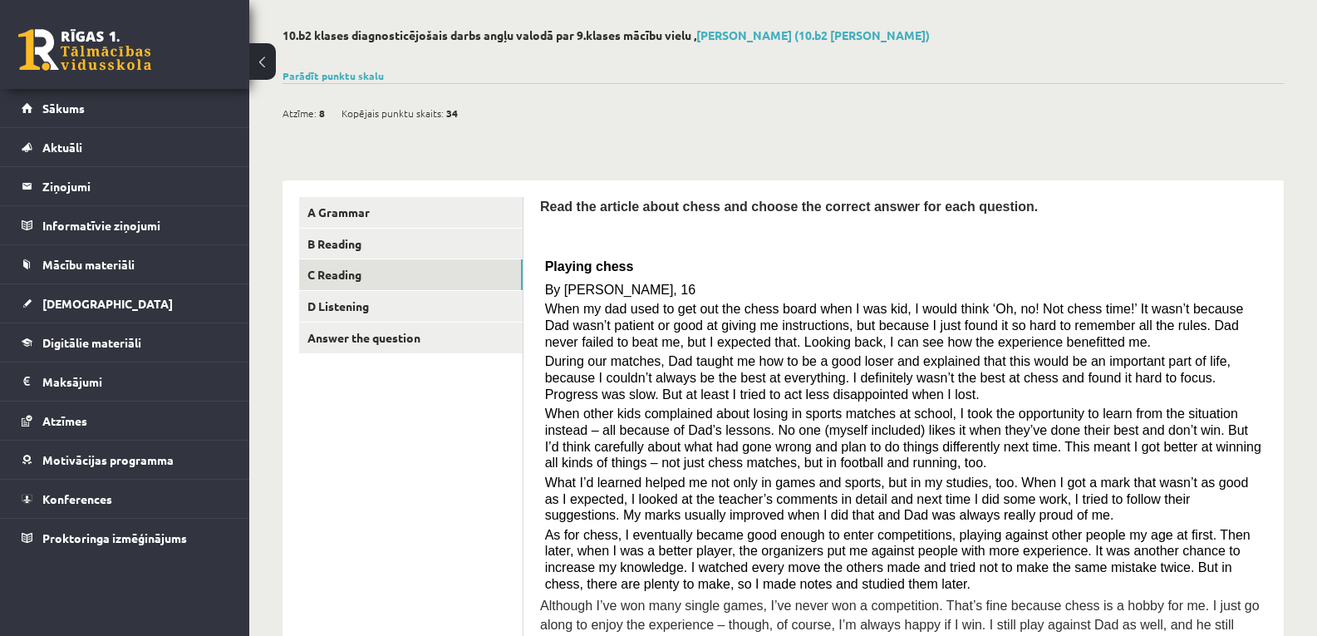
scroll to position [0, 0]
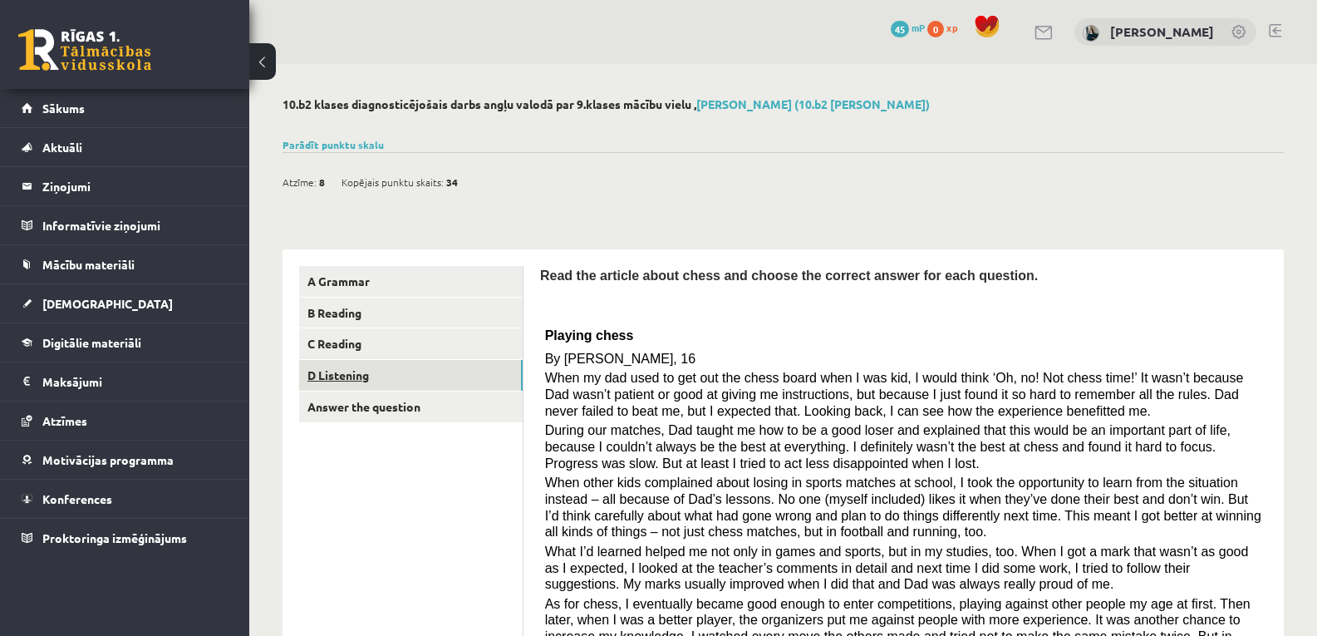
click at [338, 363] on link "D Listening" at bounding box center [411, 375] width 224 height 31
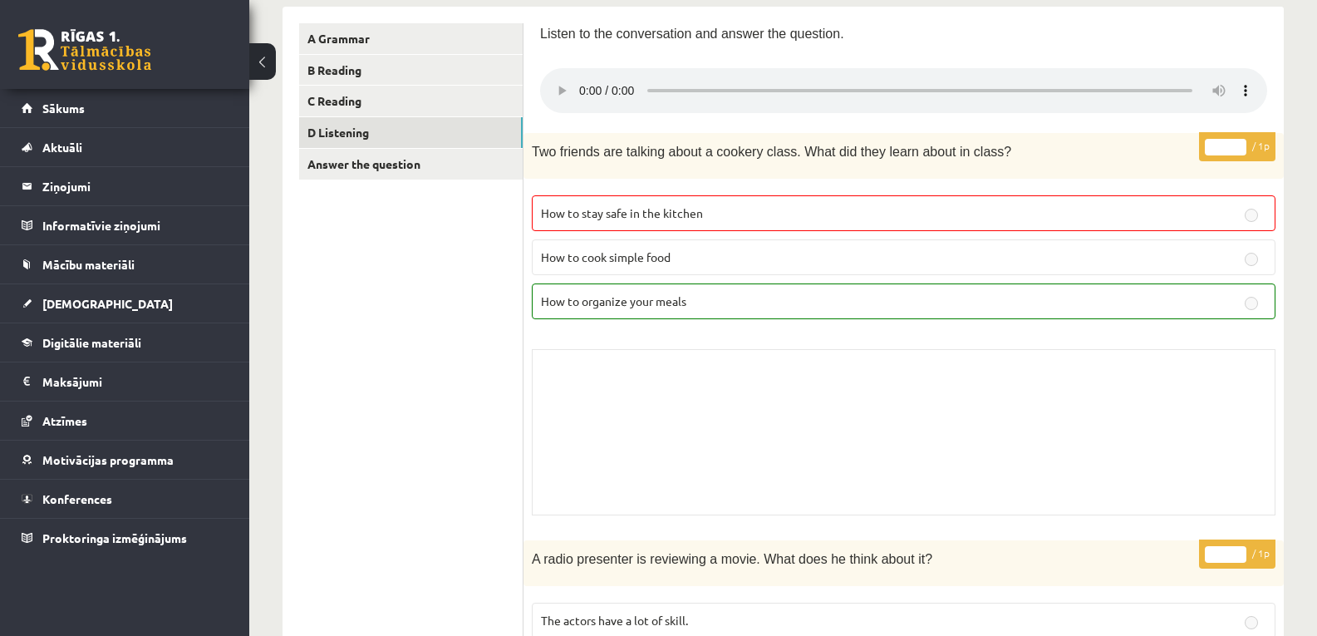
scroll to position [267, 0]
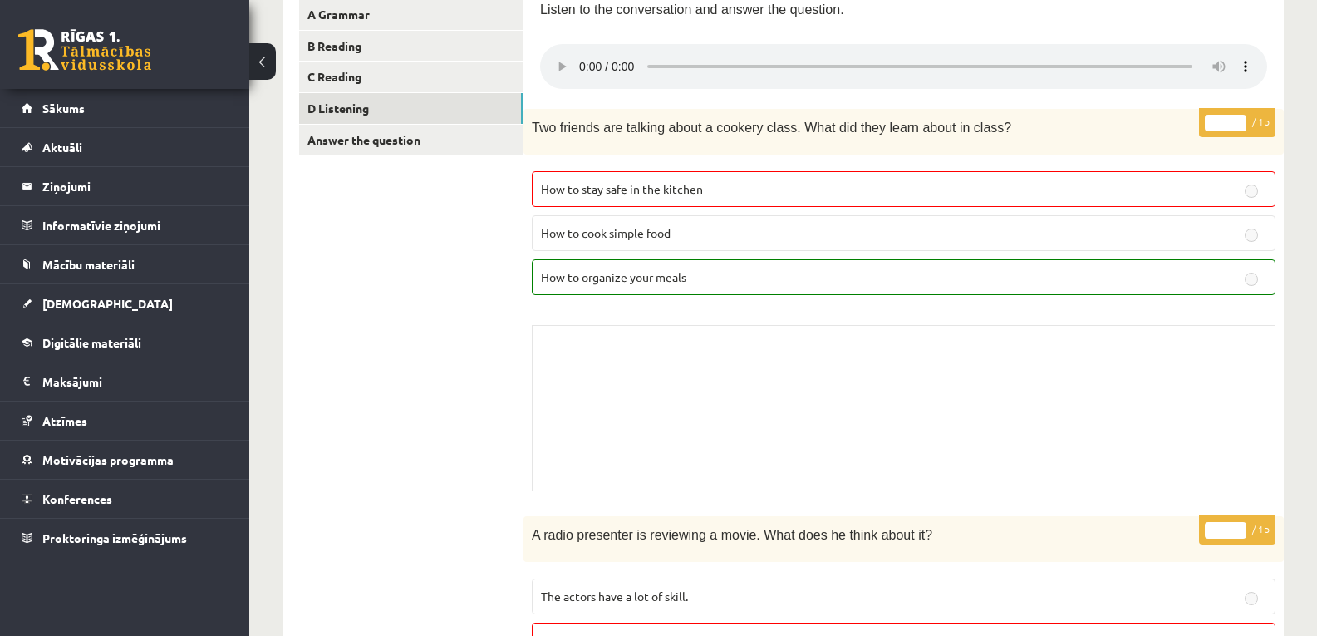
click at [691, 281] on p "How to organize your meals" at bounding box center [904, 276] width 726 height 17
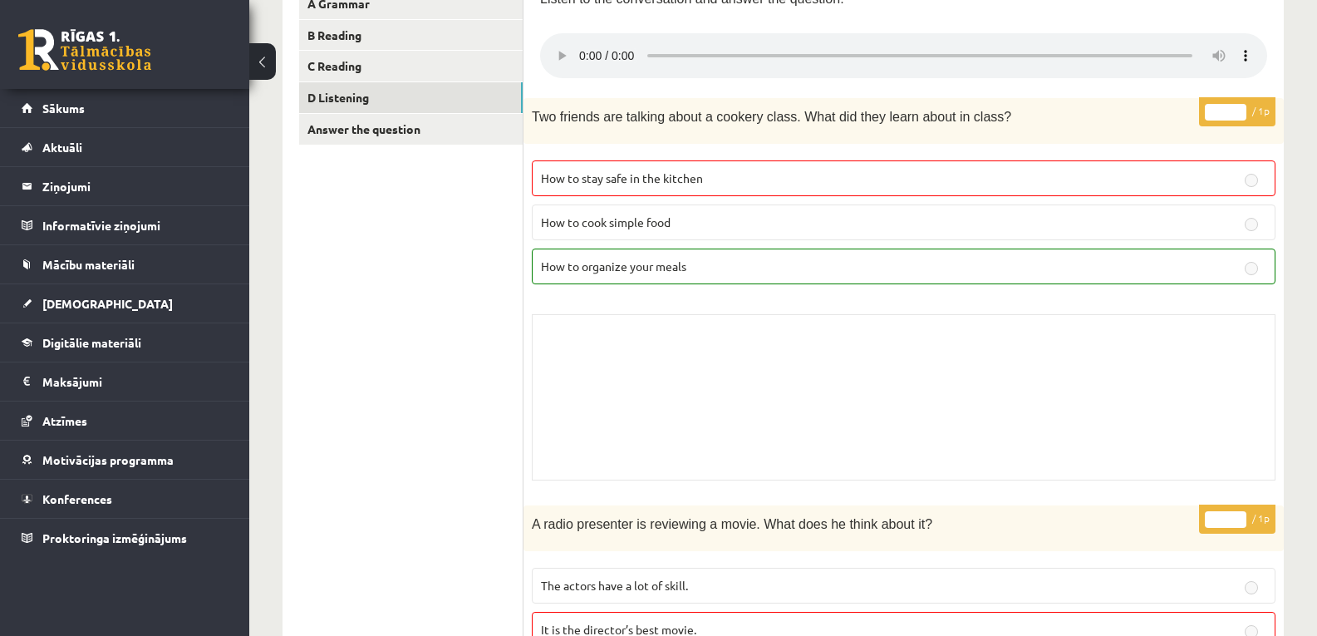
scroll to position [0, 0]
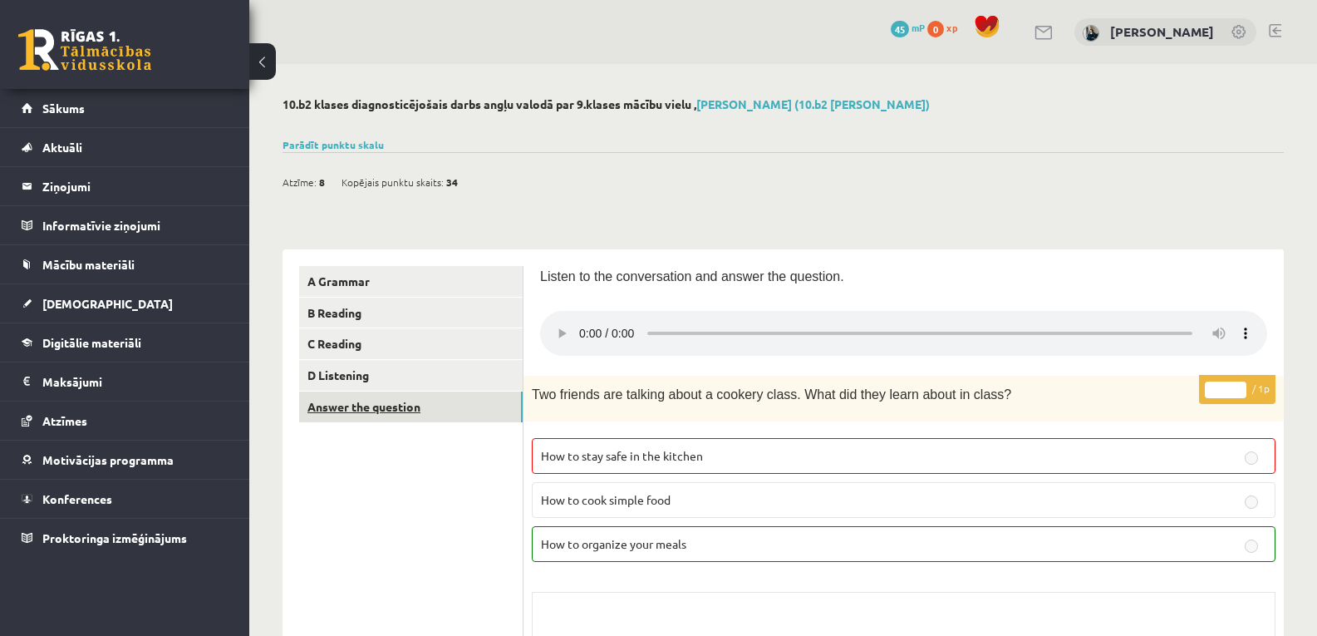
click at [379, 410] on link "Answer the question" at bounding box center [411, 406] width 224 height 31
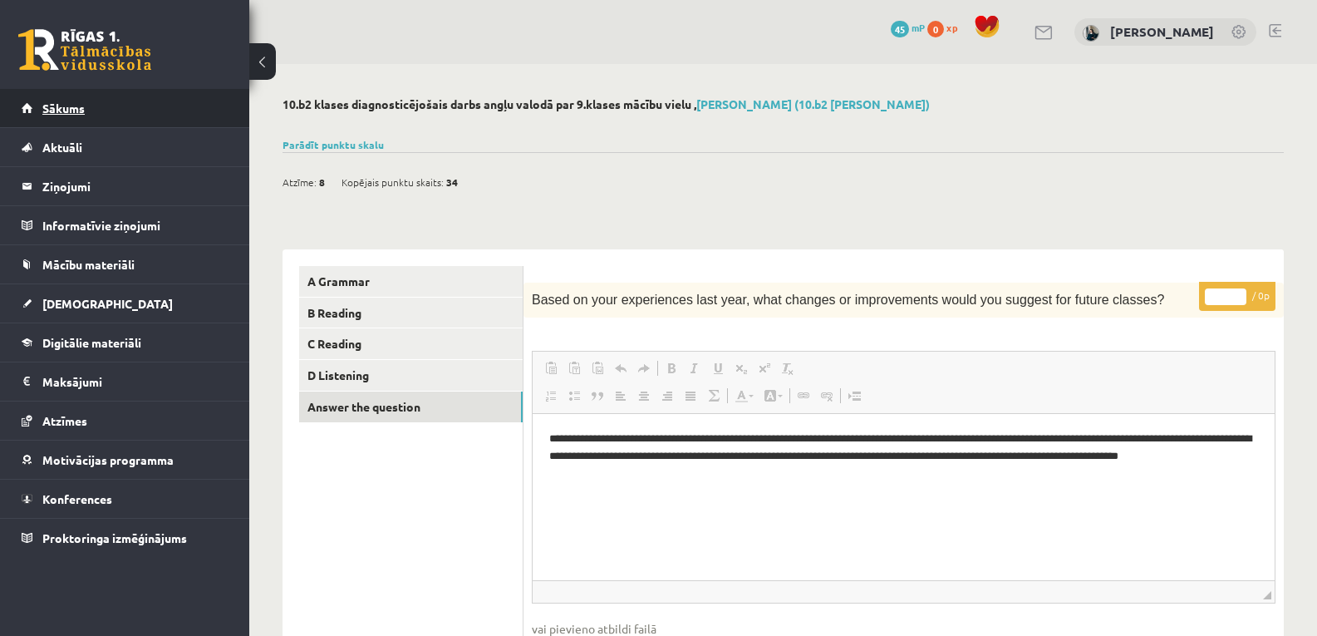
click at [49, 111] on span "Sākums" at bounding box center [63, 108] width 42 height 15
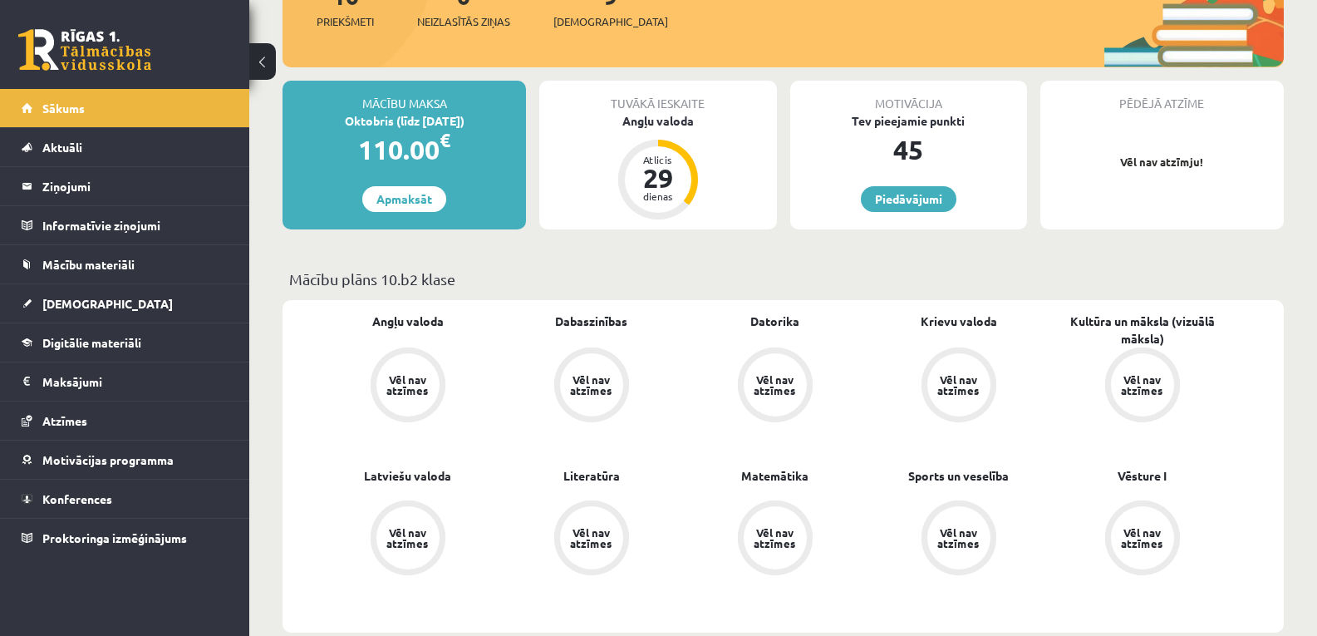
scroll to position [243, 0]
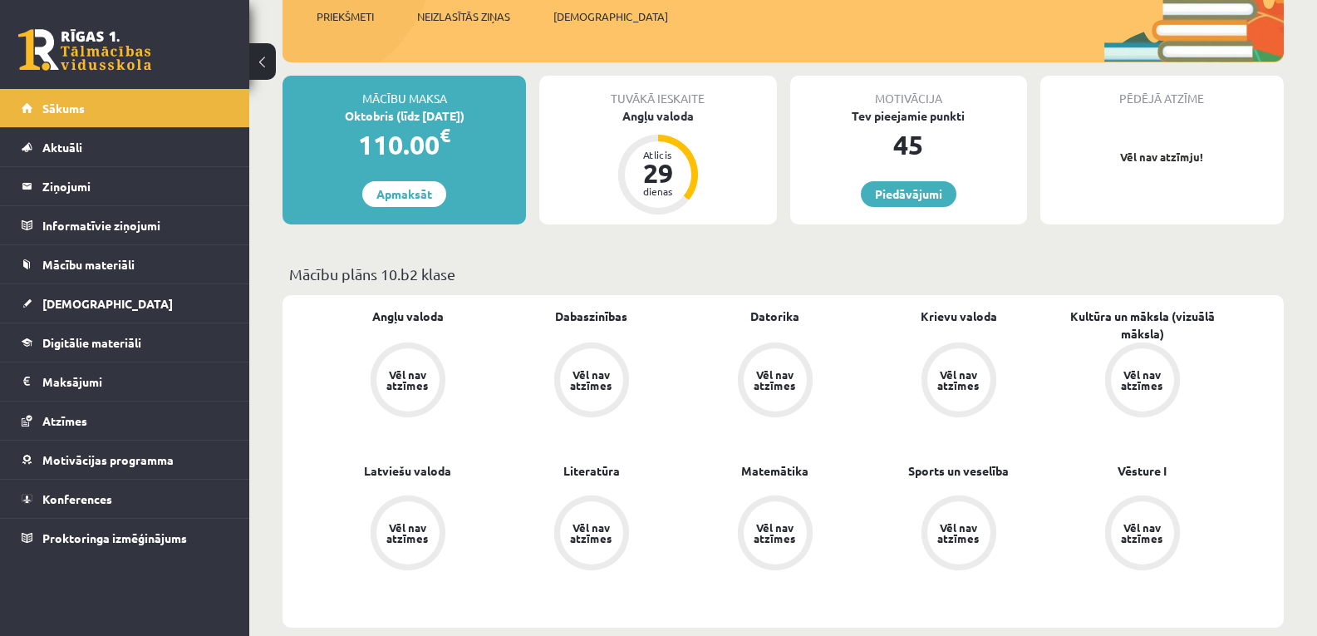
click at [681, 267] on p "Mācību plāns 10.b2 klase" at bounding box center [783, 274] width 988 height 22
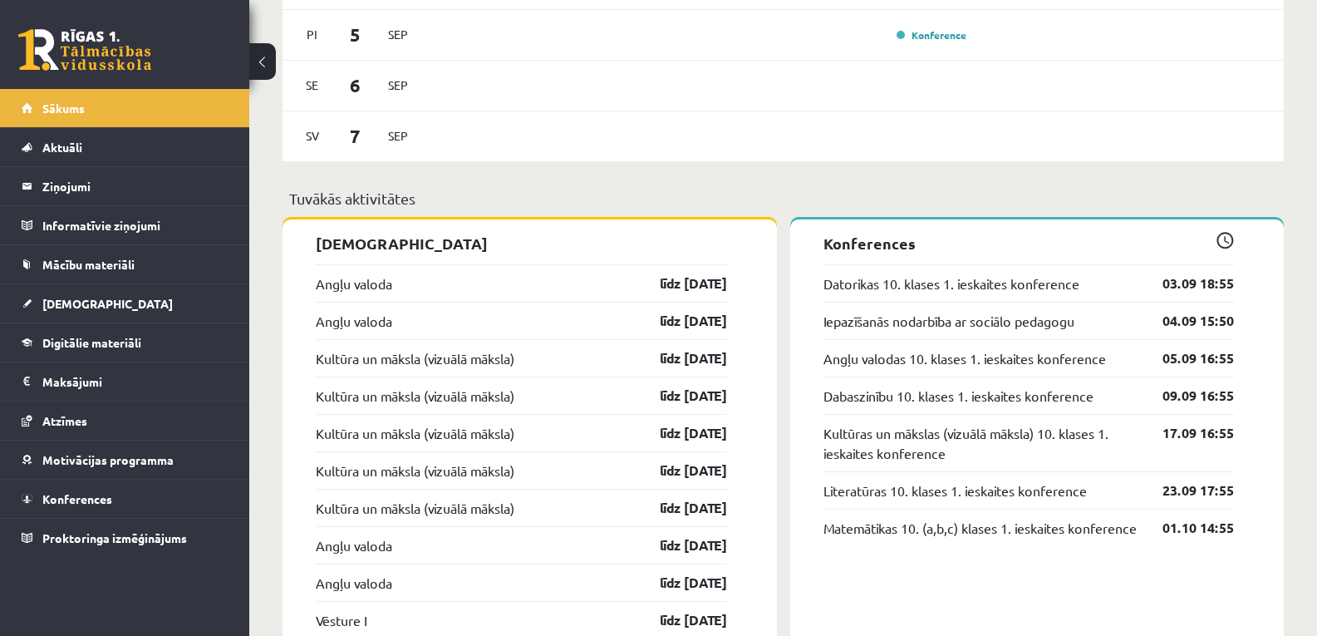
scroll to position [1163, 0]
click at [354, 284] on link "Angļu valoda" at bounding box center [354, 283] width 76 height 20
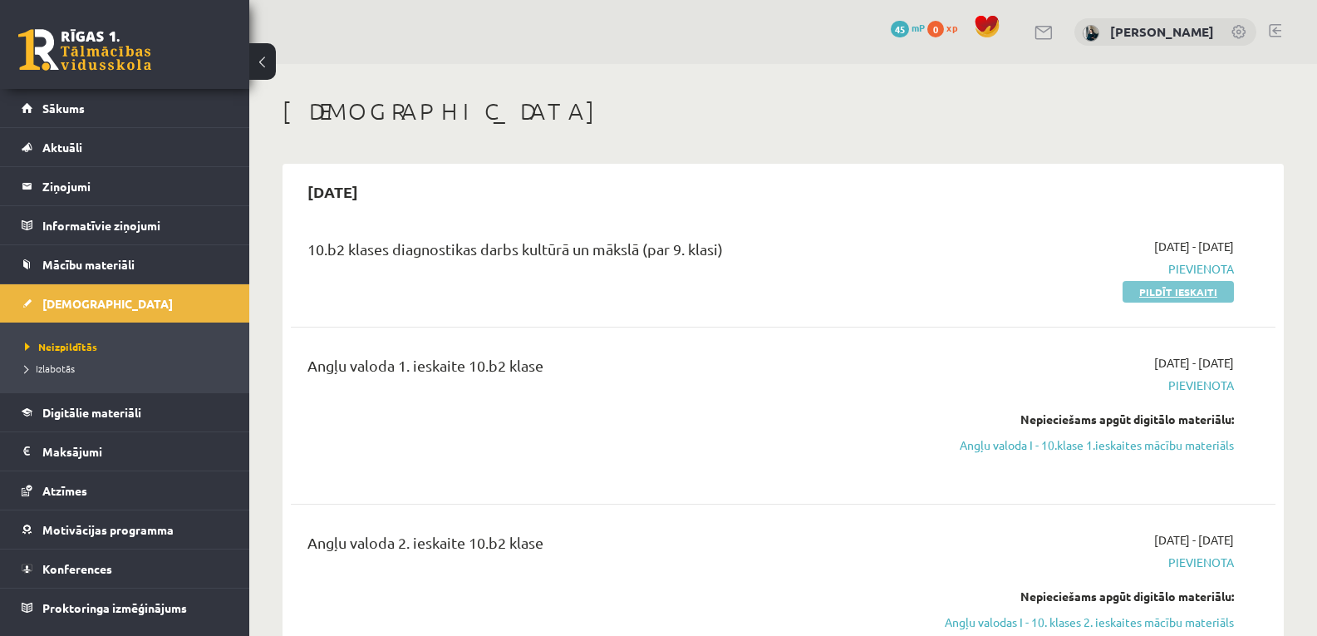
click at [1144, 288] on link "Pildīt ieskaiti" at bounding box center [1178, 292] width 111 height 22
click at [1273, 29] on link at bounding box center [1275, 30] width 12 height 13
